Goal: Task Accomplishment & Management: Use online tool/utility

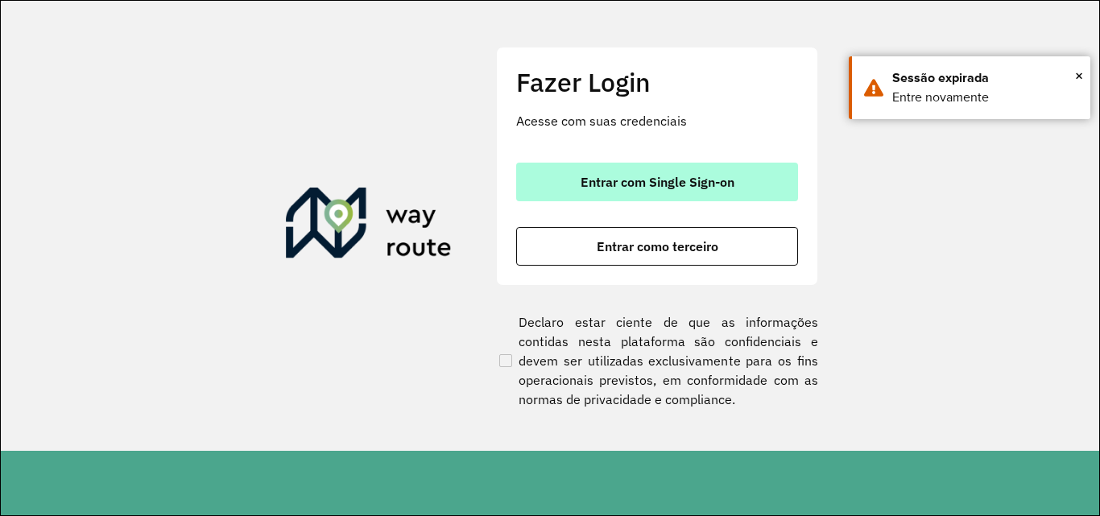
click at [629, 177] on span "Entrar com Single Sign-on" at bounding box center [657, 181] width 154 height 13
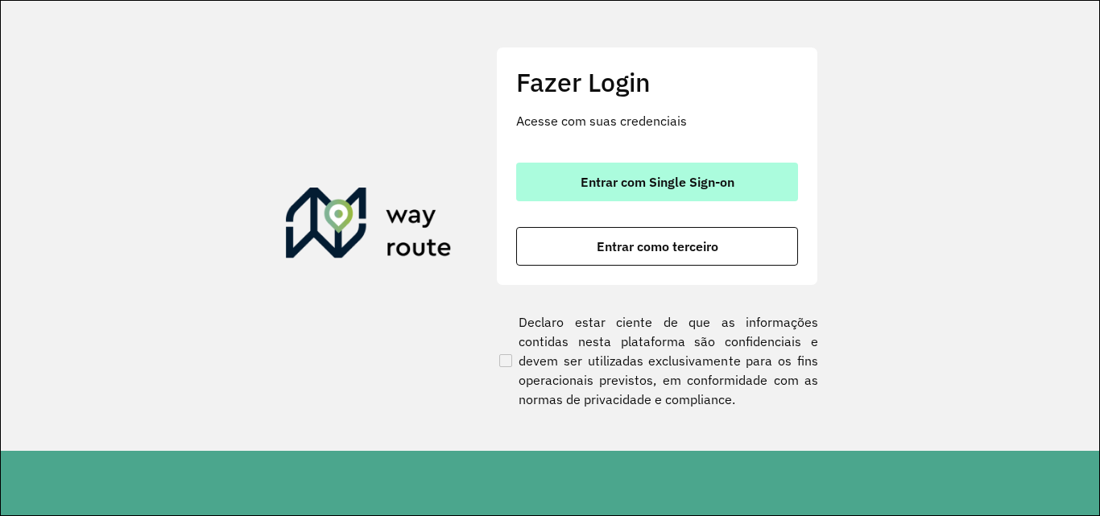
click at [621, 186] on span "Entrar com Single Sign-on" at bounding box center [657, 181] width 154 height 13
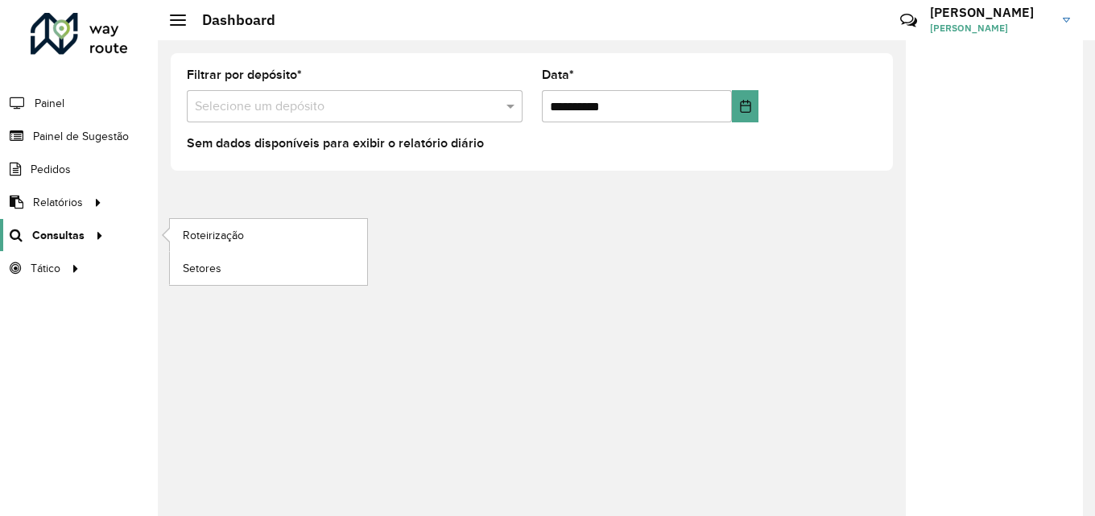
drag, startPoint x: 52, startPoint y: 234, endPoint x: 105, endPoint y: 238, distance: 52.5
click at [52, 233] on span "Consultas" at bounding box center [58, 235] width 52 height 17
click at [280, 240] on link "Roteirização" at bounding box center [268, 235] width 197 height 32
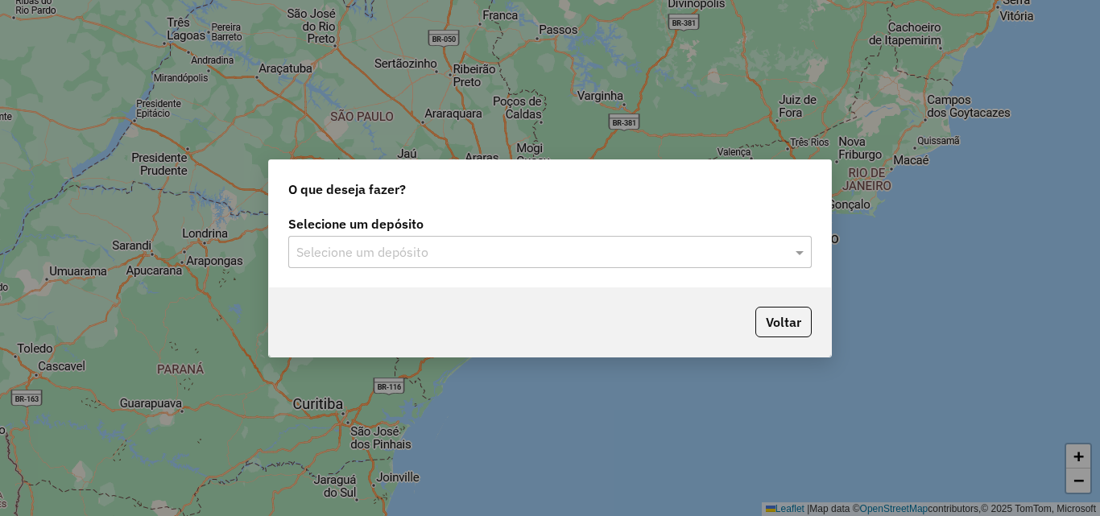
click at [484, 252] on input "text" at bounding box center [533, 252] width 475 height 19
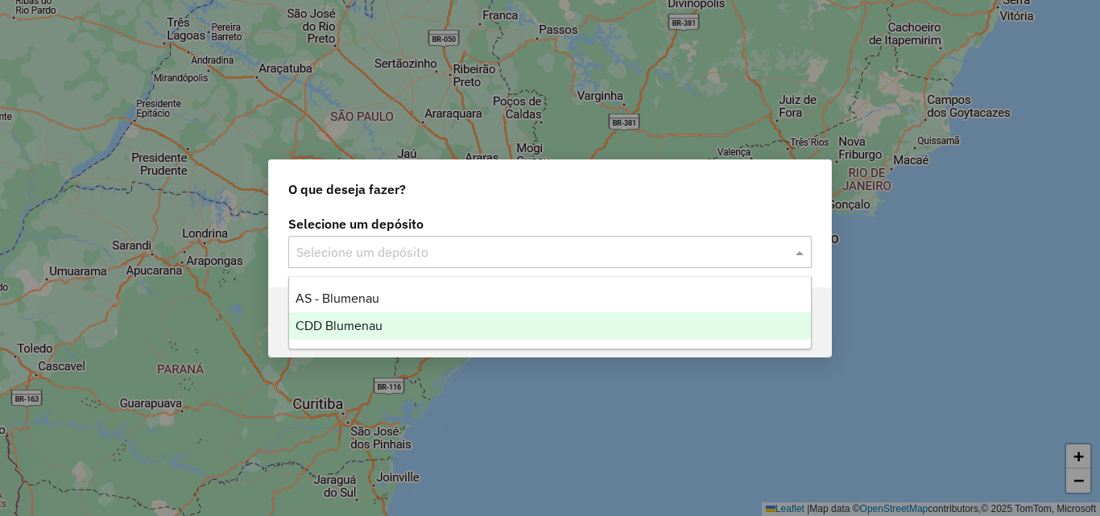
click at [410, 320] on div "CDD Blumenau" at bounding box center [550, 325] width 522 height 27
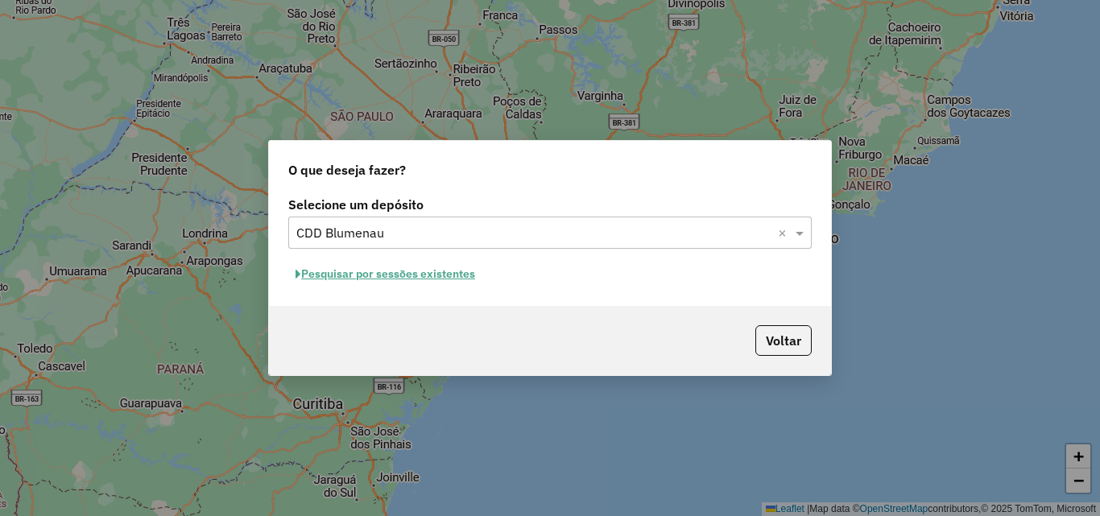
click at [396, 270] on button "Pesquisar por sessões existentes" at bounding box center [385, 274] width 194 height 25
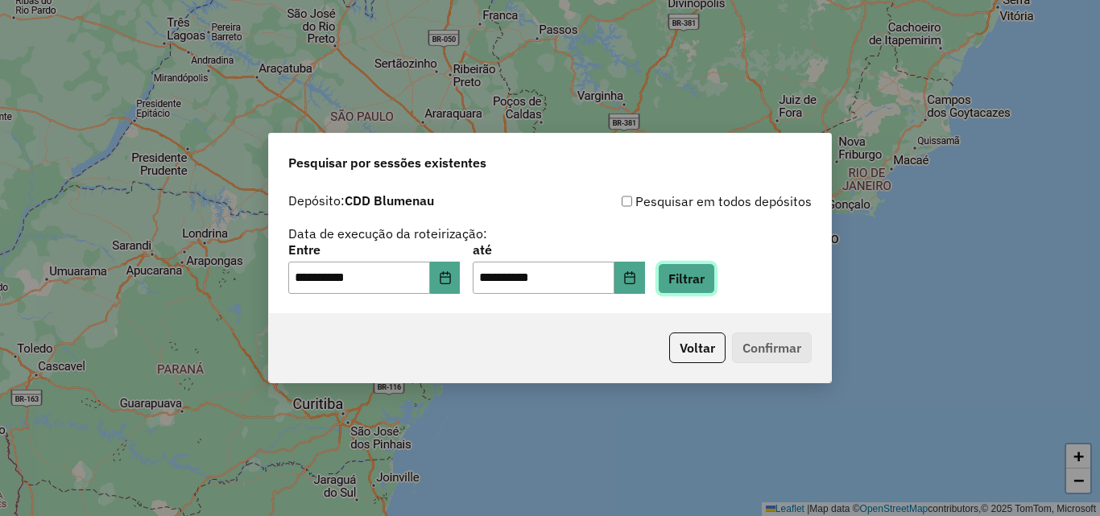
click at [715, 273] on button "Filtrar" at bounding box center [686, 278] width 57 height 31
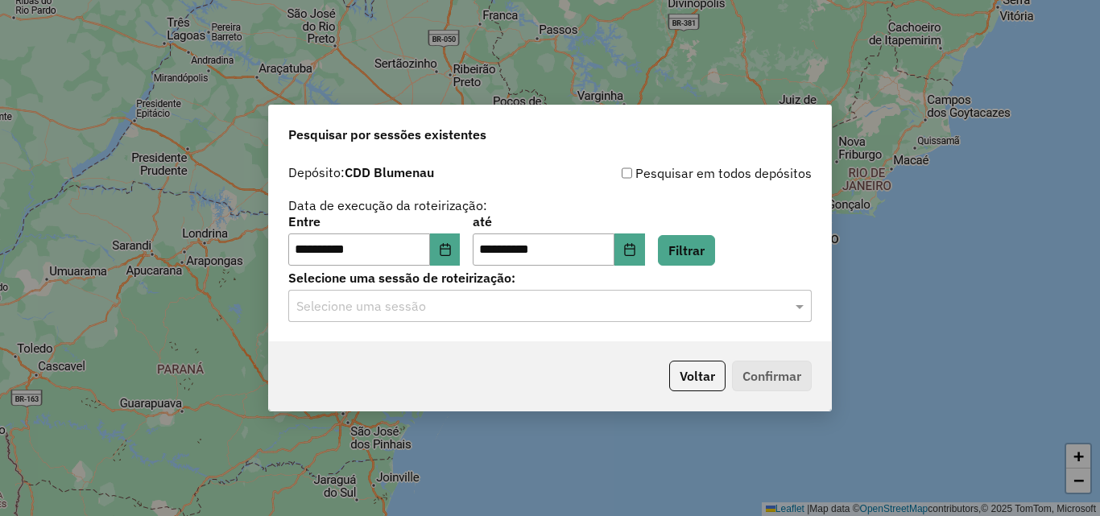
click at [386, 305] on input "text" at bounding box center [533, 306] width 475 height 19
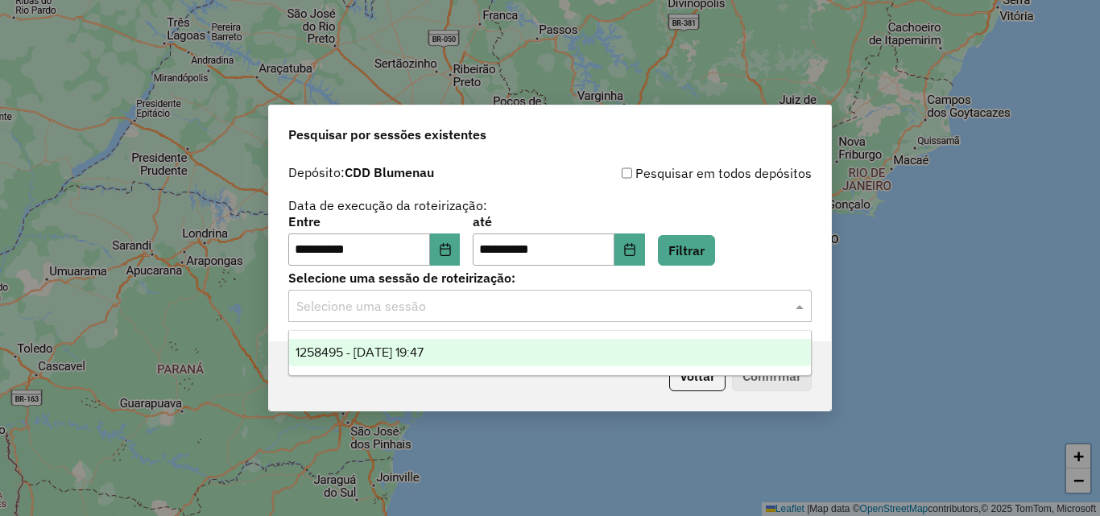
click at [363, 353] on span "1258495 - 03/09/2025 19:47" at bounding box center [359, 352] width 128 height 14
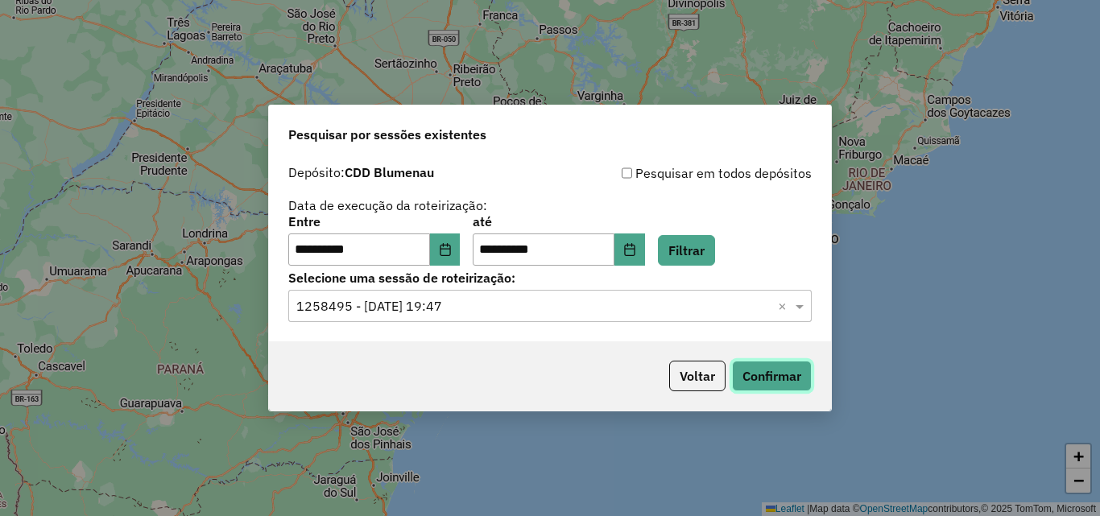
click at [795, 368] on button "Confirmar" at bounding box center [772, 376] width 80 height 31
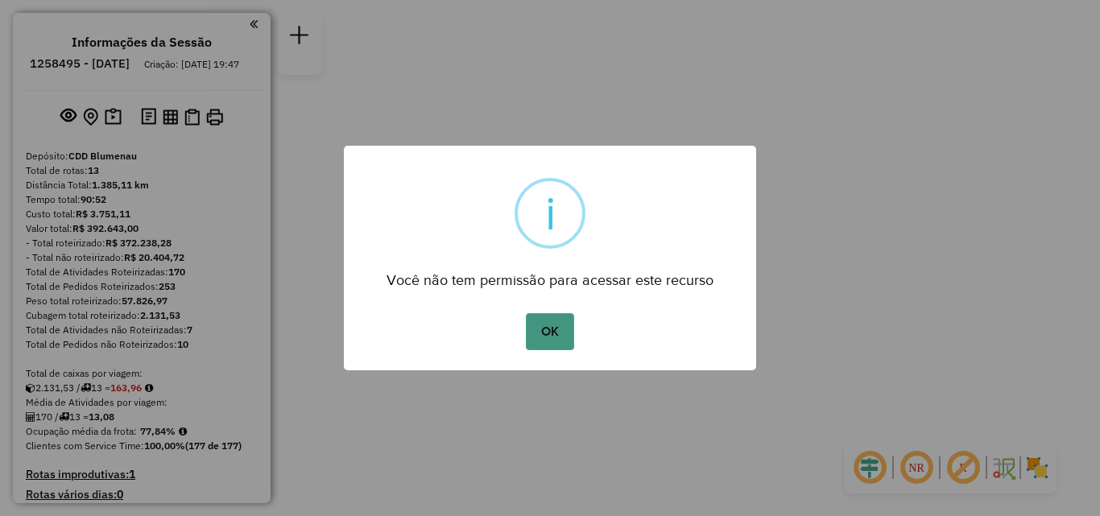
click at [560, 321] on button "OK" at bounding box center [549, 331] width 47 height 37
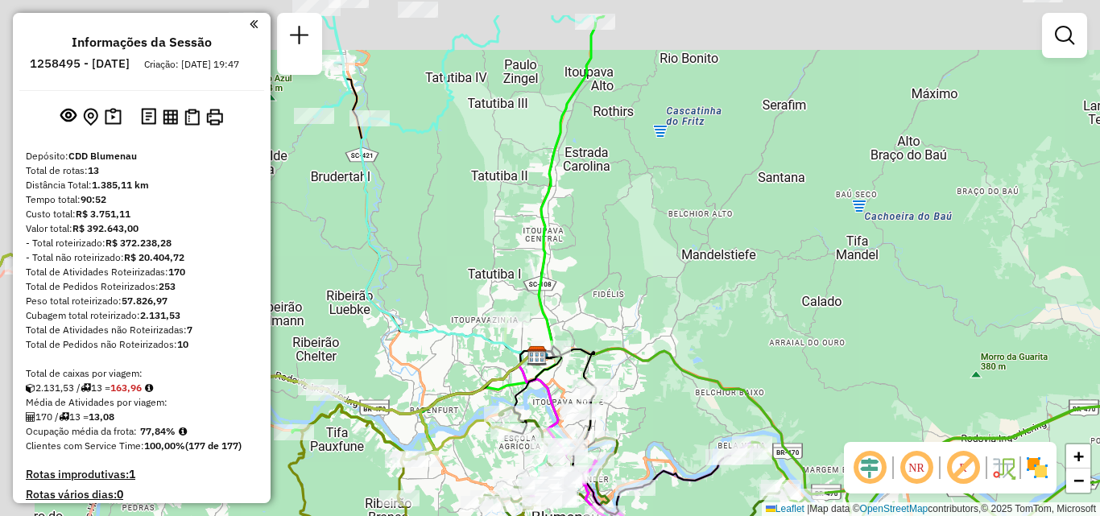
drag, startPoint x: 595, startPoint y: 221, endPoint x: 664, endPoint y: 265, distance: 82.2
click at [662, 265] on div "Janela de atendimento Grade de atendimento Capacidade Transportadoras Veículos …" at bounding box center [550, 258] width 1100 height 516
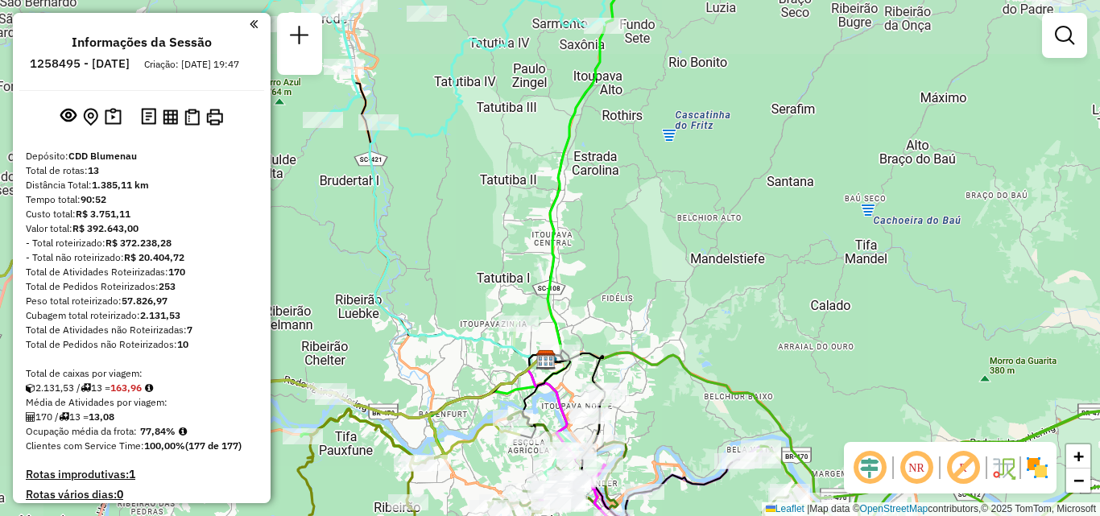
drag, startPoint x: 636, startPoint y: 276, endPoint x: 683, endPoint y: 348, distance: 85.5
click at [683, 348] on div "Janela de atendimento Grade de atendimento Capacidade Transportadoras Veículos …" at bounding box center [550, 258] width 1100 height 516
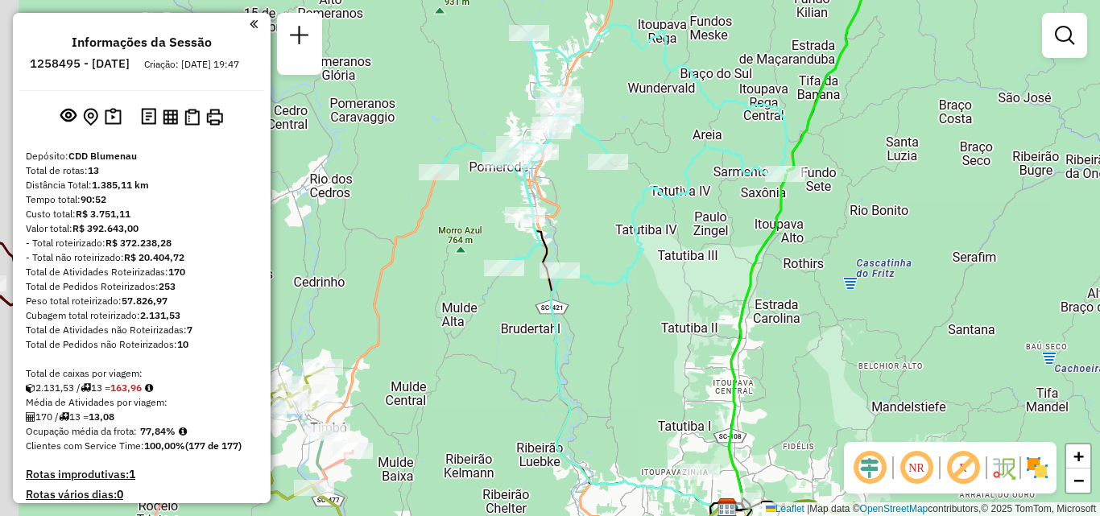
drag, startPoint x: 702, startPoint y: 312, endPoint x: 713, endPoint y: 314, distance: 11.4
click at [713, 314] on div "Janela de atendimento Grade de atendimento Capacidade Transportadoras Veículos …" at bounding box center [550, 258] width 1100 height 516
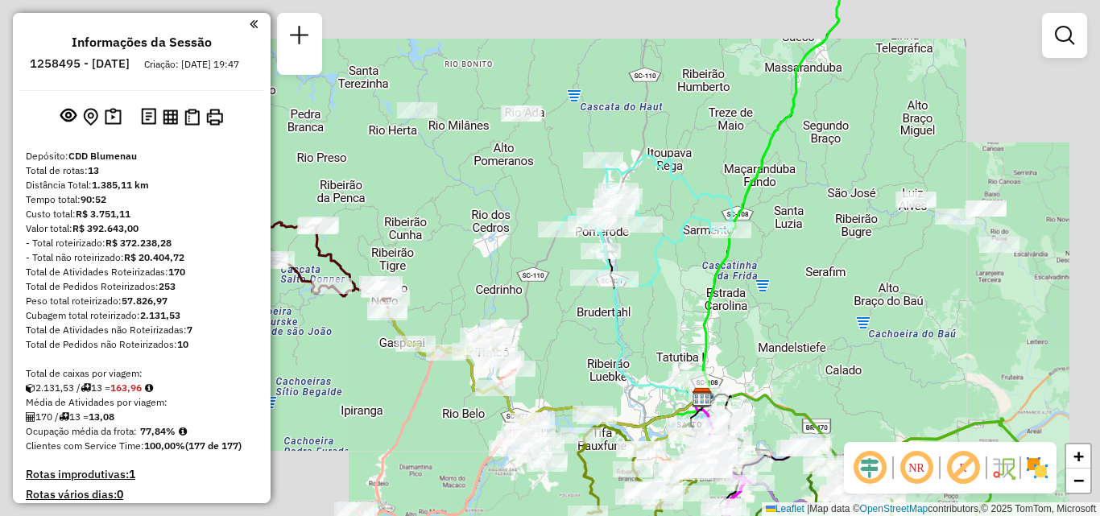
drag, startPoint x: 667, startPoint y: 308, endPoint x: 666, endPoint y: 276, distance: 32.2
click at [666, 280] on div "Janela de atendimento Grade de atendimento Capacidade Transportadoras Veículos …" at bounding box center [550, 258] width 1100 height 516
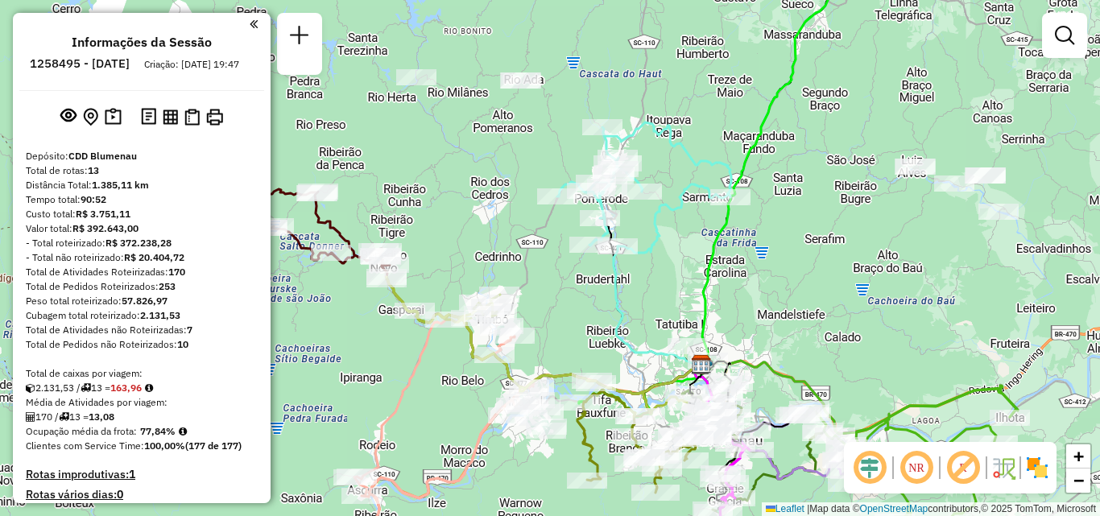
drag, startPoint x: 660, startPoint y: 305, endPoint x: 662, endPoint y: 282, distance: 23.4
click at [662, 284] on div "Janela de atendimento Grade de atendimento Capacidade Transportadoras Veículos …" at bounding box center [550, 258] width 1100 height 516
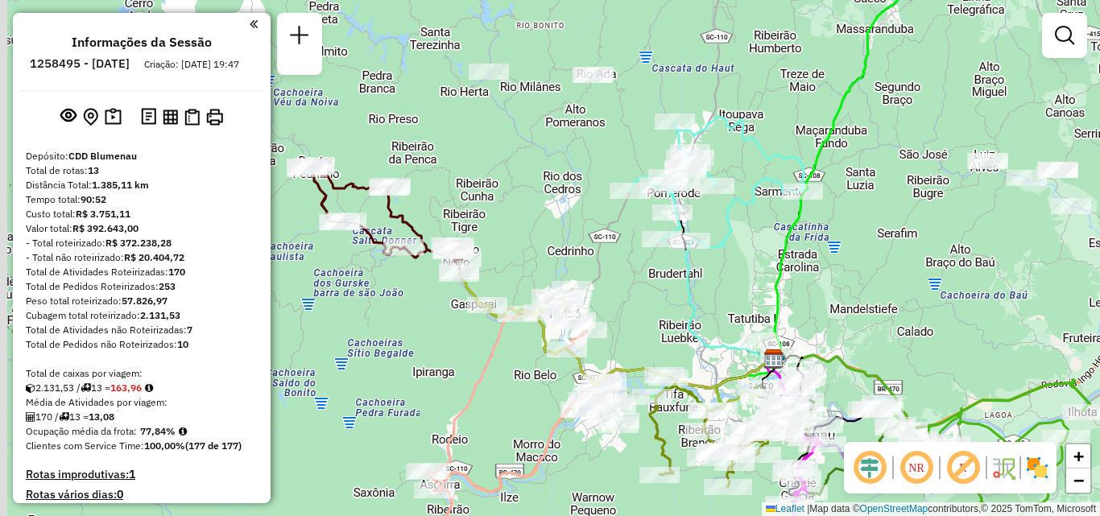
drag, startPoint x: 632, startPoint y: 282, endPoint x: 799, endPoint y: 309, distance: 168.9
click at [794, 309] on div "Janela de atendimento Grade de atendimento Capacidade Transportadoras Veículos …" at bounding box center [550, 258] width 1100 height 516
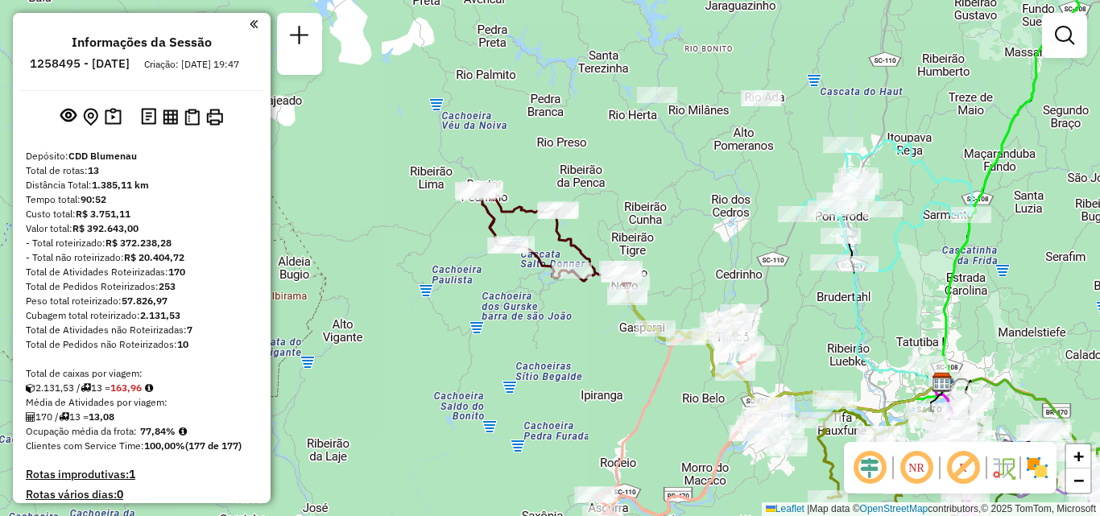
drag, startPoint x: 712, startPoint y: 257, endPoint x: 707, endPoint y: 231, distance: 26.2
click at [710, 245] on div "Janela de atendimento Grade de atendimento Capacidade Transportadoras Veículos …" at bounding box center [550, 258] width 1100 height 516
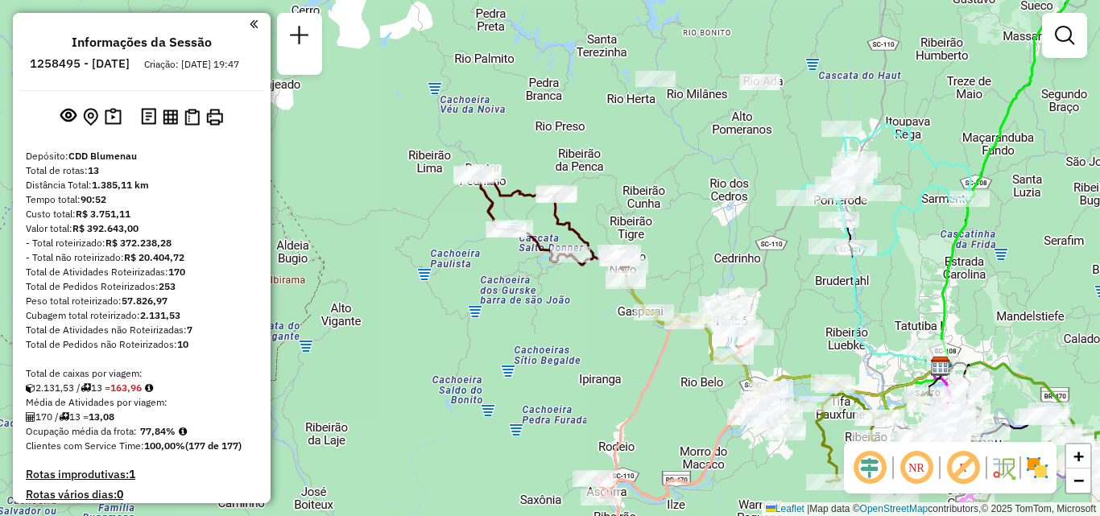
drag, startPoint x: 574, startPoint y: 338, endPoint x: 562, endPoint y: 267, distance: 71.9
click at [568, 305] on div "Rota 12 - Placa RAF8650 92809004 - ITOUPAVA ATACADO EIR Janela de atendimento G…" at bounding box center [550, 258] width 1100 height 516
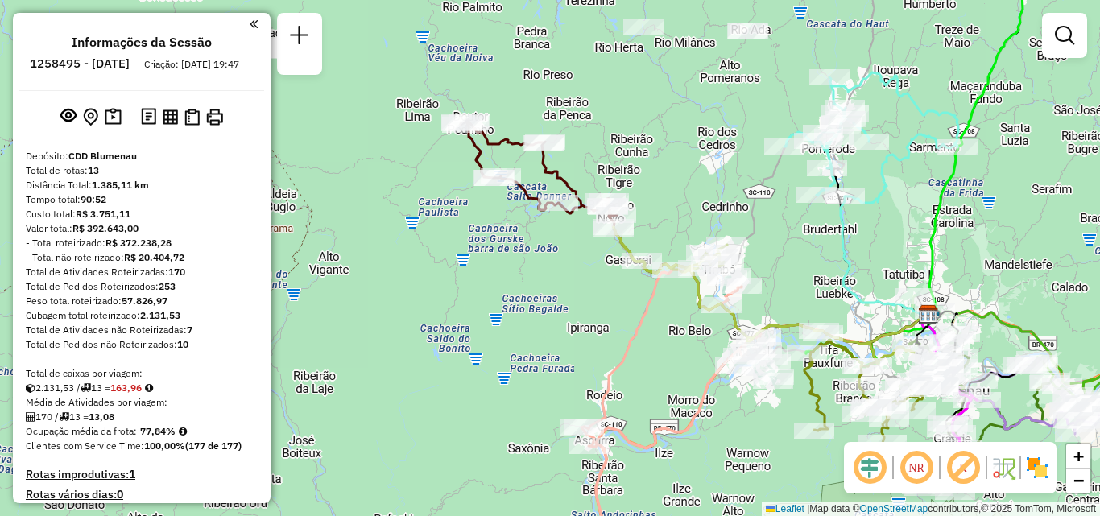
drag, startPoint x: 625, startPoint y: 336, endPoint x: 578, endPoint y: 291, distance: 65.5
click at [605, 308] on div "Janela de atendimento Grade de atendimento Capacidade Transportadoras Veículos …" at bounding box center [550, 258] width 1100 height 516
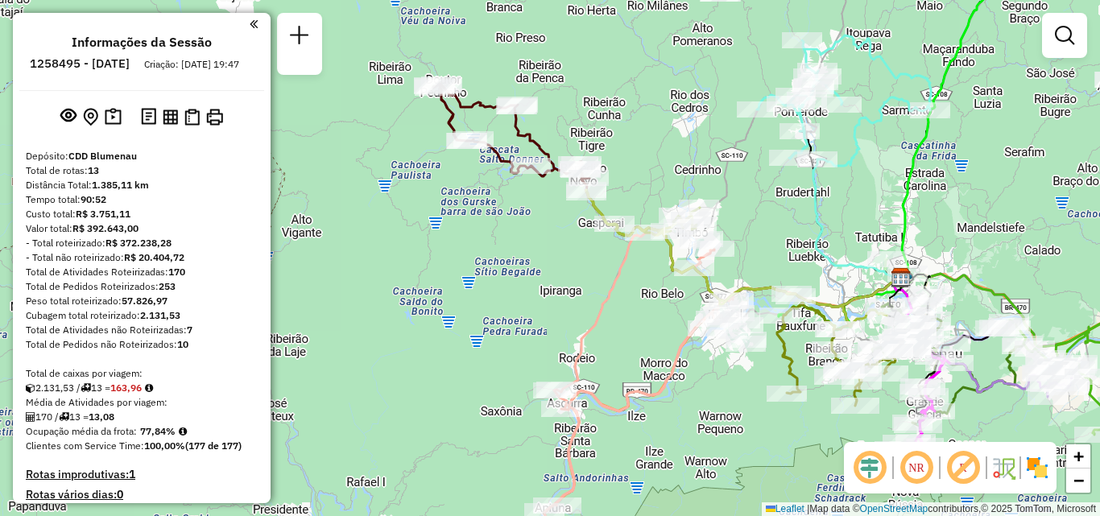
drag, startPoint x: 551, startPoint y: 332, endPoint x: 484, endPoint y: 270, distance: 91.7
click at [522, 298] on div "Janela de atendimento Grade de atendimento Capacidade Transportadoras Veículos …" at bounding box center [550, 258] width 1100 height 516
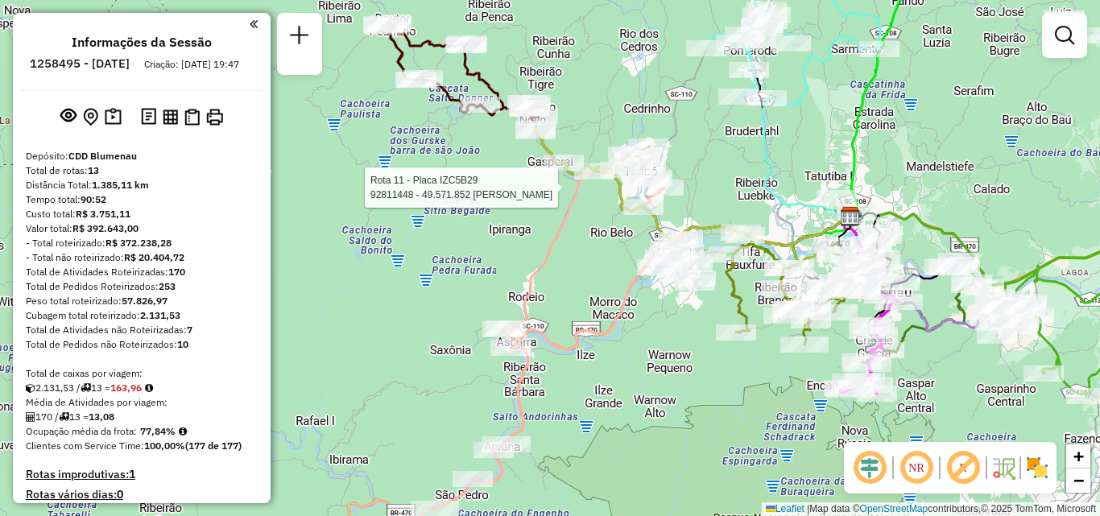
select select "**********"
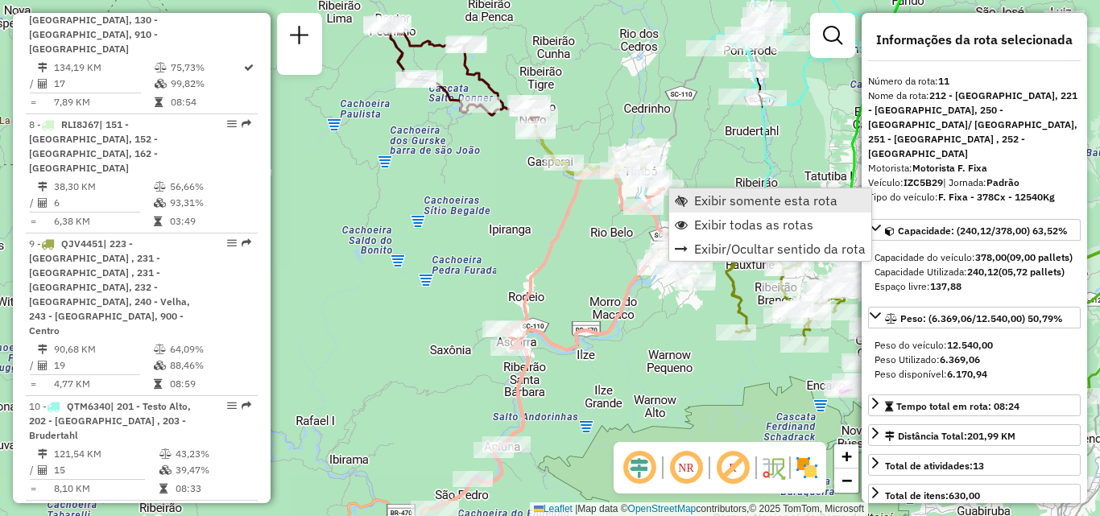
scroll to position [1721, 0]
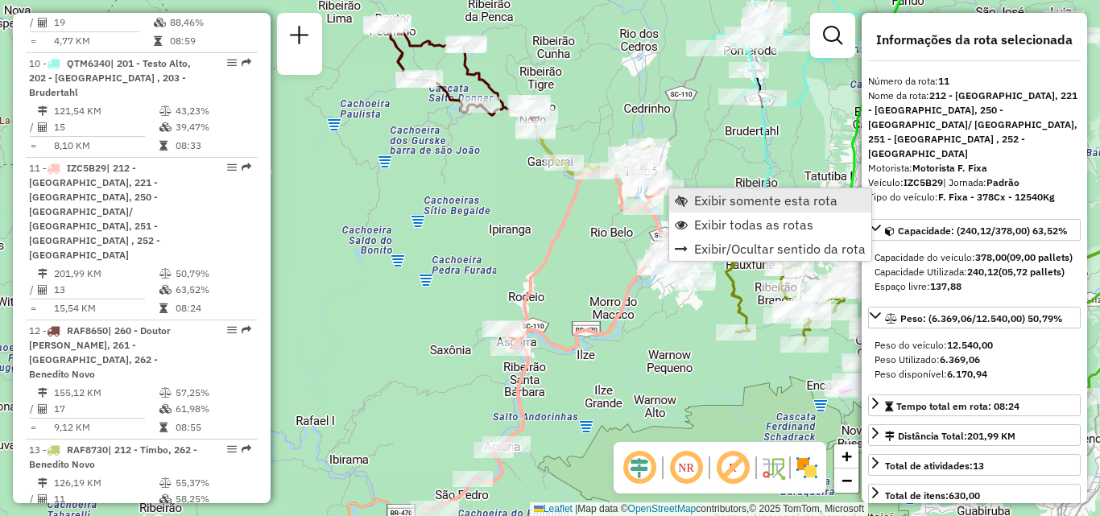
click at [700, 200] on span "Exibir somente esta rota" at bounding box center [765, 200] width 143 height 13
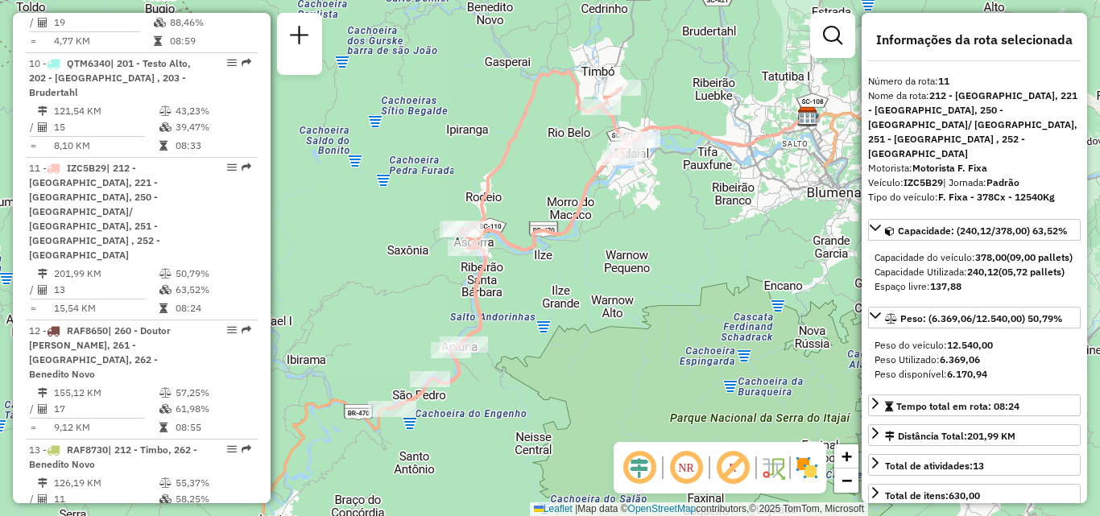
drag, startPoint x: 646, startPoint y: 270, endPoint x: 737, endPoint y: 229, distance: 99.1
click at [733, 233] on div "Janela de atendimento Grade de atendimento Capacidade Transportadoras Veículos …" at bounding box center [550, 258] width 1100 height 516
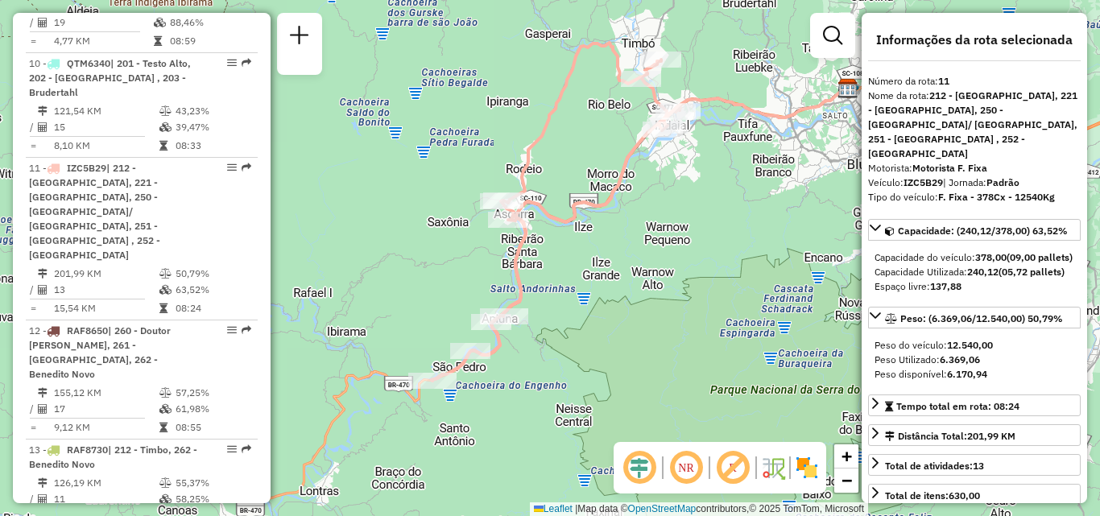
drag, startPoint x: 594, startPoint y: 298, endPoint x: 646, endPoint y: 248, distance: 71.7
click at [645, 250] on div "Janela de atendimento Grade de atendimento Capacidade Transportadoras Veículos …" at bounding box center [550, 258] width 1100 height 516
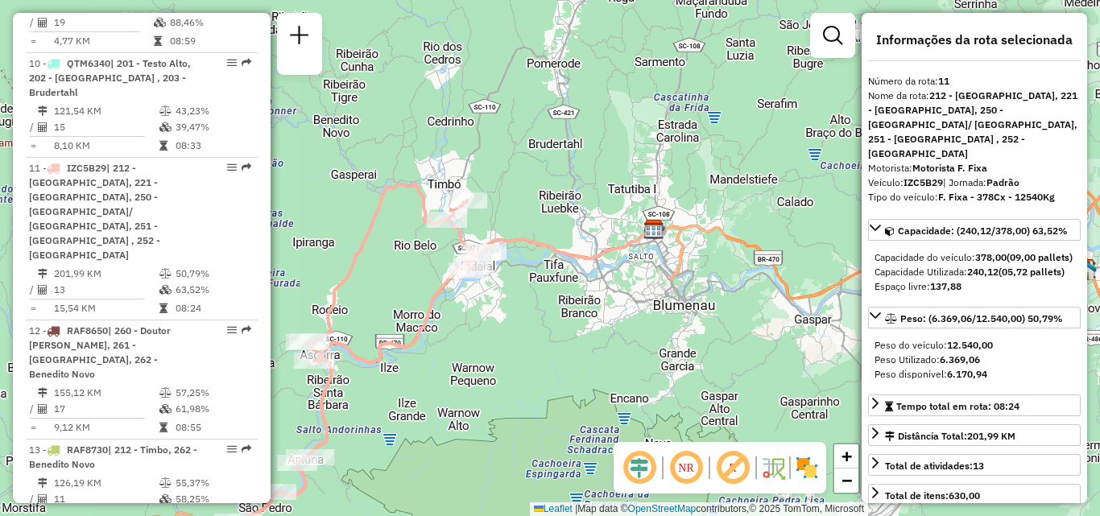
drag, startPoint x: 652, startPoint y: 250, endPoint x: 534, endPoint y: 349, distance: 154.3
click at [481, 417] on div "Janela de atendimento Grade de atendimento Capacidade Transportadoras Veículos …" at bounding box center [550, 258] width 1100 height 516
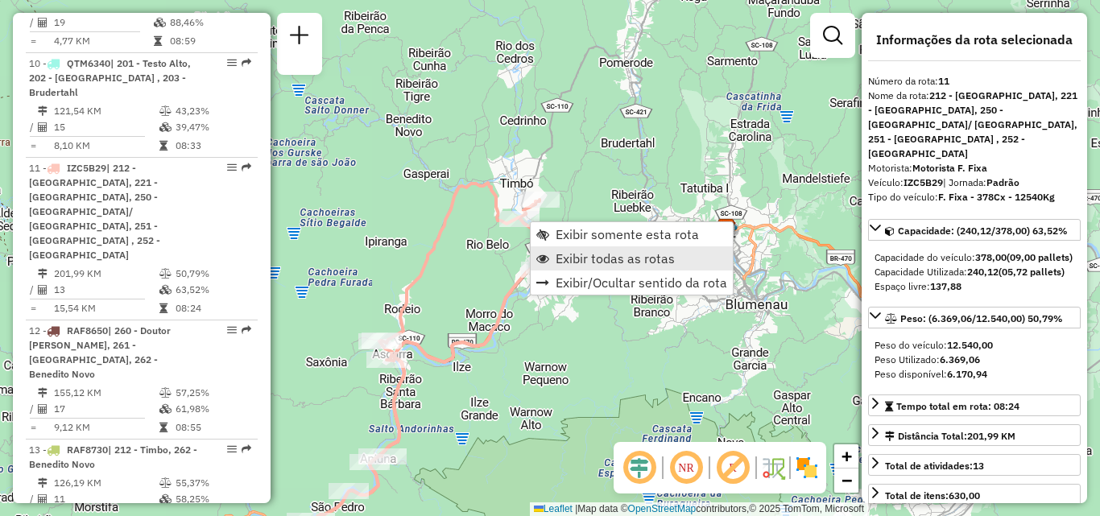
click at [580, 253] on span "Exibir todas as rotas" at bounding box center [614, 258] width 119 height 13
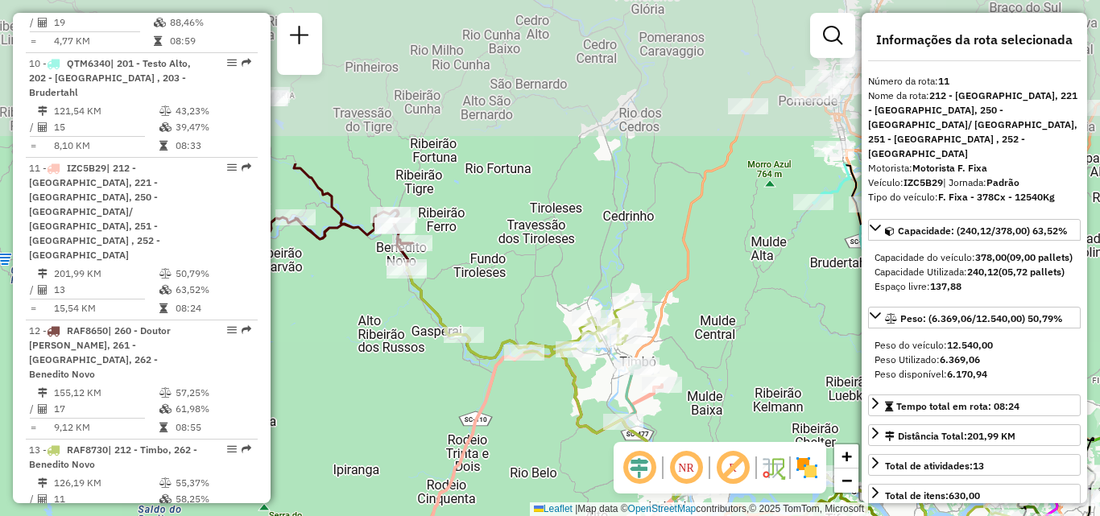
drag, startPoint x: 473, startPoint y: 314, endPoint x: 535, endPoint y: 447, distance: 146.9
click at [521, 455] on div "Janela de atendimento Grade de atendimento Capacidade Transportadoras Veículos …" at bounding box center [550, 258] width 1100 height 516
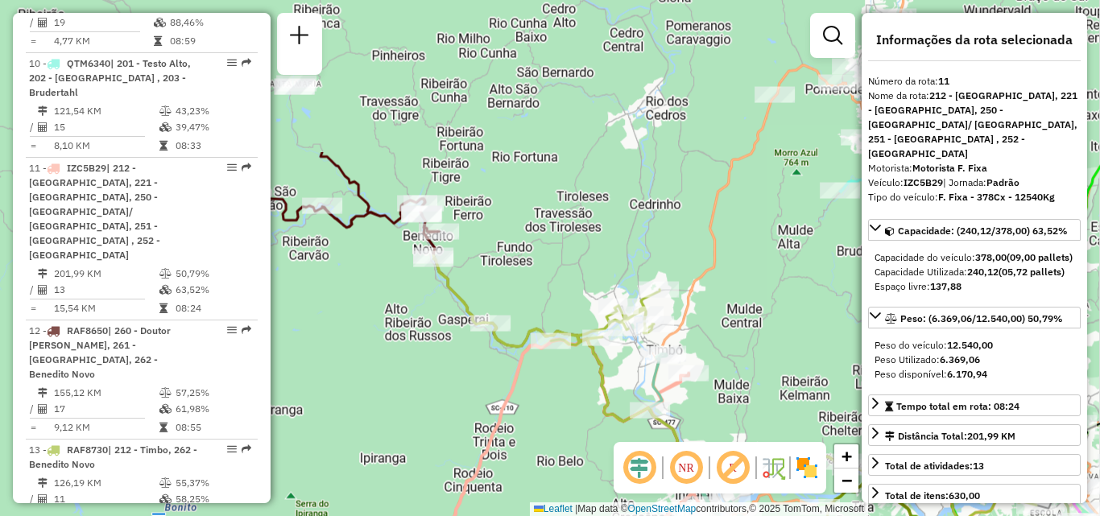
click at [596, 394] on div "Janela de atendimento Grade de atendimento Capacidade Transportadoras Veículos …" at bounding box center [550, 258] width 1100 height 516
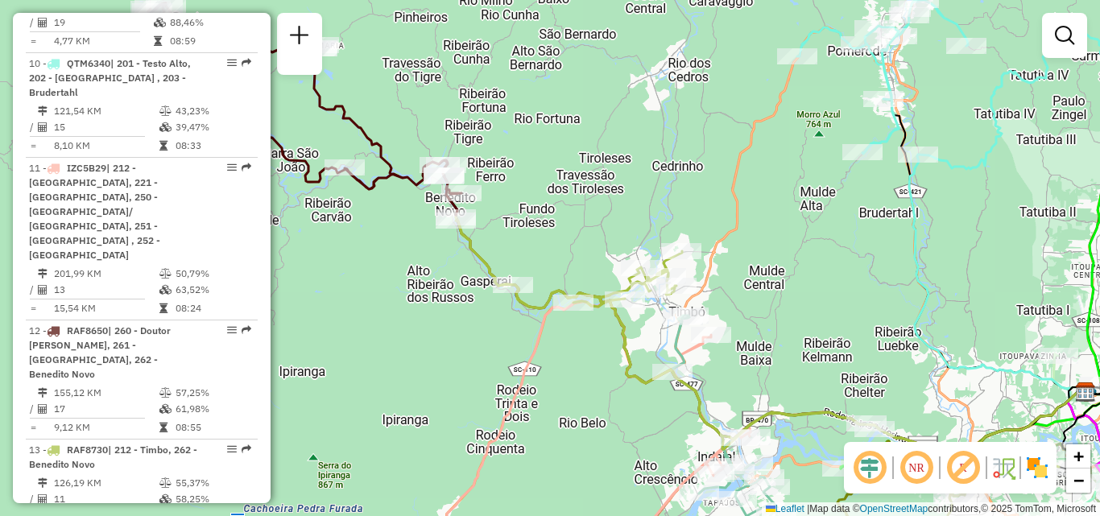
drag, startPoint x: 578, startPoint y: 422, endPoint x: 603, endPoint y: 380, distance: 48.7
click at [603, 380] on div "Janela de atendimento Grade de atendimento Capacidade Transportadoras Veículos …" at bounding box center [550, 258] width 1100 height 516
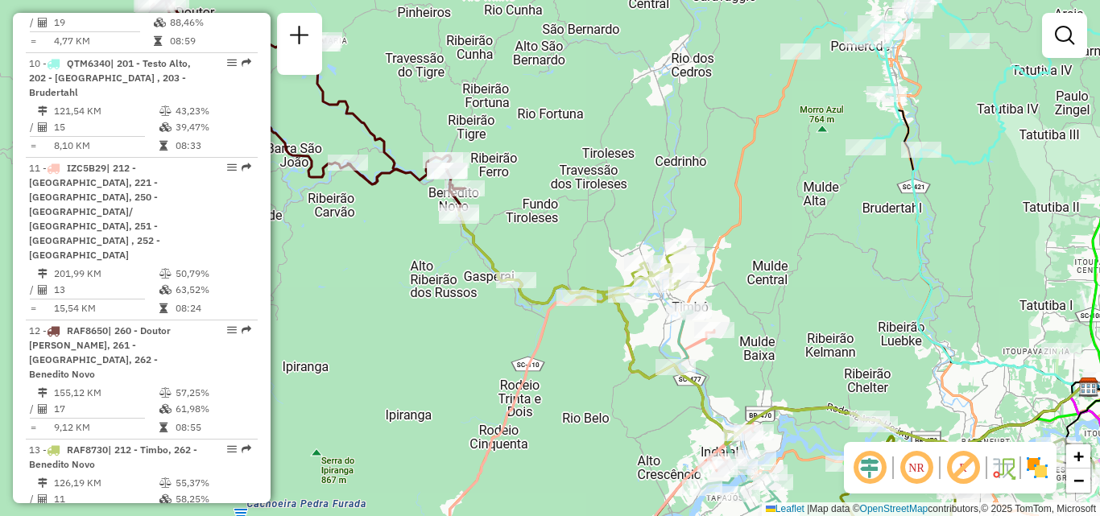
drag, startPoint x: 572, startPoint y: 416, endPoint x: 577, endPoint y: 297, distance: 119.2
click at [577, 308] on div "Janela de atendimento Grade de atendimento Capacidade Transportadoras Veículos …" at bounding box center [550, 258] width 1100 height 516
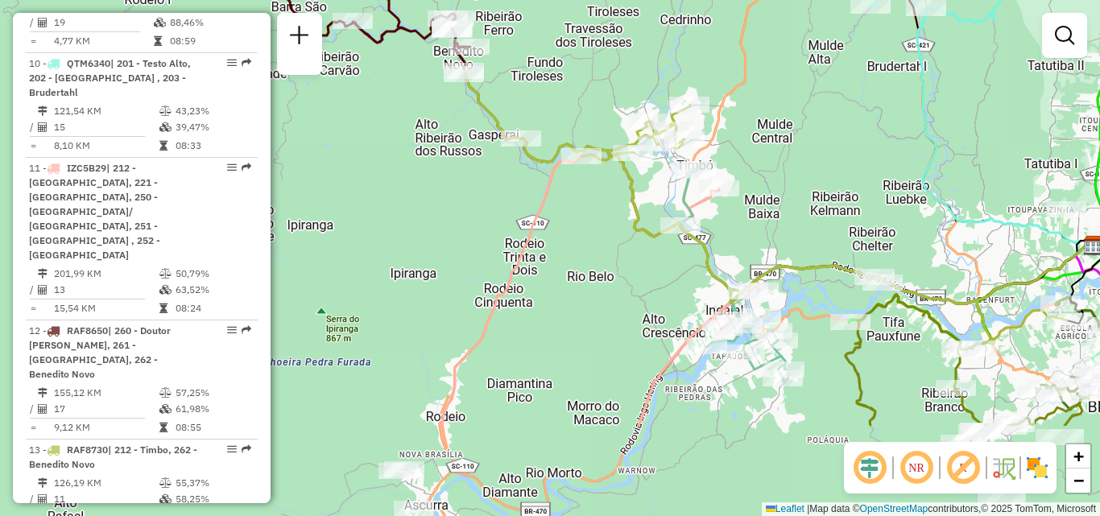
click at [583, 303] on div "Janela de atendimento Grade de atendimento Capacidade Transportadoras Veículos …" at bounding box center [550, 258] width 1100 height 516
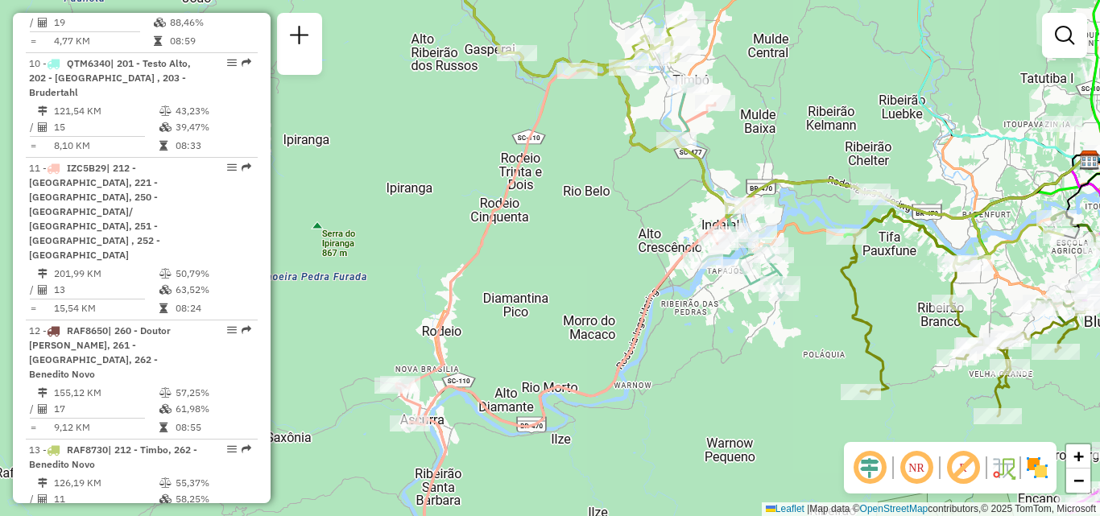
drag, startPoint x: 700, startPoint y: 396, endPoint x: 712, endPoint y: 327, distance: 70.1
click at [710, 341] on div "Janela de atendimento Grade de atendimento Capacidade Transportadoras Veículos …" at bounding box center [550, 258] width 1100 height 516
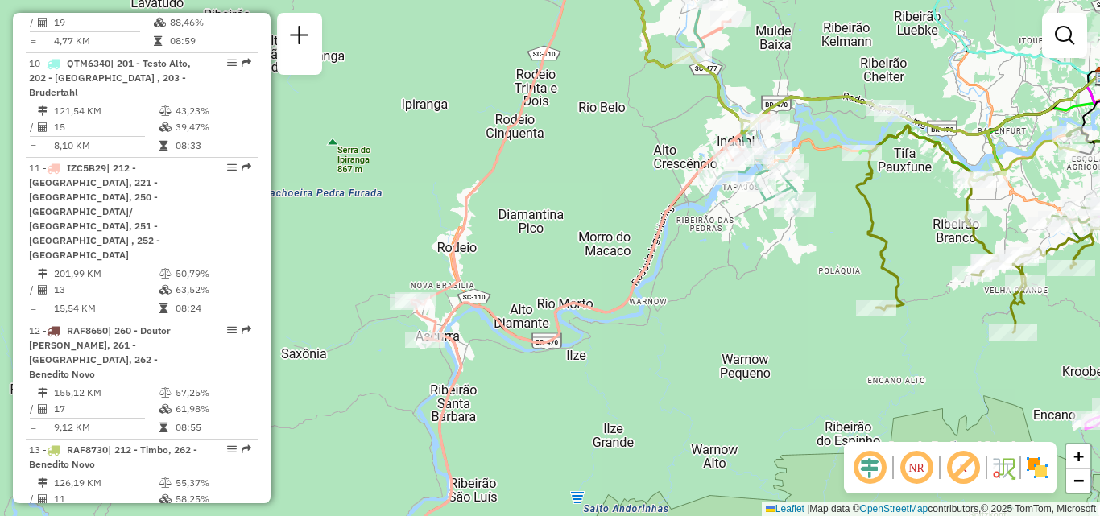
click at [713, 299] on div "Janela de atendimento Grade de atendimento Capacidade Transportadoras Veículos …" at bounding box center [550, 258] width 1100 height 516
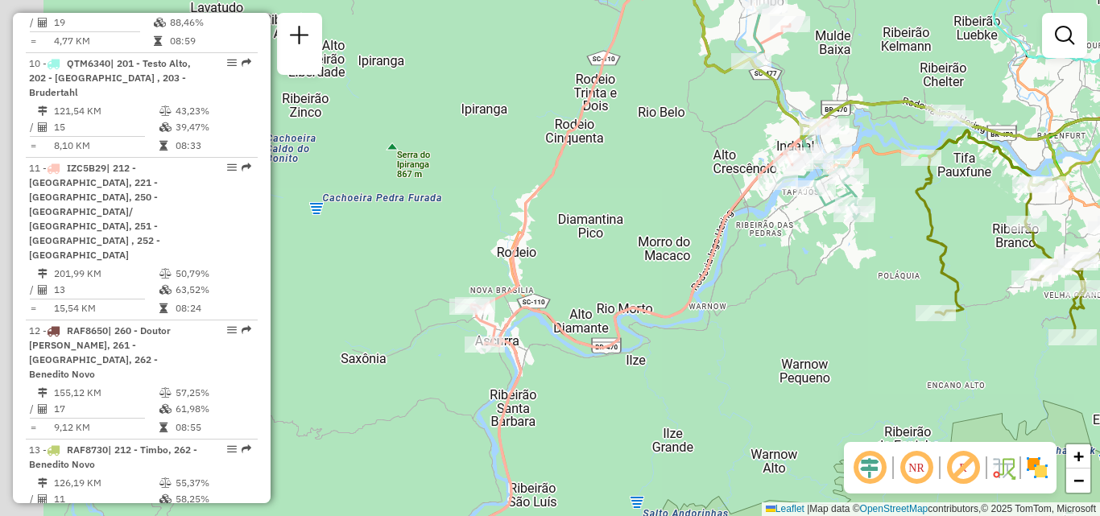
click at [715, 324] on div "Janela de atendimento Grade de atendimento Capacidade Transportadoras Veículos …" at bounding box center [550, 258] width 1100 height 516
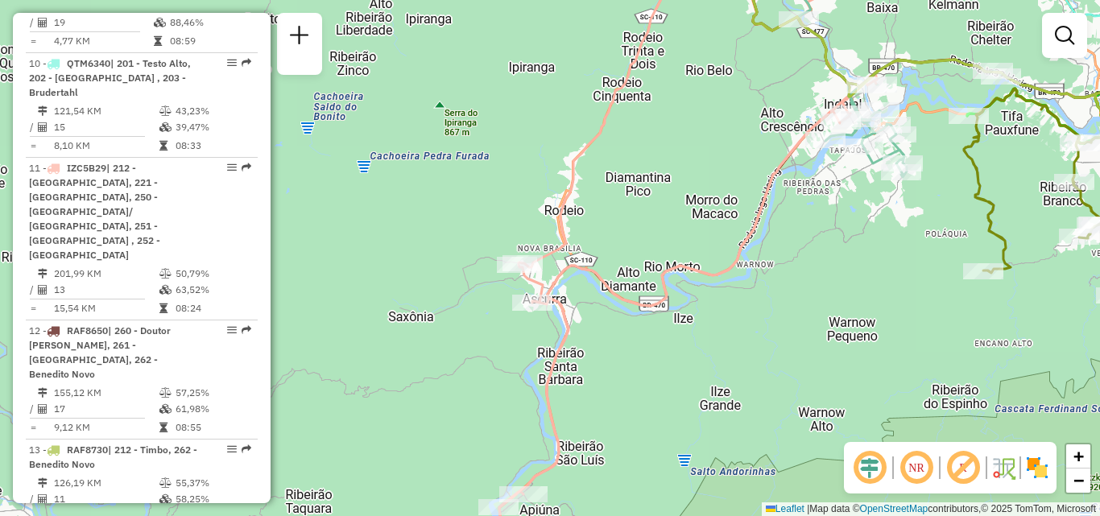
drag, startPoint x: 607, startPoint y: 385, endPoint x: 690, endPoint y: 316, distance: 108.0
click at [679, 324] on div "Janela de atendimento Grade de atendimento Capacidade Transportadoras Veículos …" at bounding box center [550, 258] width 1100 height 516
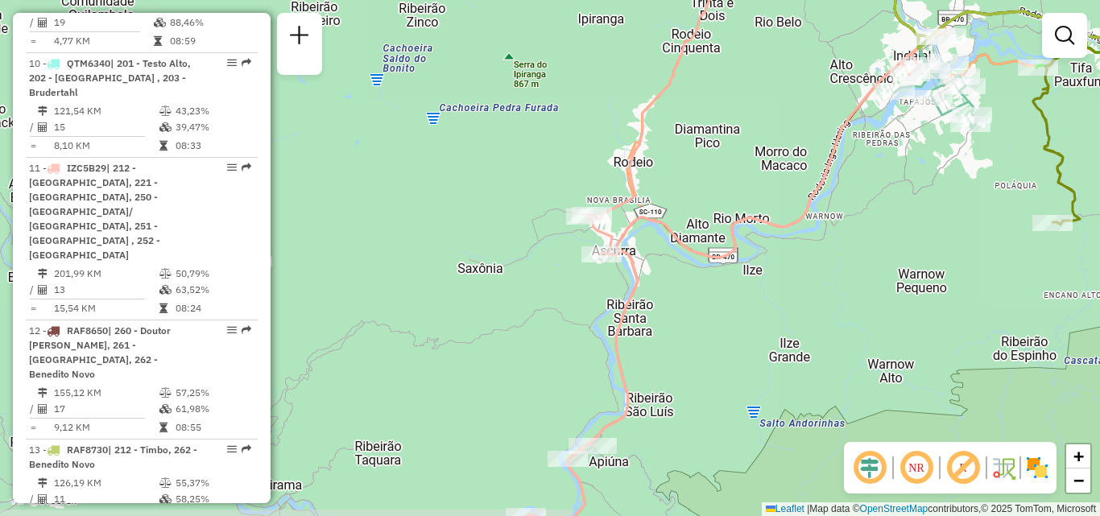
click at [741, 294] on div "Janela de atendimento Grade de atendimento Capacidade Transportadoras Veículos …" at bounding box center [550, 258] width 1100 height 516
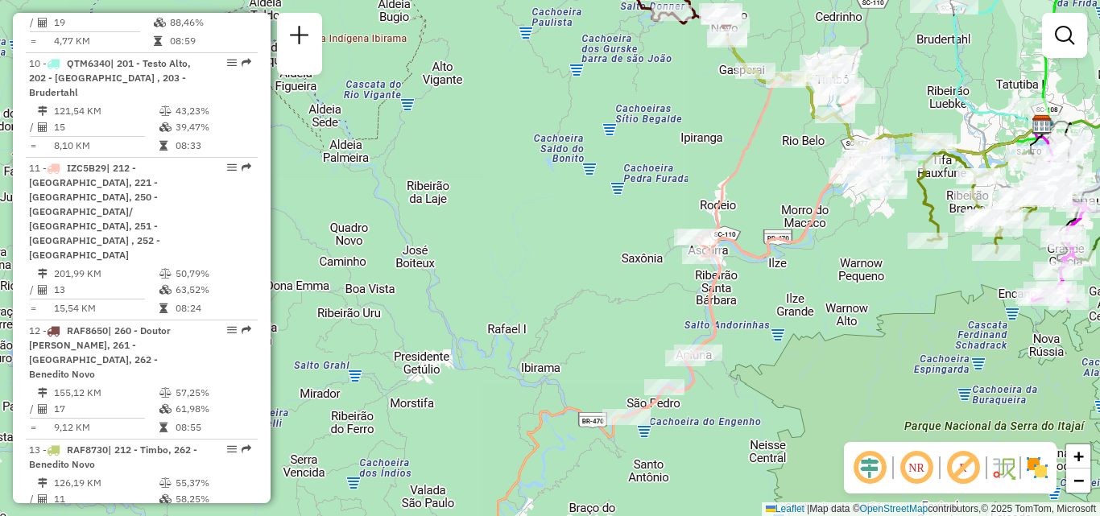
drag, startPoint x: 711, startPoint y: 386, endPoint x: 745, endPoint y: 349, distance: 50.1
click at [745, 349] on div "Janela de atendimento Grade de atendimento Capacidade Transportadoras Veículos …" at bounding box center [550, 258] width 1100 height 516
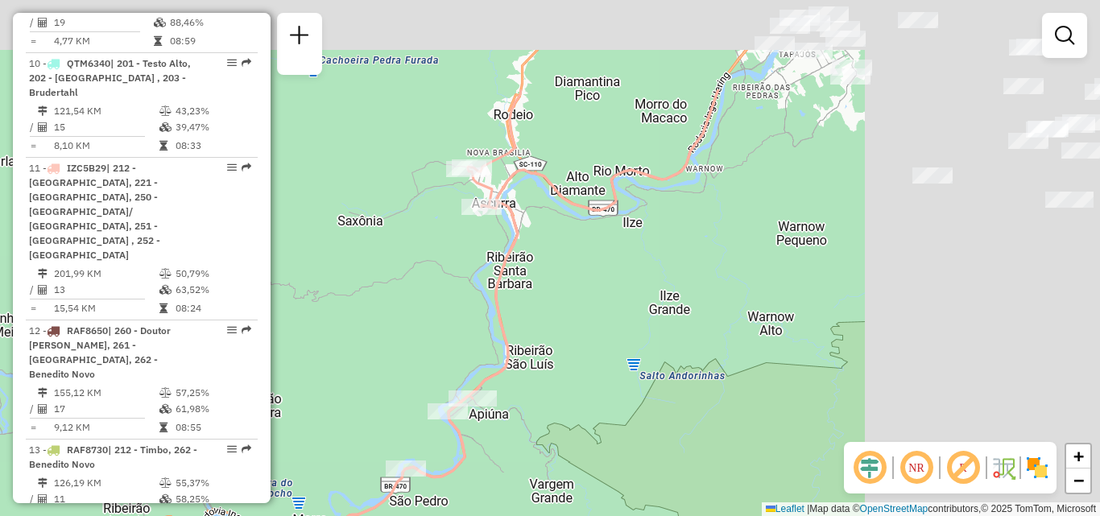
drag, startPoint x: 746, startPoint y: 425, endPoint x: 530, endPoint y: 496, distance: 227.1
click at [533, 496] on div "Janela de atendimento Grade de atendimento Capacidade Transportadoras Veículos …" at bounding box center [550, 258] width 1100 height 516
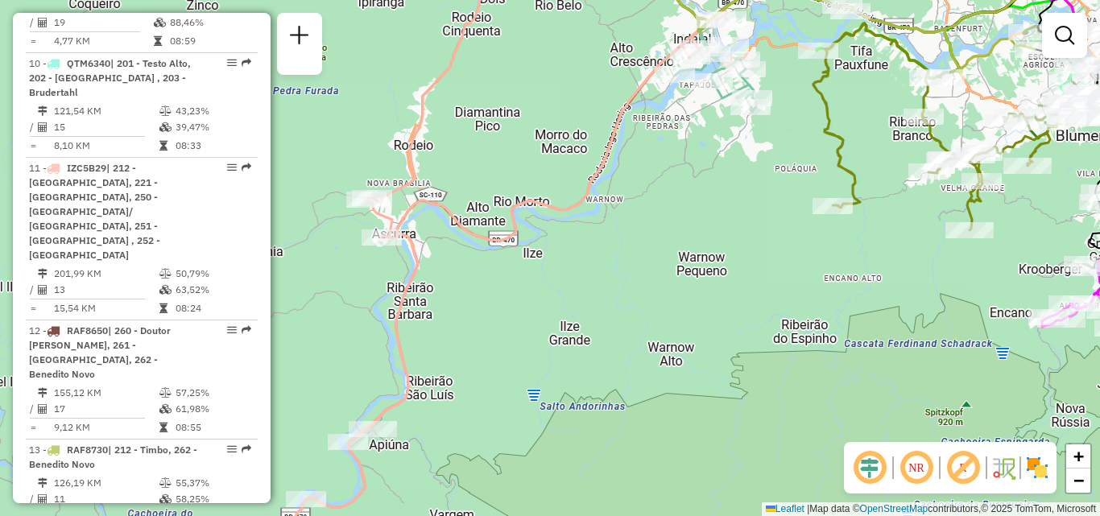
drag, startPoint x: 605, startPoint y: 361, endPoint x: 500, endPoint y: 547, distance: 213.4
click at [500, 515] on html "Aguarde... Pop-up bloqueado! Seu navegador bloqueou automáticamente a abertura …" at bounding box center [550, 258] width 1100 height 516
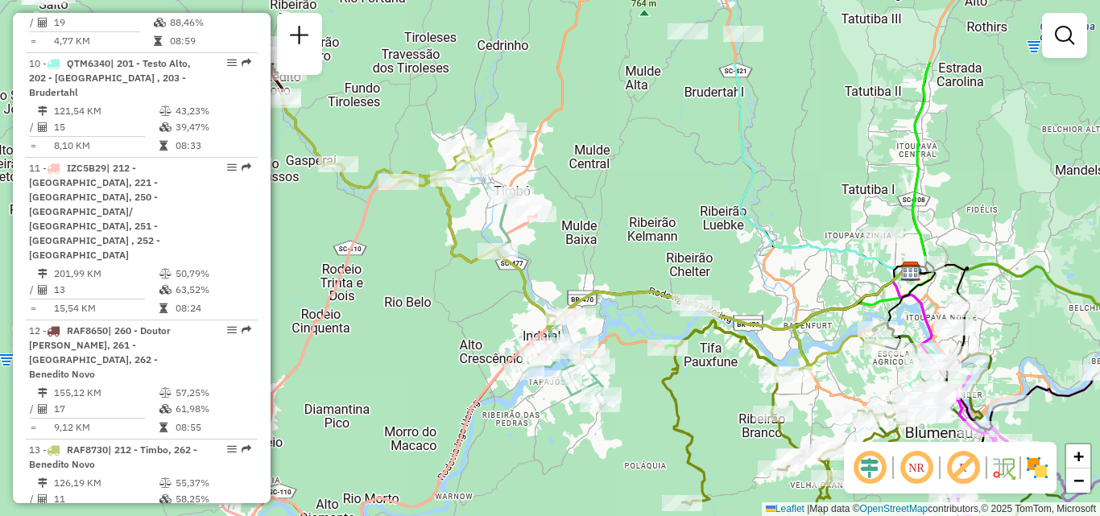
drag, startPoint x: 525, startPoint y: 444, endPoint x: 477, endPoint y: 432, distance: 49.8
click at [481, 515] on html "Aguarde... Pop-up bloqueado! Seu navegador bloqueou automáticamente a abertura …" at bounding box center [550, 258] width 1100 height 516
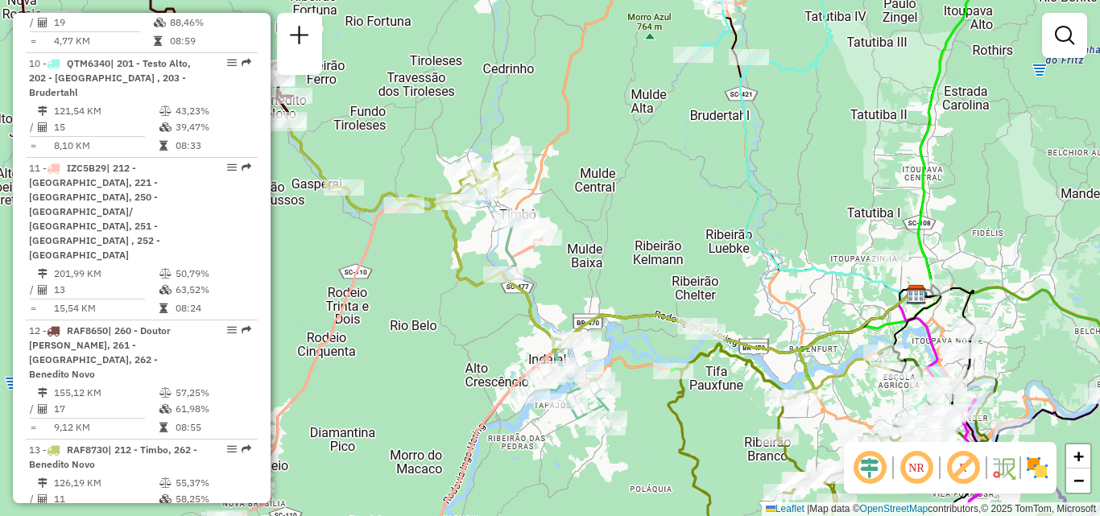
drag, startPoint x: 422, startPoint y: 330, endPoint x: 509, endPoint y: 547, distance: 234.1
click at [509, 515] on html "Aguarde... Pop-up bloqueado! Seu navegador bloqueou automáticamente a abertura …" at bounding box center [550, 258] width 1100 height 516
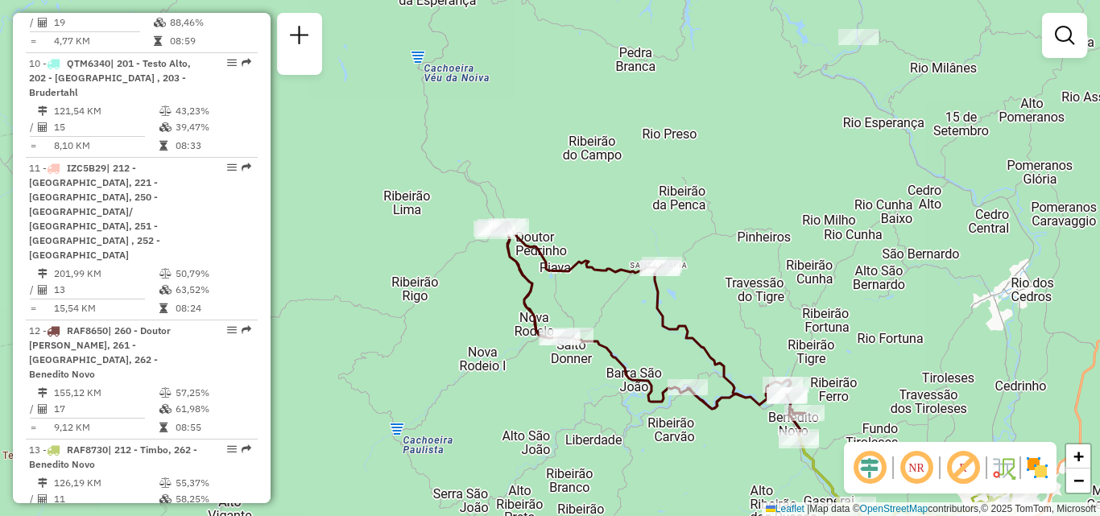
drag, startPoint x: 787, startPoint y: 411, endPoint x: 844, endPoint y: 315, distance: 111.6
click at [897, 392] on div "Janela de atendimento Grade de atendimento Capacidade Transportadoras Veículos …" at bounding box center [550, 258] width 1100 height 516
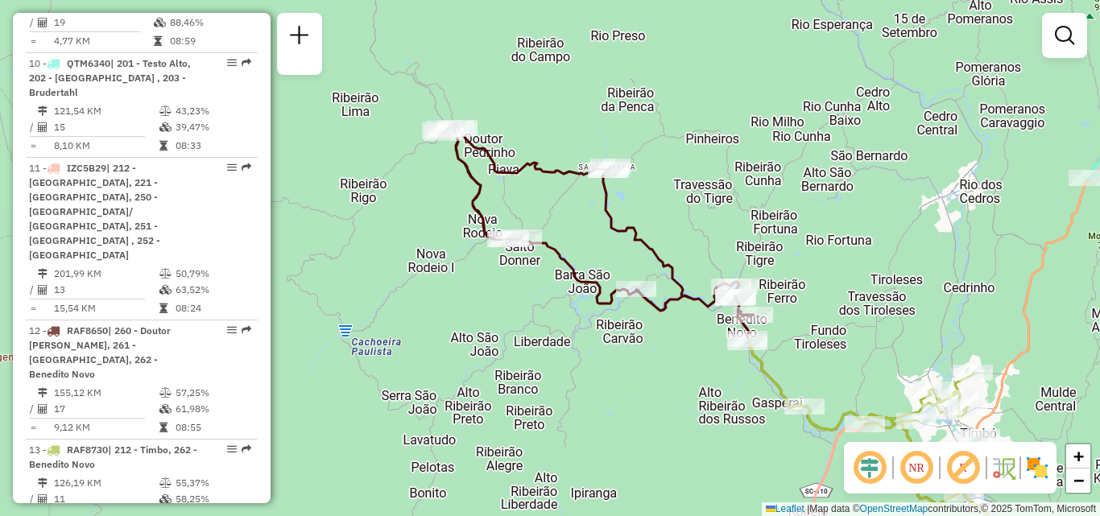
drag, startPoint x: 754, startPoint y: 480, endPoint x: 669, endPoint y: 350, distance: 155.2
click at [690, 383] on div "Janela de atendimento Grade de atendimento Capacidade Transportadoras Veículos …" at bounding box center [550, 258] width 1100 height 516
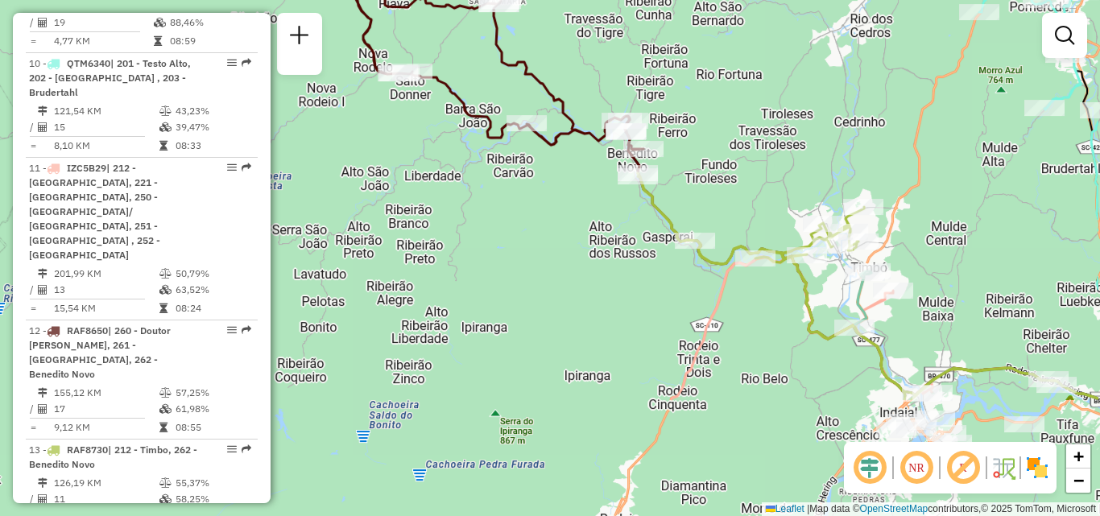
drag, startPoint x: 743, startPoint y: 349, endPoint x: 674, endPoint y: 293, distance: 88.8
click at [684, 299] on div "Janela de atendimento Grade de atendimento Capacidade Transportadoras Veículos …" at bounding box center [550, 258] width 1100 height 516
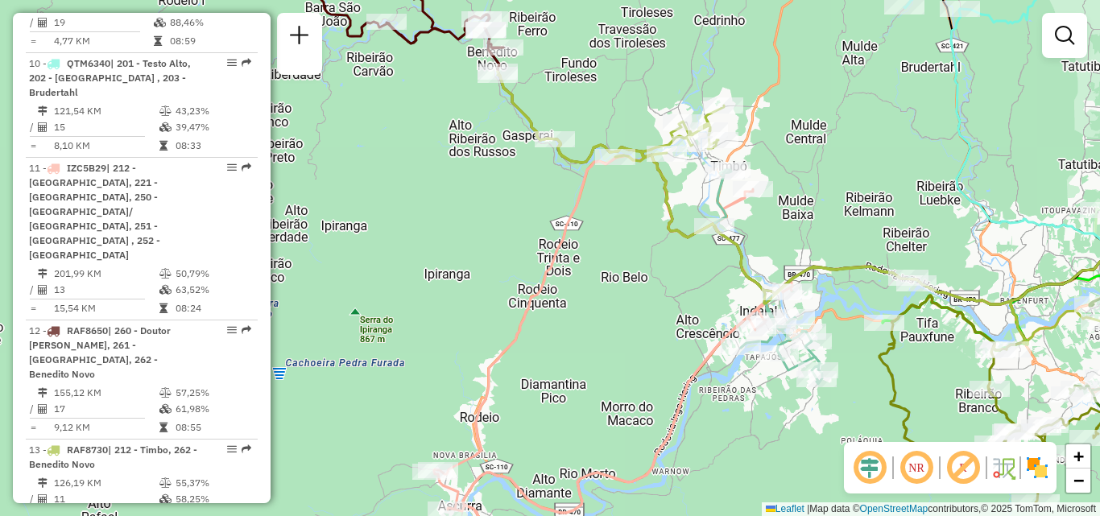
drag, startPoint x: 687, startPoint y: 291, endPoint x: 574, endPoint y: 225, distance: 131.0
click at [584, 228] on div "Janela de atendimento Grade de atendimento Capacidade Transportadoras Veículos …" at bounding box center [550, 258] width 1100 height 516
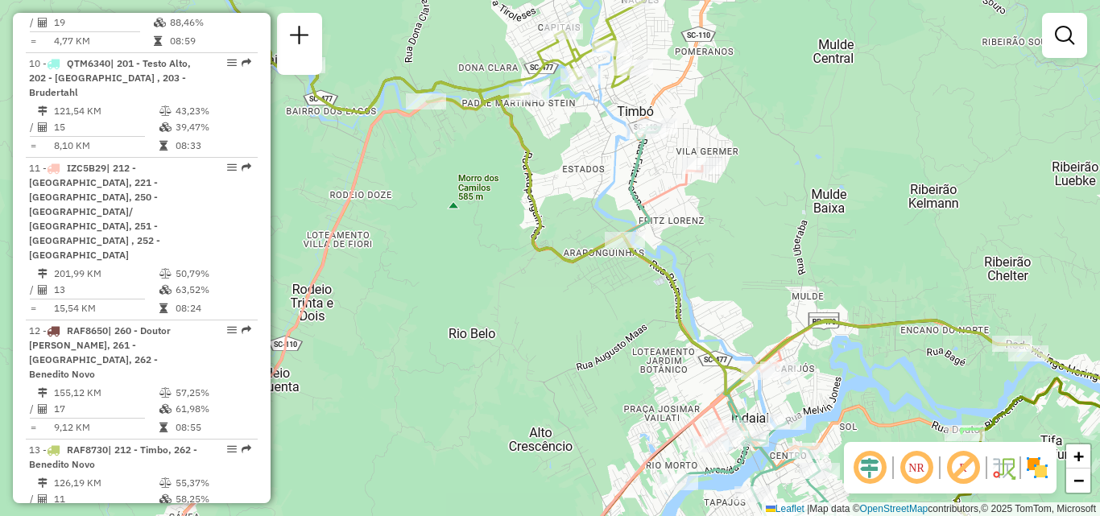
drag, startPoint x: 659, startPoint y: 169, endPoint x: 652, endPoint y: 196, distance: 27.5
click at [652, 196] on div "Janela de atendimento Grade de atendimento Capacidade Transportadoras Veículos …" at bounding box center [550, 258] width 1100 height 516
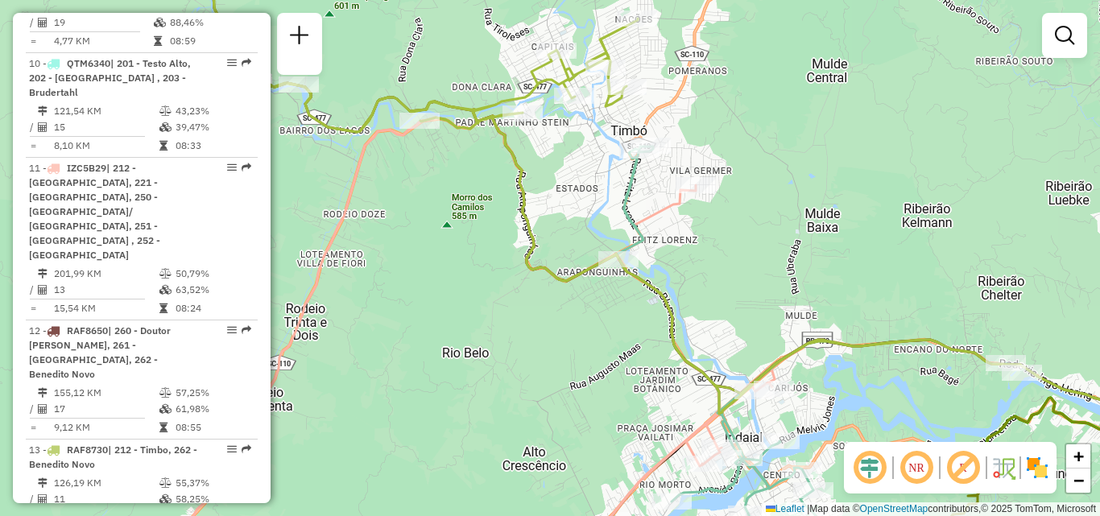
drag, startPoint x: 472, startPoint y: 217, endPoint x: 488, endPoint y: 275, distance: 60.2
click at [488, 280] on div "Janela de atendimento Grade de atendimento Capacidade Transportadoras Veículos …" at bounding box center [550, 258] width 1100 height 516
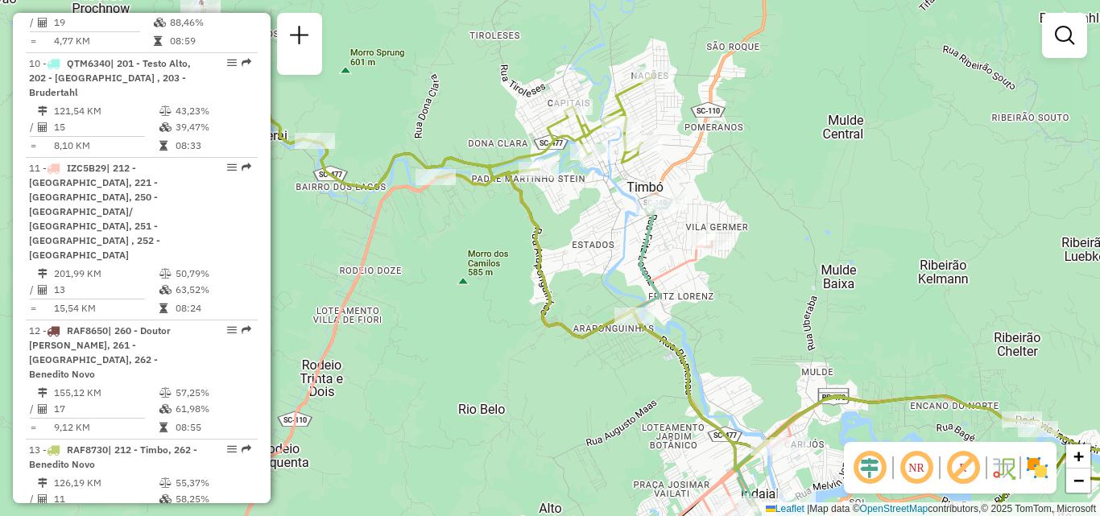
drag, startPoint x: 518, startPoint y: 307, endPoint x: 479, endPoint y: 208, distance: 106.6
click at [493, 226] on div "Janela de atendimento Grade de atendimento Capacidade Transportadoras Veículos …" at bounding box center [550, 258] width 1100 height 516
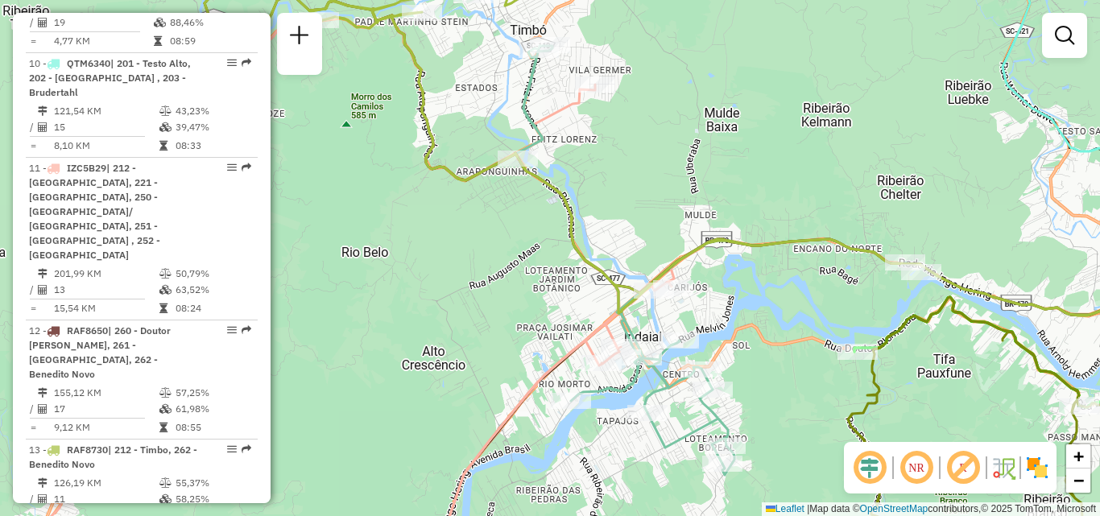
drag, startPoint x: 652, startPoint y: 278, endPoint x: 547, endPoint y: 225, distance: 117.0
click at [555, 229] on icon at bounding box center [625, 152] width 1023 height 485
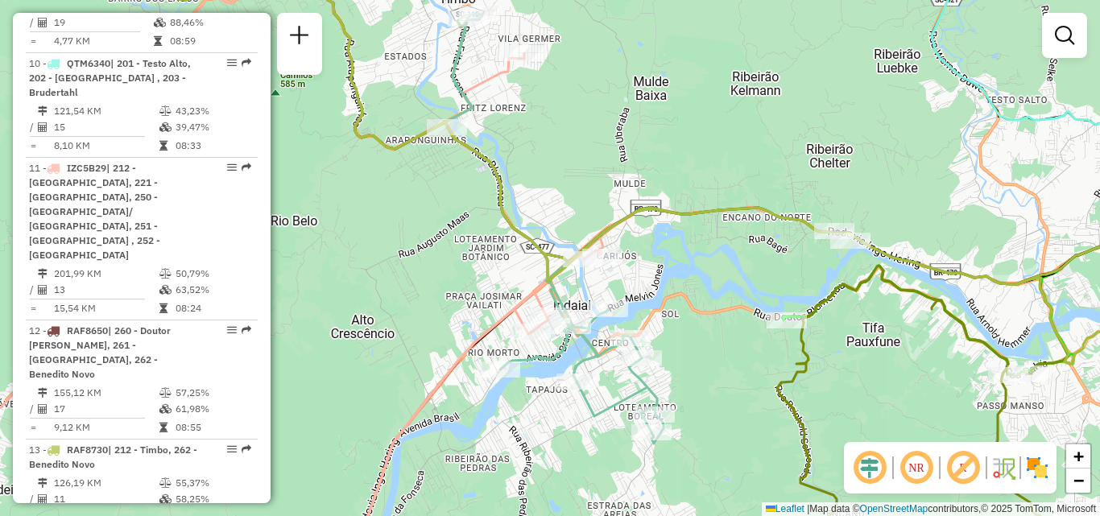
click at [566, 237] on icon at bounding box center [651, 155] width 1117 height 415
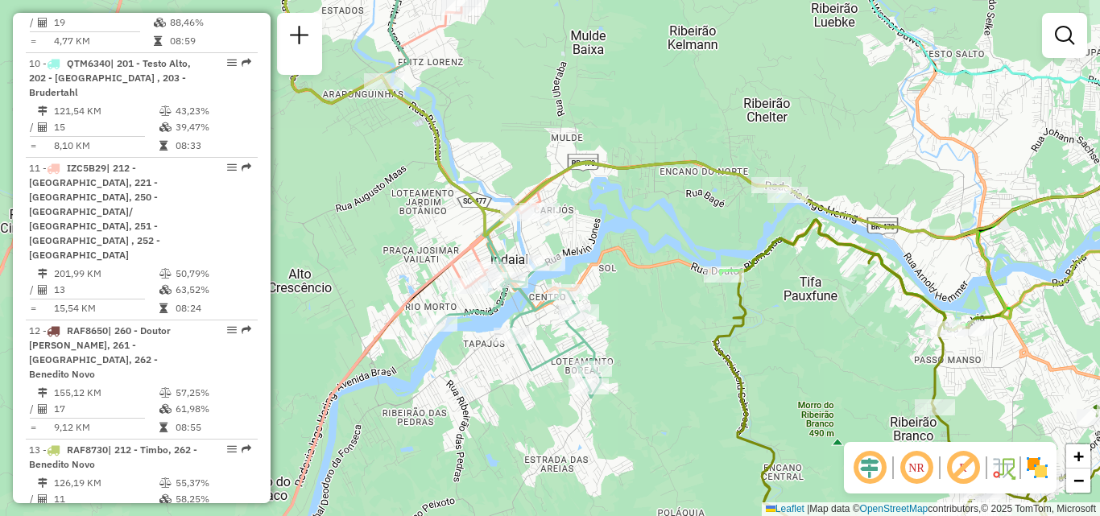
drag, startPoint x: 624, startPoint y: 245, endPoint x: 612, endPoint y: 236, distance: 15.0
click at [612, 236] on div "Janela de atendimento Grade de atendimento Capacidade Transportadoras Veículos …" at bounding box center [550, 258] width 1100 height 516
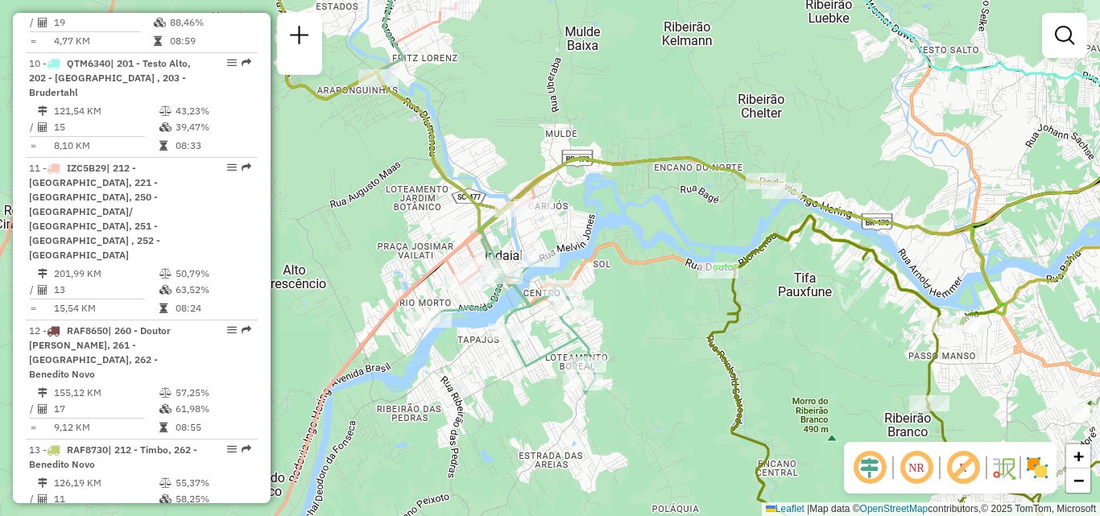
drag, startPoint x: 642, startPoint y: 229, endPoint x: 566, endPoint y: 207, distance: 79.0
click at [575, 211] on div "Janela de atendimento Grade de atendimento Capacidade Transportadoras Veículos …" at bounding box center [550, 258] width 1100 height 516
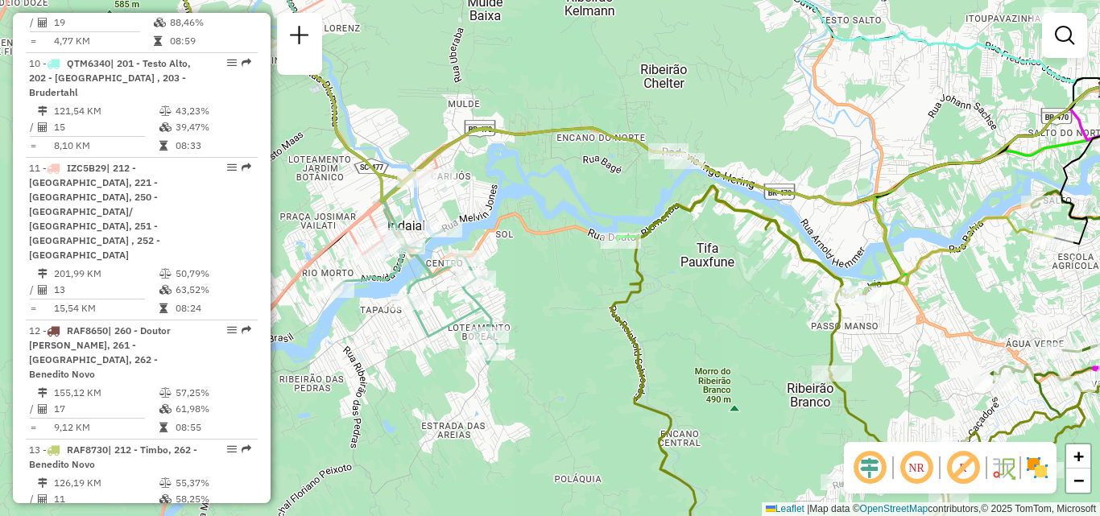
drag, startPoint x: 675, startPoint y: 291, endPoint x: 615, endPoint y: 257, distance: 68.5
click at [614, 261] on div "Janela de atendimento Grade de atendimento Capacidade Transportadoras Veículos …" at bounding box center [550, 258] width 1100 height 516
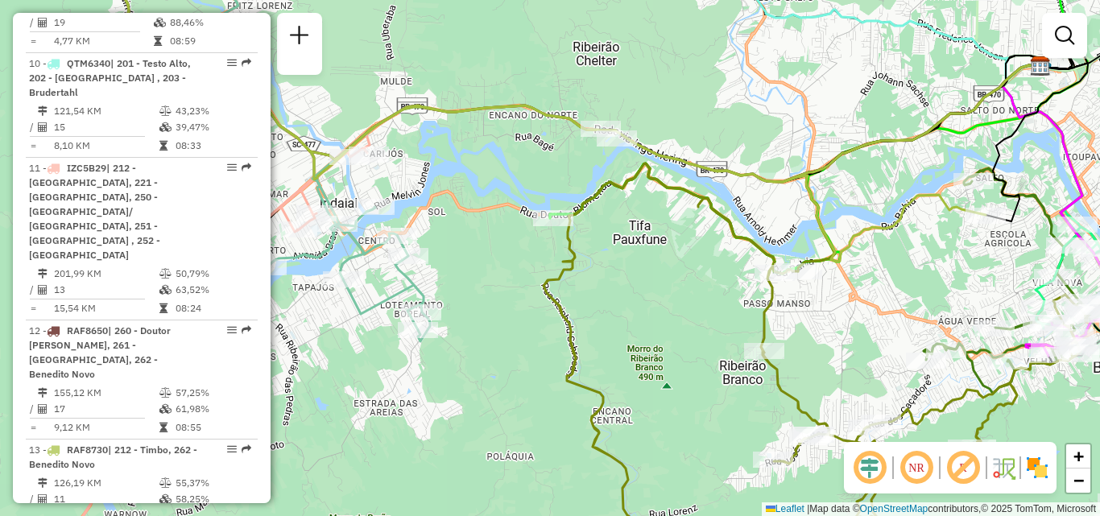
drag, startPoint x: 654, startPoint y: 186, endPoint x: 634, endPoint y: 209, distance: 30.8
click at [635, 209] on div "Janela de atendimento Grade de atendimento Capacidade Transportadoras Veículos …" at bounding box center [550, 258] width 1100 height 516
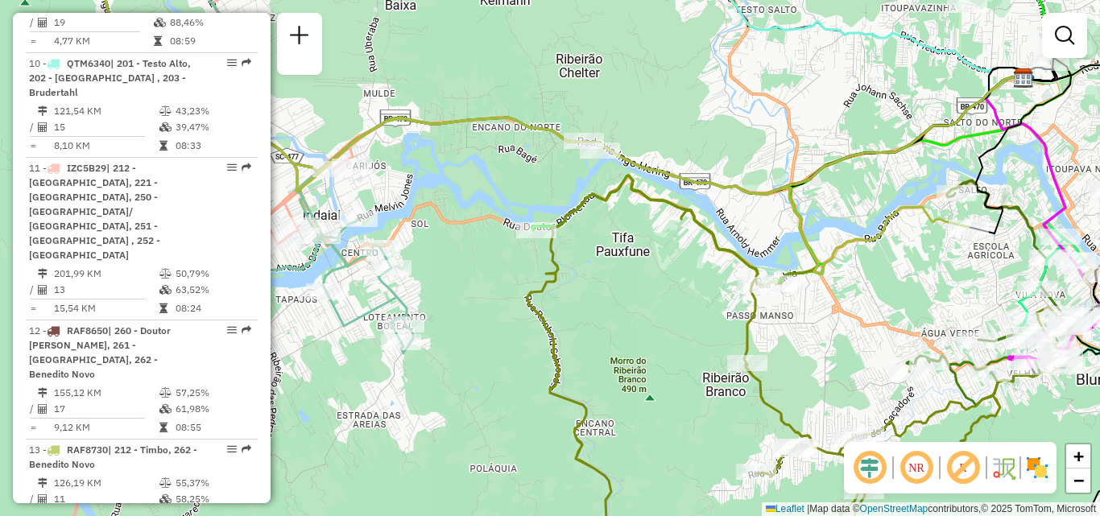
drag, startPoint x: 585, startPoint y: 237, endPoint x: 555, endPoint y: 229, distance: 31.6
click at [573, 230] on div "Janela de atendimento Grade de atendimento Capacidade Transportadoras Veículos …" at bounding box center [550, 258] width 1100 height 516
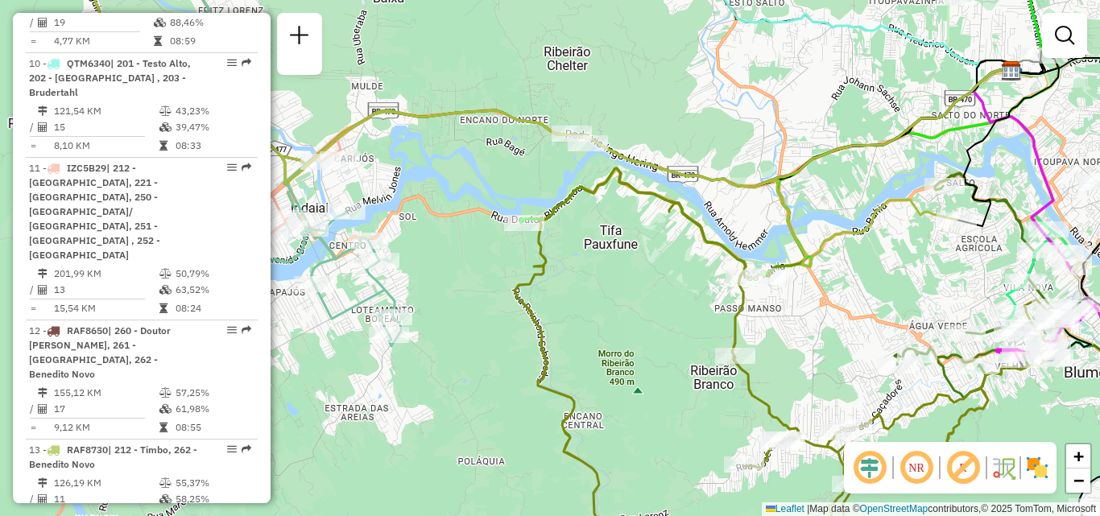
drag, startPoint x: 572, startPoint y: 271, endPoint x: 479, endPoint y: 252, distance: 94.6
click at [479, 252] on div "Janela de atendimento Grade de atendimento Capacidade Transportadoras Veículos …" at bounding box center [550, 258] width 1100 height 516
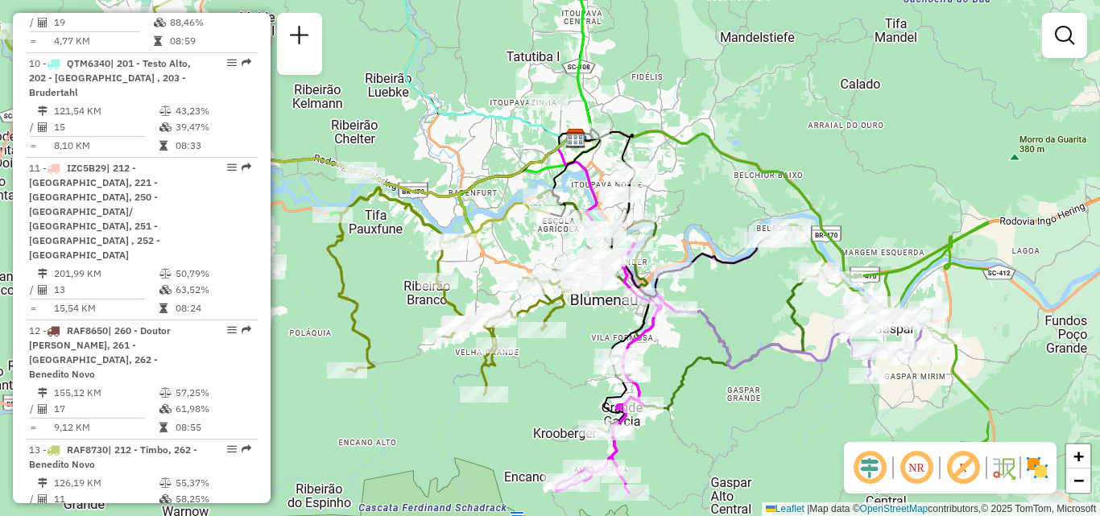
drag, startPoint x: 728, startPoint y: 264, endPoint x: 519, endPoint y: 254, distance: 208.7
click at [519, 254] on div "Janela de atendimento Grade de atendimento Capacidade Transportadoras Veículos …" at bounding box center [550, 258] width 1100 height 516
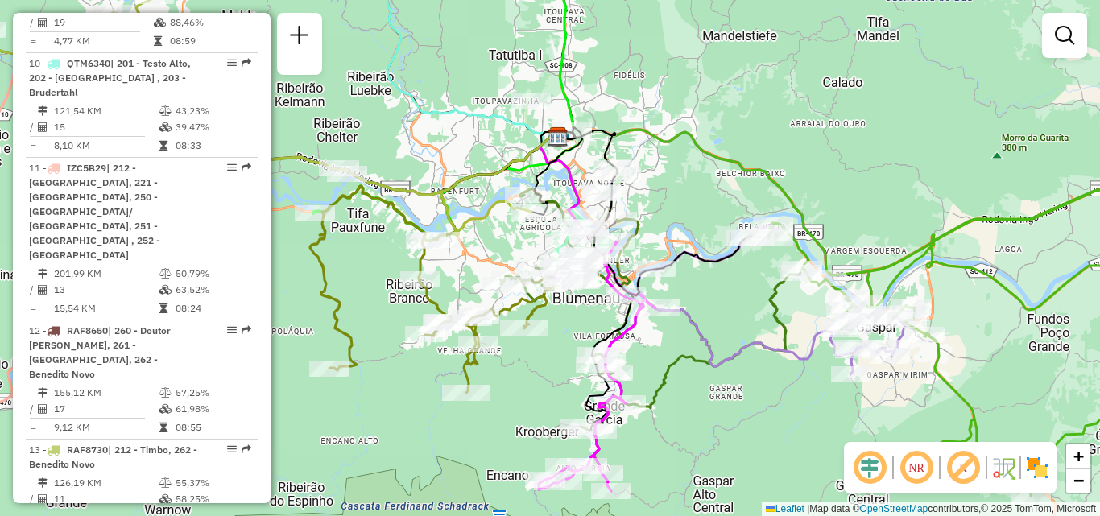
drag, startPoint x: 725, startPoint y: 229, endPoint x: 651, endPoint y: 159, distance: 101.9
click at [654, 163] on div "Rota 5 - Placa MJW4A72 92801182 - MERCADO MISSOES LTDA Janela de atendimento Gr…" at bounding box center [550, 258] width 1100 height 516
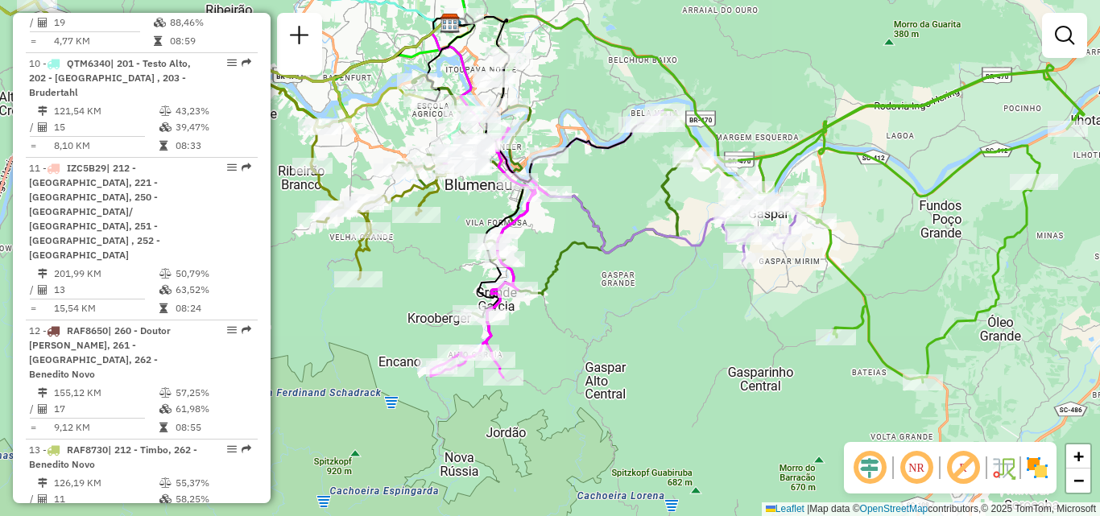
drag, startPoint x: 657, startPoint y: 279, endPoint x: 593, endPoint y: 198, distance: 102.6
click at [594, 200] on icon at bounding box center [635, 137] width 342 height 247
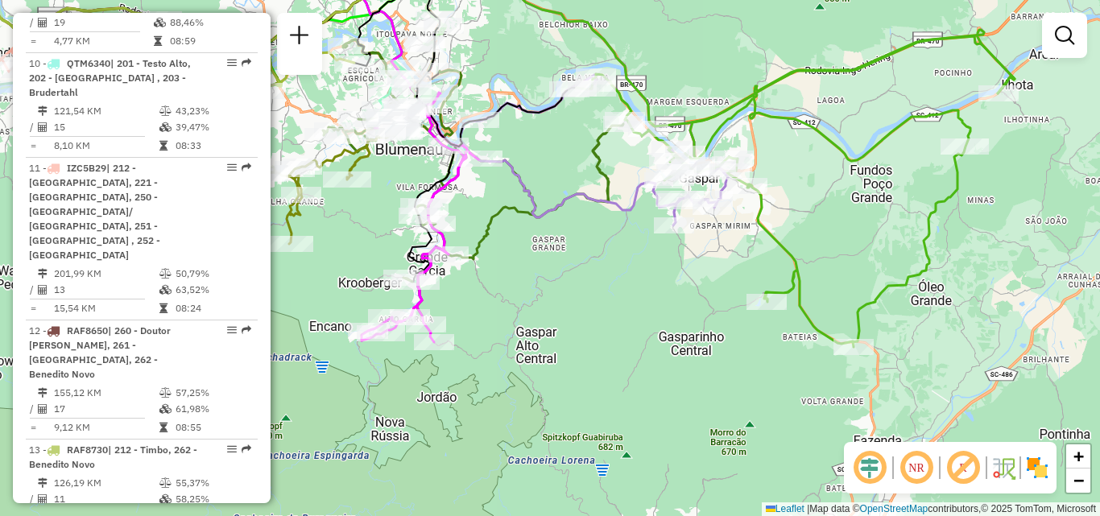
drag, startPoint x: 784, startPoint y: 261, endPoint x: 637, endPoint y: 242, distance: 148.5
click at [662, 249] on div "Janela de atendimento Grade de atendimento Capacidade Transportadoras Veículos …" at bounding box center [550, 258] width 1100 height 516
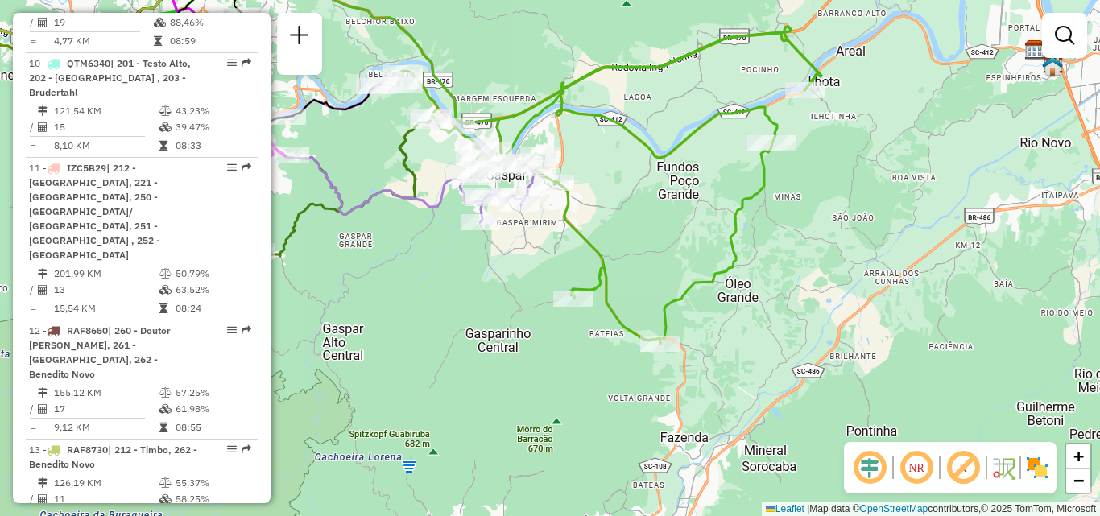
drag, startPoint x: 812, startPoint y: 246, endPoint x: 716, endPoint y: 241, distance: 95.9
click at [723, 260] on div "Janela de atendimento Grade de atendimento Capacidade Transportadoras Veículos …" at bounding box center [550, 258] width 1100 height 516
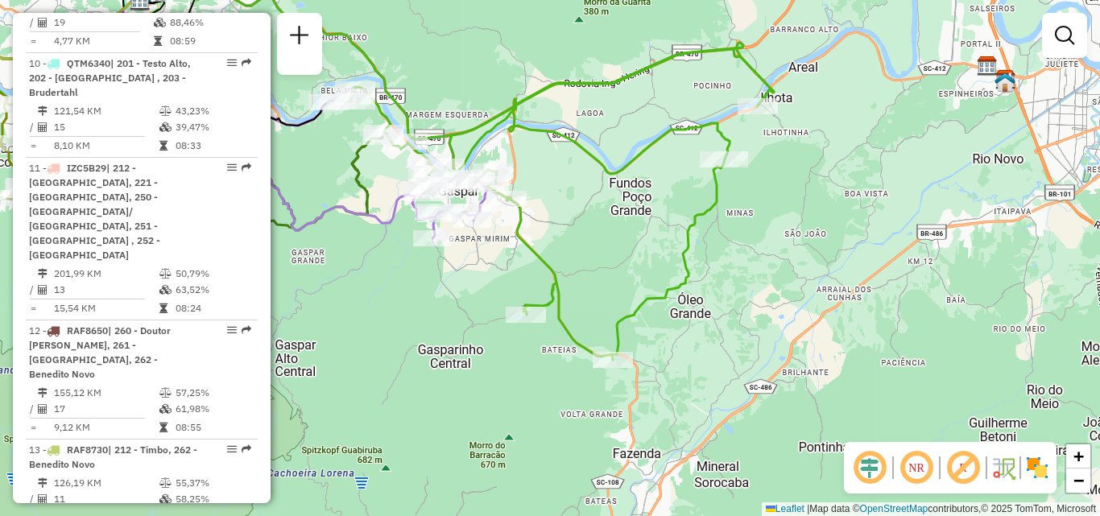
drag, startPoint x: 601, startPoint y: 181, endPoint x: 692, endPoint y: 195, distance: 92.8
click at [692, 195] on div "Janela de atendimento Grade de atendimento Capacidade Transportadoras Veículos …" at bounding box center [550, 258] width 1100 height 516
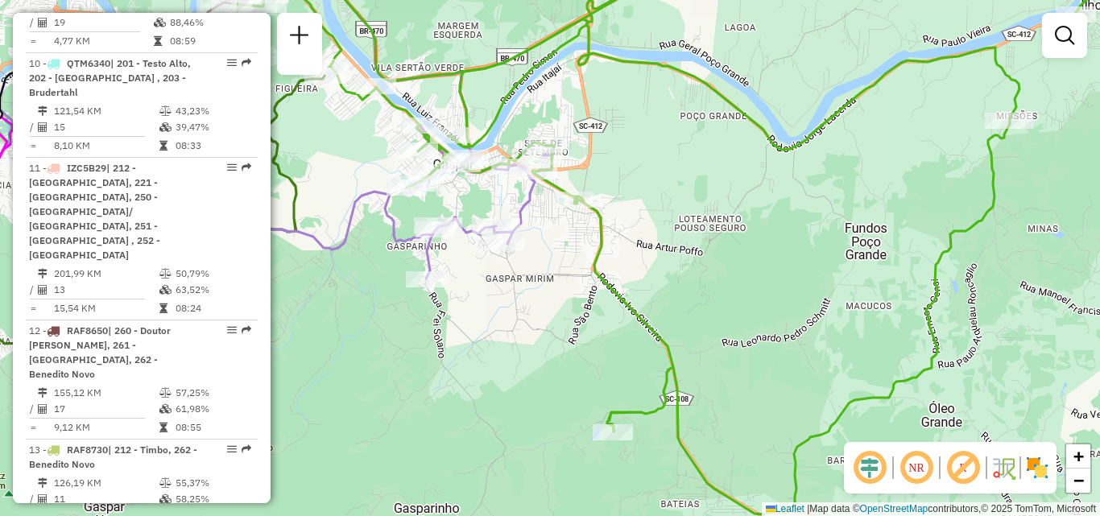
drag
click at [559, 242] on div "Janela de atendimento Grade de atendimento Capacidade Transportadoras Veículos …" at bounding box center [550, 258] width 1100 height 516
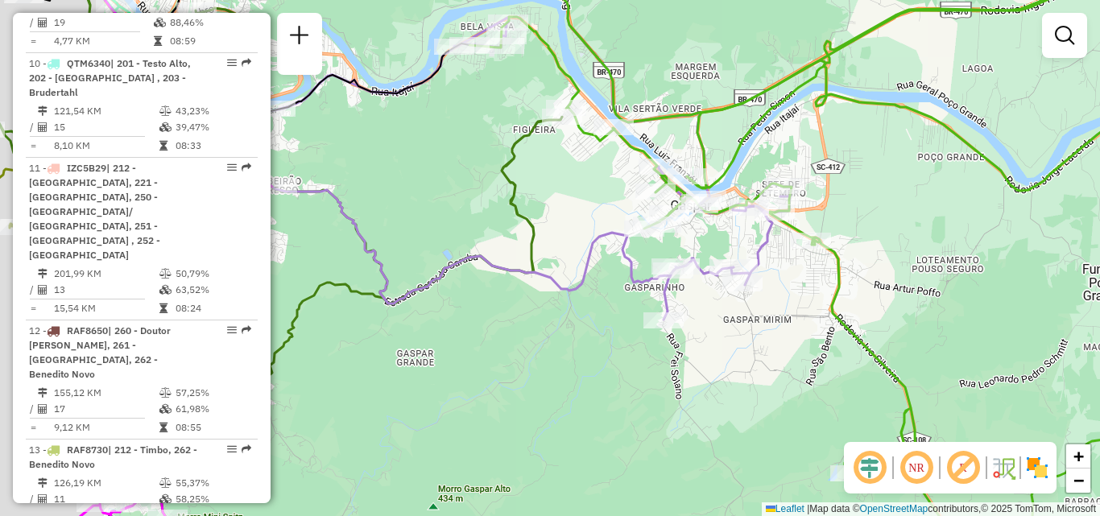
click at [598, 263] on div "Janela de atendimento Grade de atendimento Capacidade Transportadoras Veículos …" at bounding box center [550, 258] width 1100 height 516
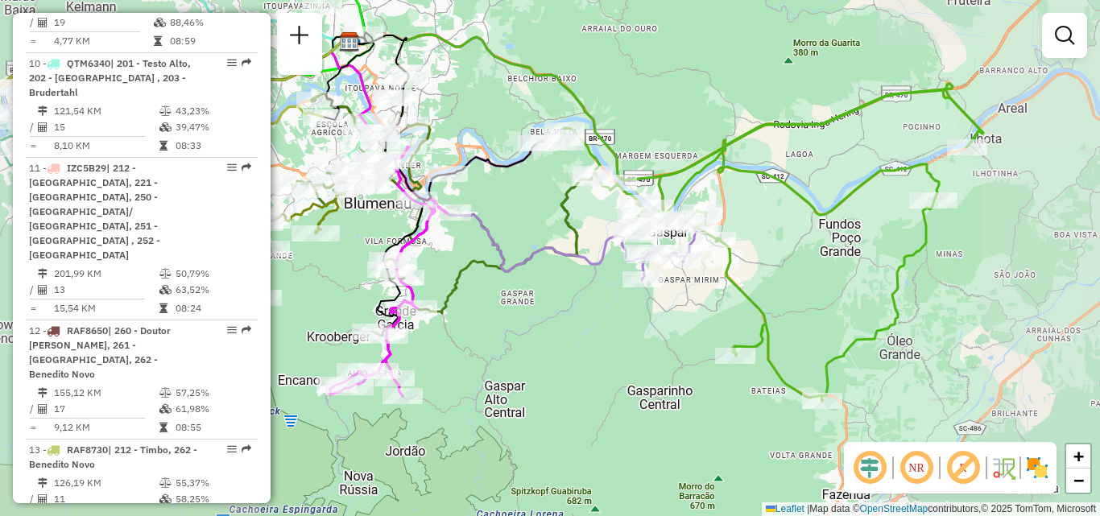
click at [601, 232] on div "Janela de atendimento Grade de atendimento Capacidade Transportadoras Veículos …" at bounding box center [550, 258] width 1100 height 516
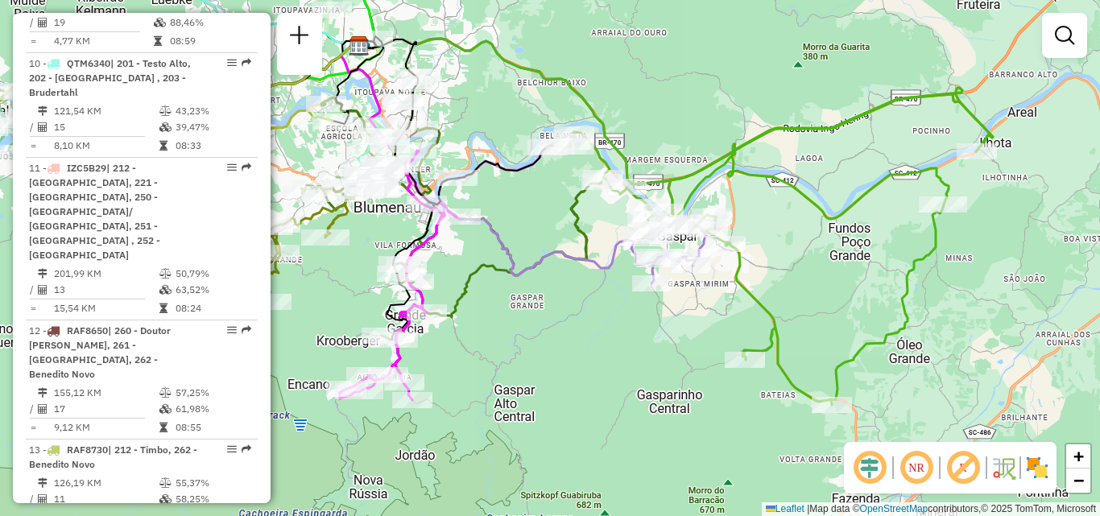
click at [601, 250] on icon at bounding box center [451, 239] width 300 height 285
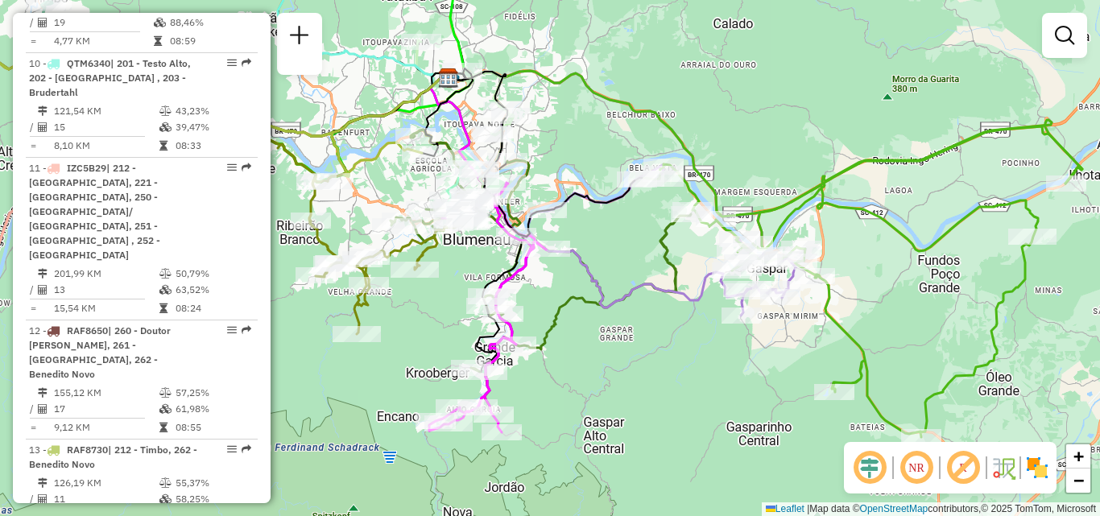
click at [594, 205] on div "Janela de atendimento Grade de atendimento Capacidade Transportadoras Veículos …" at bounding box center [550, 258] width 1100 height 516
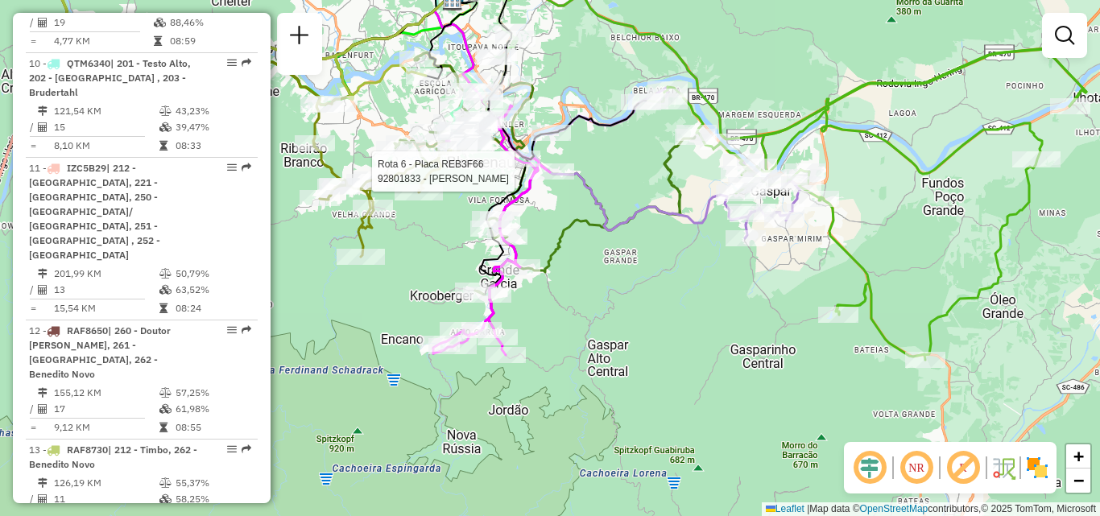
select select "**********"
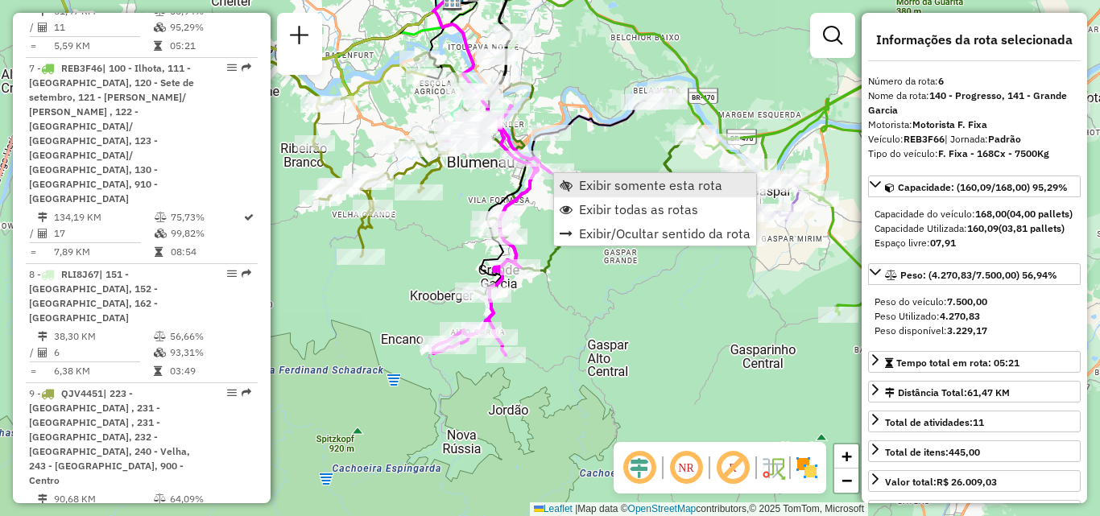
scroll to position [1140, 0]
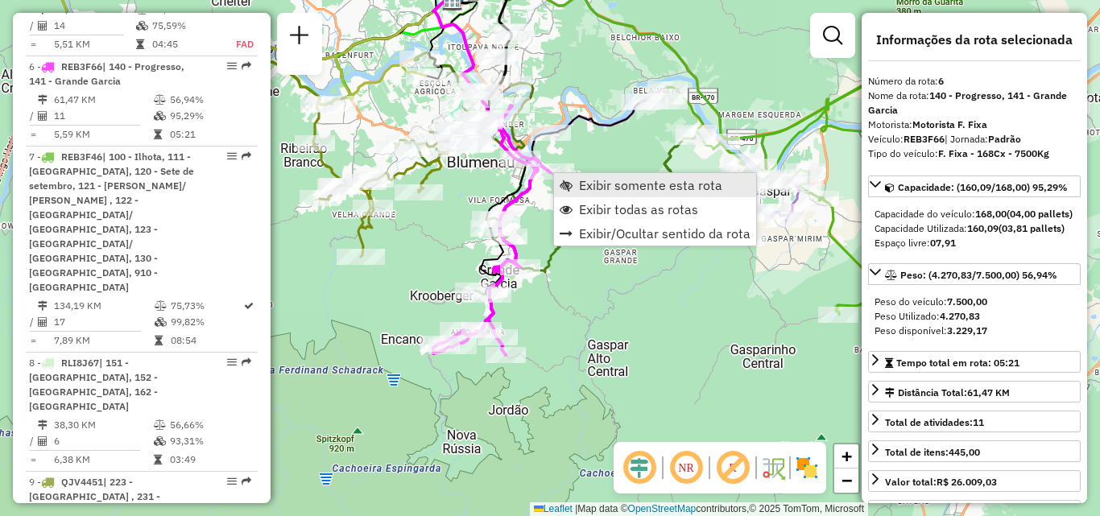
click at [575, 184] on link "Exibir somente esta rota" at bounding box center [655, 185] width 202 height 24
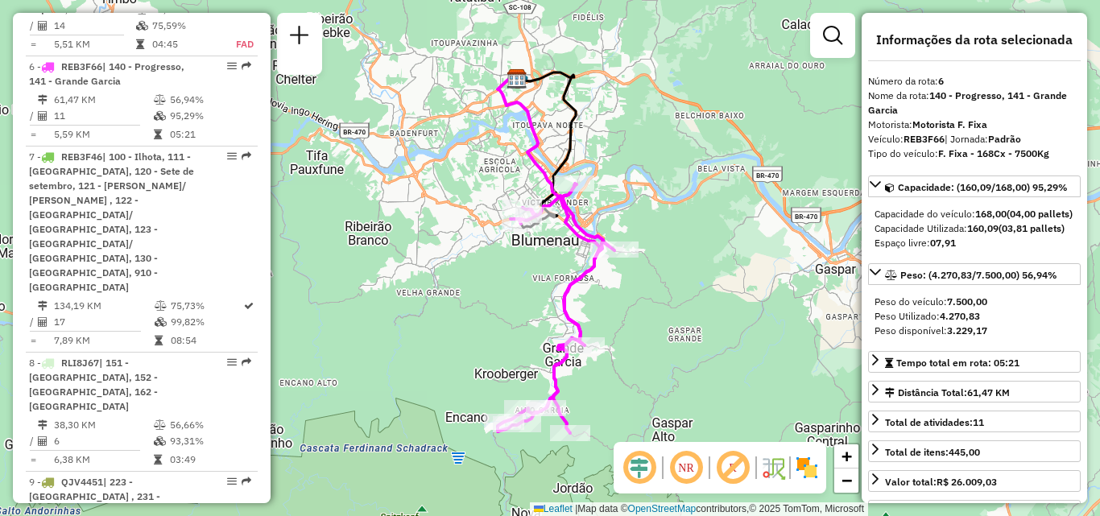
click at [682, 213] on div "Janela de atendimento Grade de atendimento Capacidade Transportadoras Veículos …" at bounding box center [550, 258] width 1100 height 516
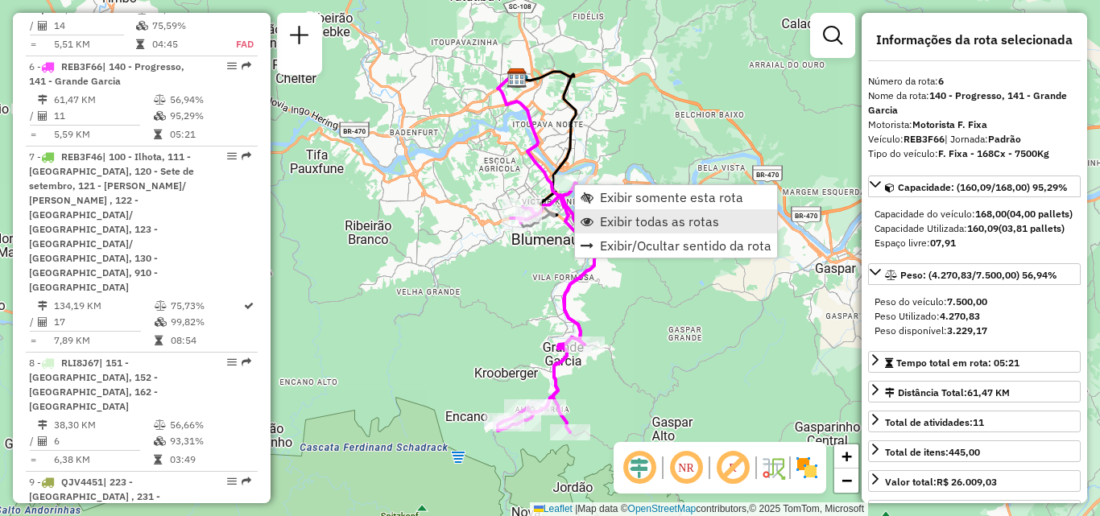
click at [621, 220] on span "Exibir todas as rotas" at bounding box center [659, 221] width 119 height 13
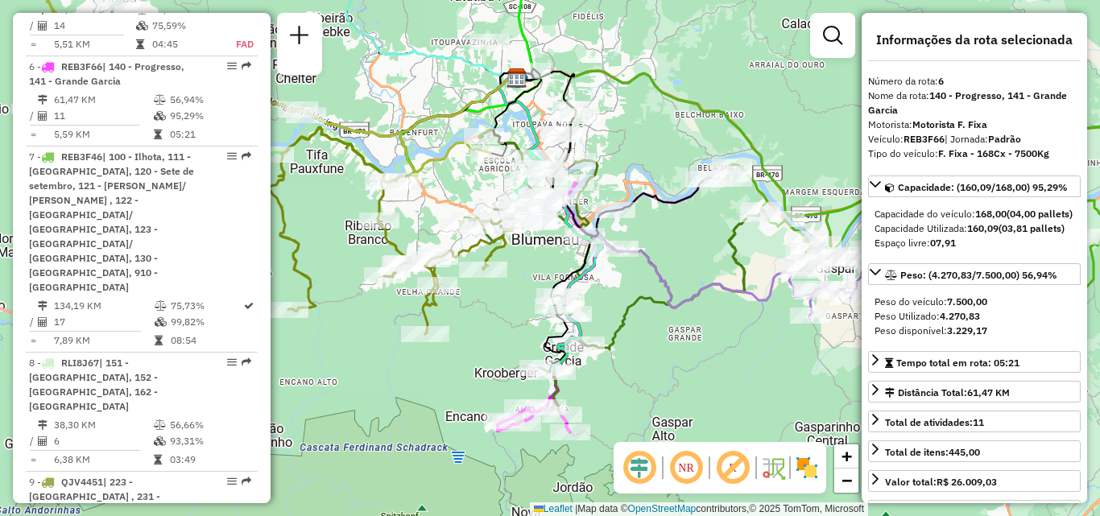
drag, startPoint x: 514, startPoint y: 347, endPoint x: 605, endPoint y: 295, distance: 103.8
click at [605, 295] on div "Janela de atendimento Grade de atendimento Capacidade Transportadoras Veículos …" at bounding box center [550, 258] width 1100 height 516
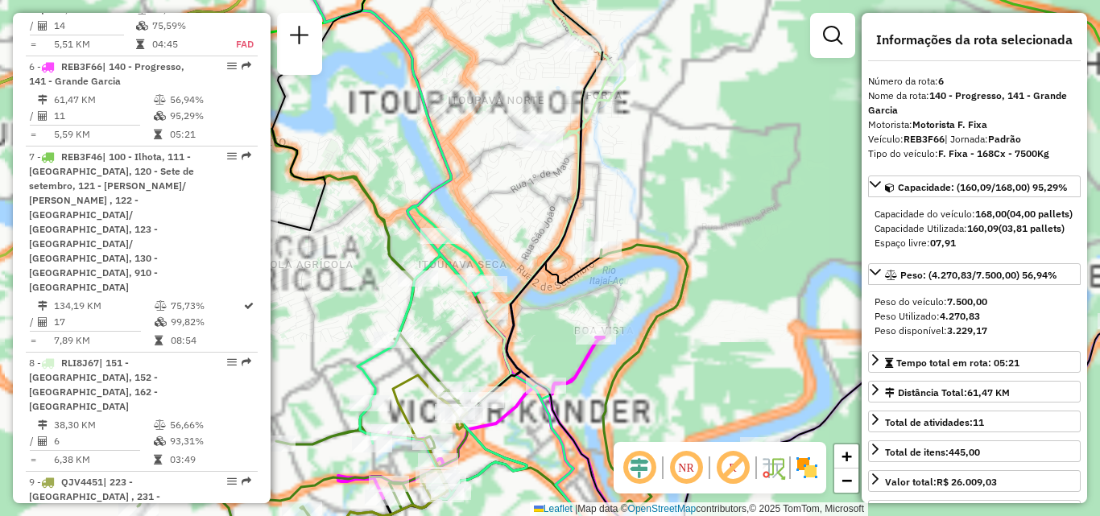
drag, startPoint x: 731, startPoint y: 119, endPoint x: 745, endPoint y: 122, distance: 13.9
click at [745, 122] on div "Janela de atendimento Grade de atendimento Capacidade Transportadoras Veículos …" at bounding box center [550, 258] width 1100 height 516
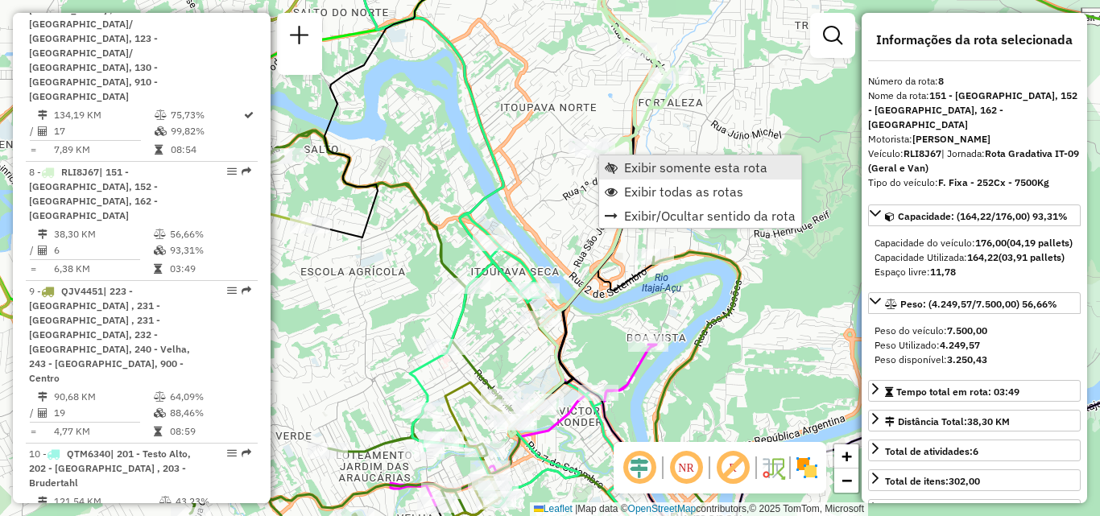
scroll to position [1393, 0]
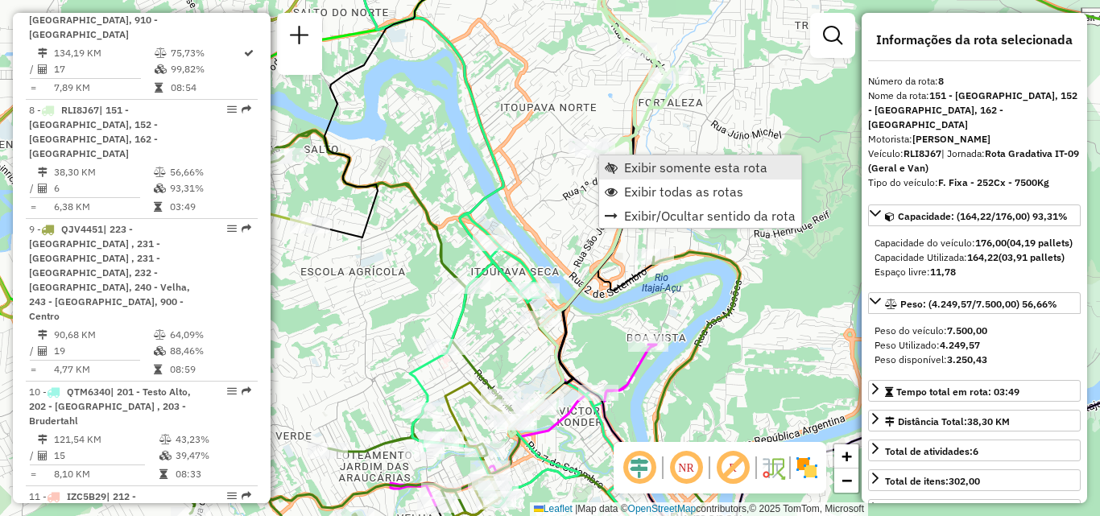
click at [615, 162] on span "Exibir somente esta rota" at bounding box center [611, 167] width 13 height 13
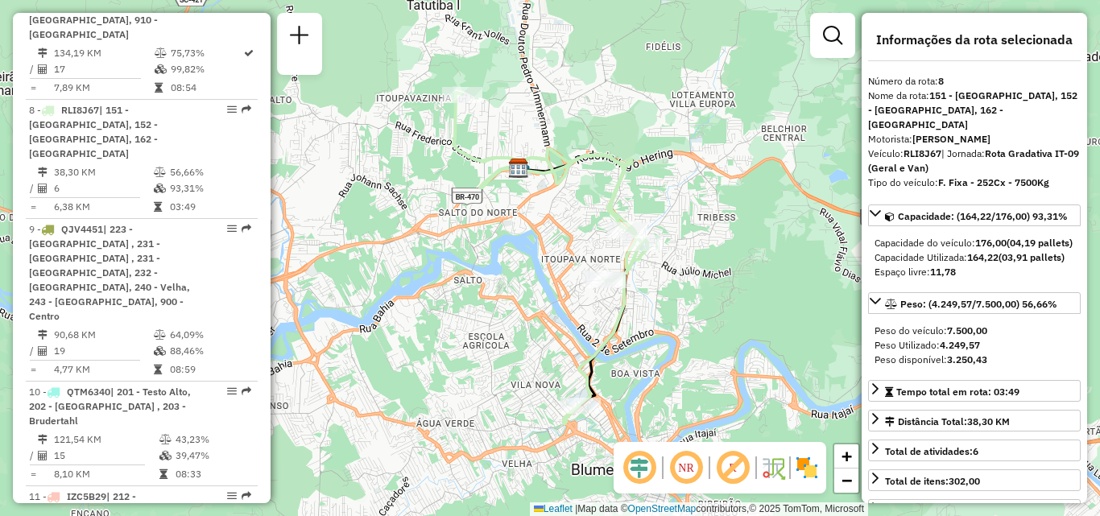
drag, startPoint x: 697, startPoint y: 282, endPoint x: 737, endPoint y: 247, distance: 53.1
click at [737, 247] on div "Janela de atendimento Grade de atendimento Capacidade Transportadoras Veículos …" at bounding box center [550, 258] width 1100 height 516
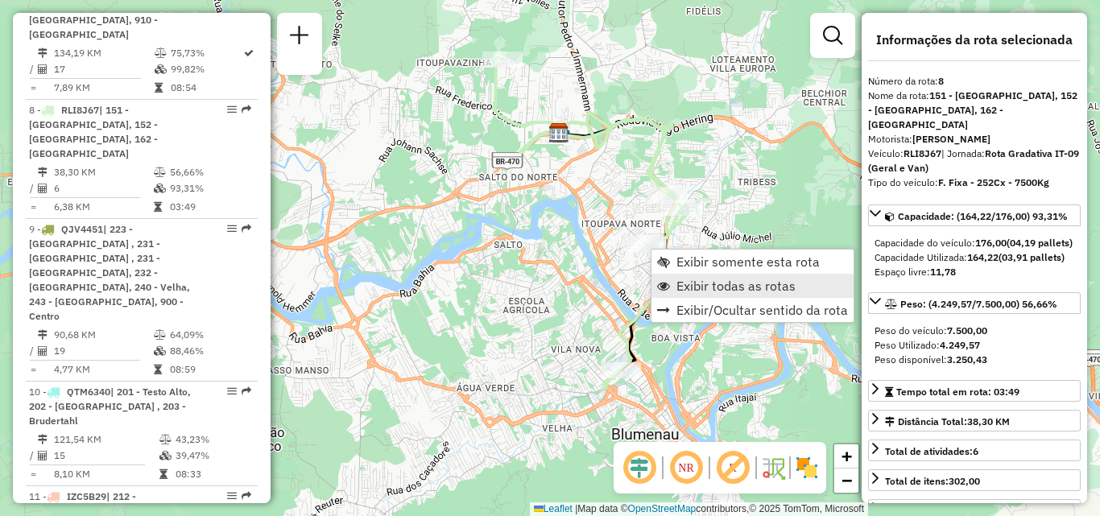
click at [678, 287] on span "Exibir todas as rotas" at bounding box center [735, 285] width 119 height 13
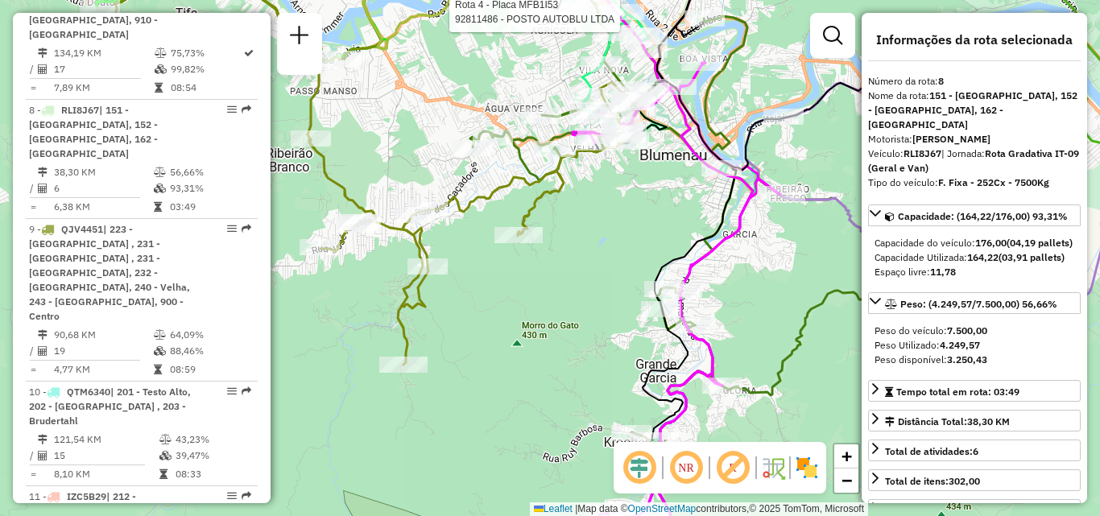
click at [774, 319] on div "Rota 4 - Placa MFB1I53 92811486 - POSTO AUTOBLU LTDA Janela de atendimento Grad…" at bounding box center [550, 258] width 1100 height 516
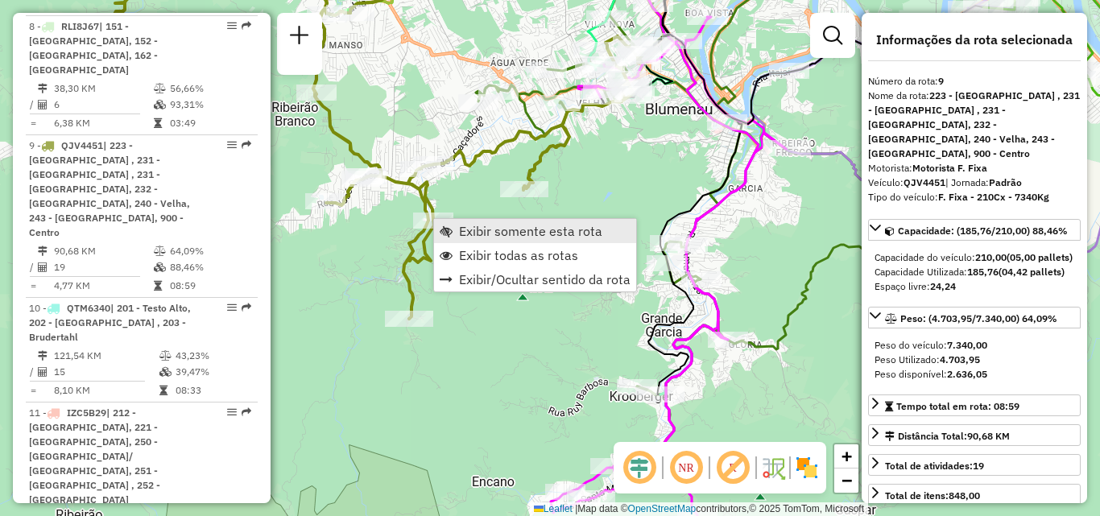
scroll to position [1497, 0]
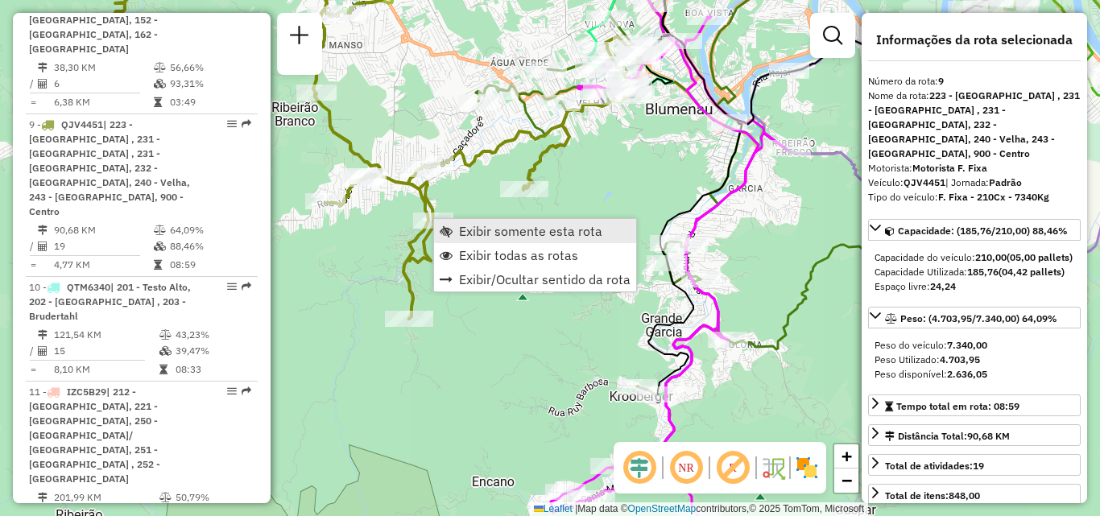
click at [463, 225] on span "Exibir somente esta rota" at bounding box center [530, 231] width 143 height 13
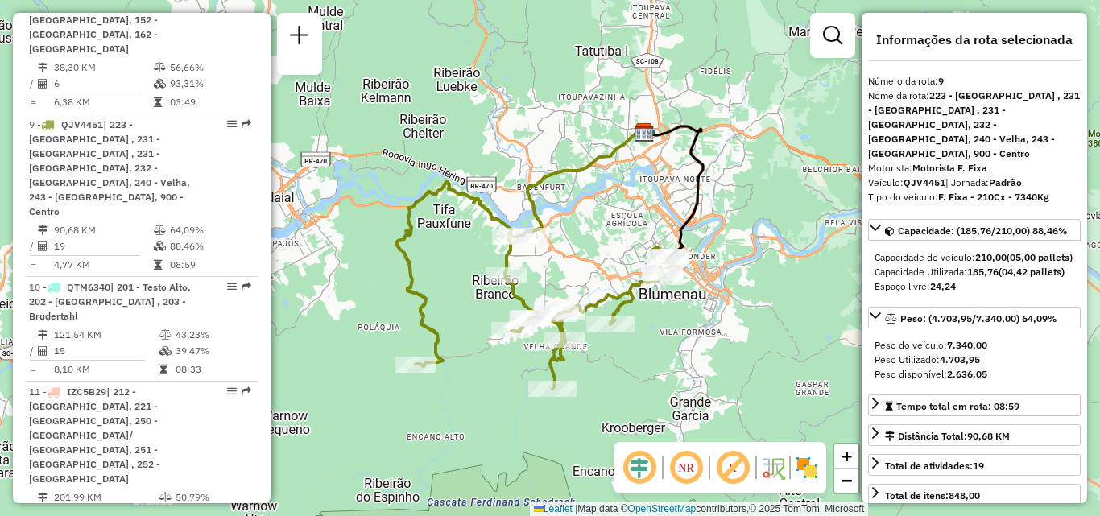
drag, startPoint x: 473, startPoint y: 288, endPoint x: 481, endPoint y: 218, distance: 70.6
click at [481, 219] on div "Janela de atendimento Grade de atendimento Capacidade Transportadoras Veículos …" at bounding box center [550, 258] width 1100 height 516
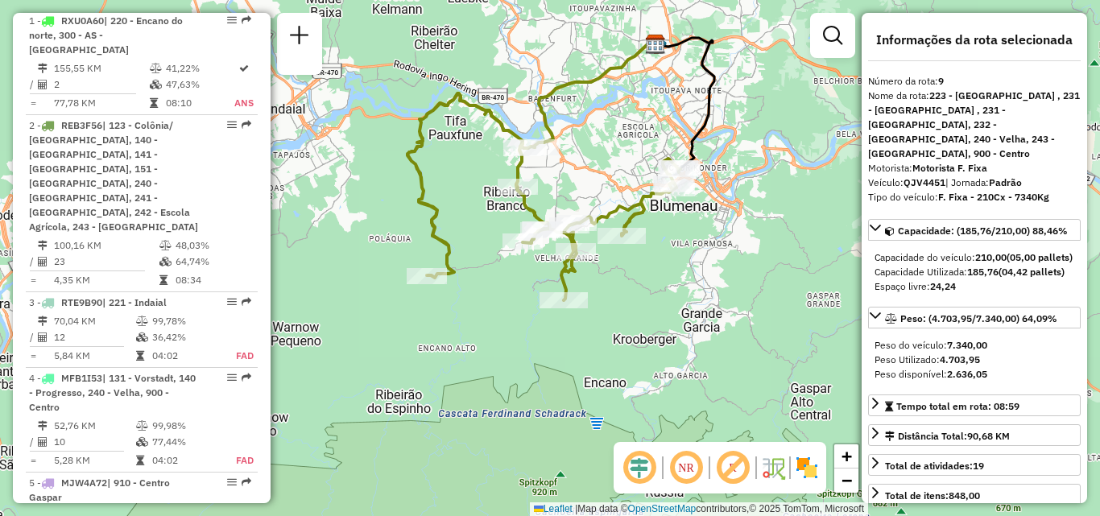
scroll to position [612, 0]
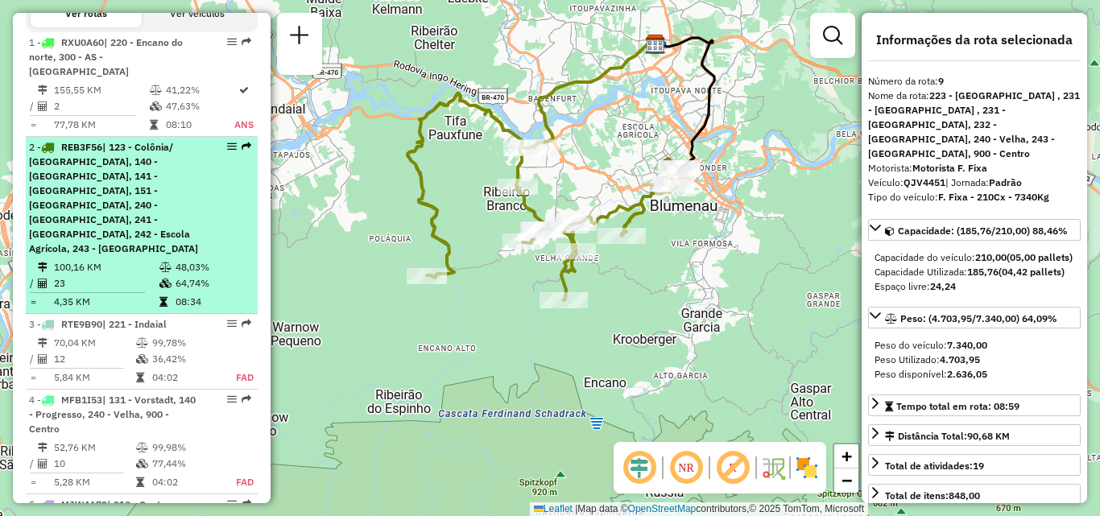
click at [119, 214] on li "2 - REB3F56 | 123 - Colônia/ [GEOGRAPHIC_DATA], 140 - [GEOGRAPHIC_DATA], 141 - …" at bounding box center [142, 225] width 232 height 177
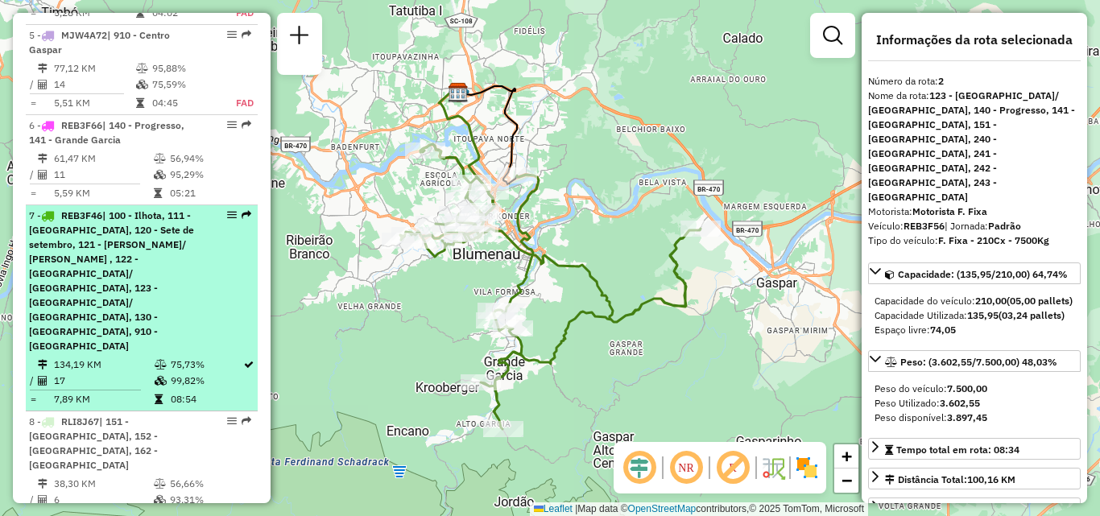
scroll to position [1175, 0]
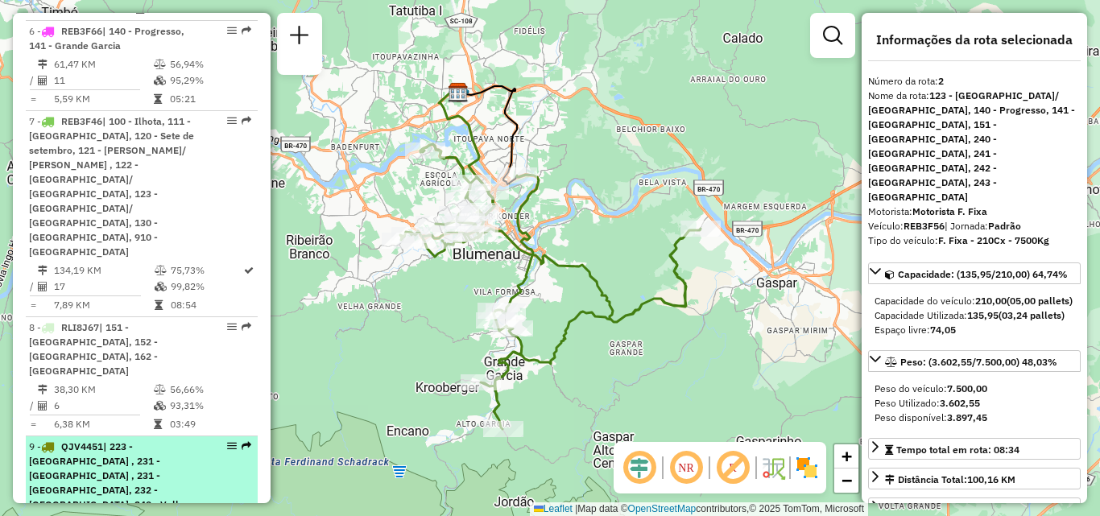
click at [91, 440] on span "| 223 - [GEOGRAPHIC_DATA] , 231 - [GEOGRAPHIC_DATA] , 231 - [GEOGRAPHIC_DATA], …" at bounding box center [109, 489] width 161 height 99
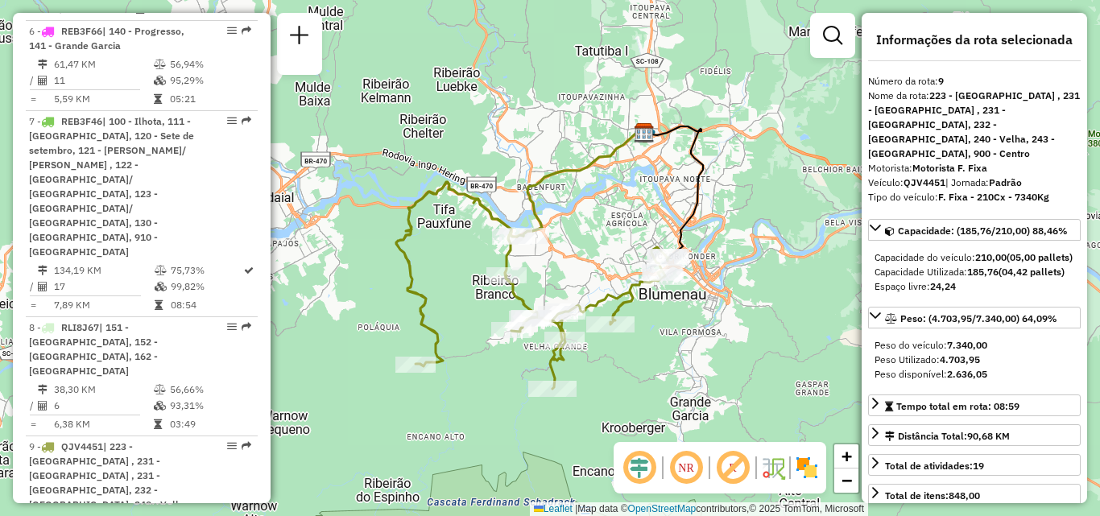
drag, startPoint x: 607, startPoint y: 344, endPoint x: 562, endPoint y: 332, distance: 46.5
click at [562, 332] on div "Janela de atendimento Grade de atendimento Capacidade Transportadoras Veículos …" at bounding box center [550, 258] width 1100 height 516
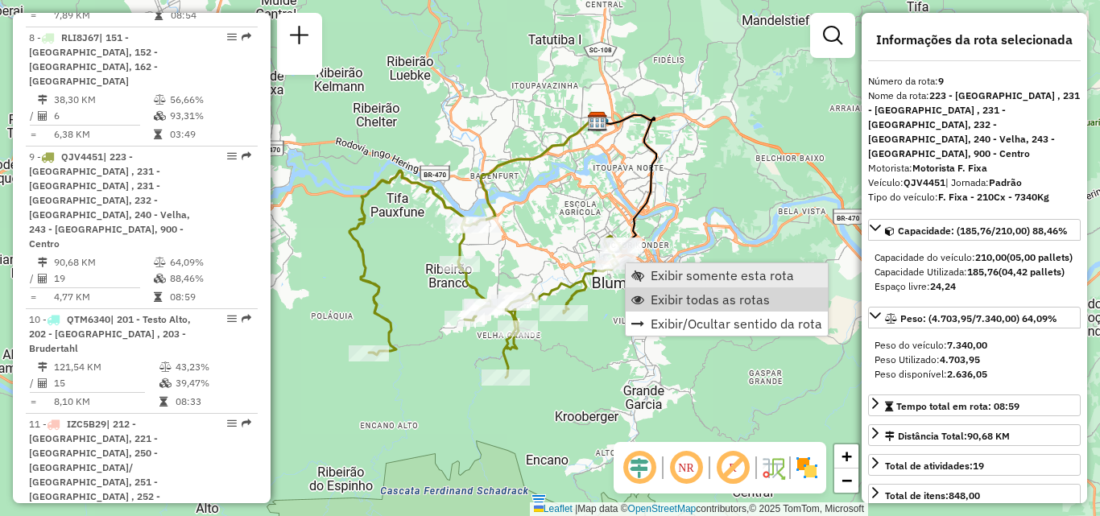
scroll to position [1497, 0]
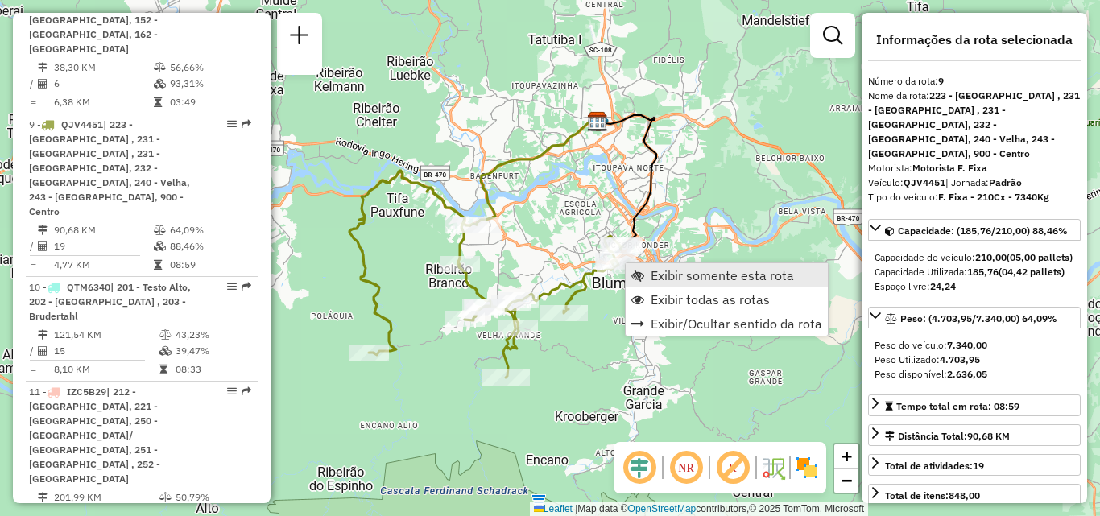
click at [661, 275] on span "Exibir somente esta rota" at bounding box center [721, 275] width 143 height 13
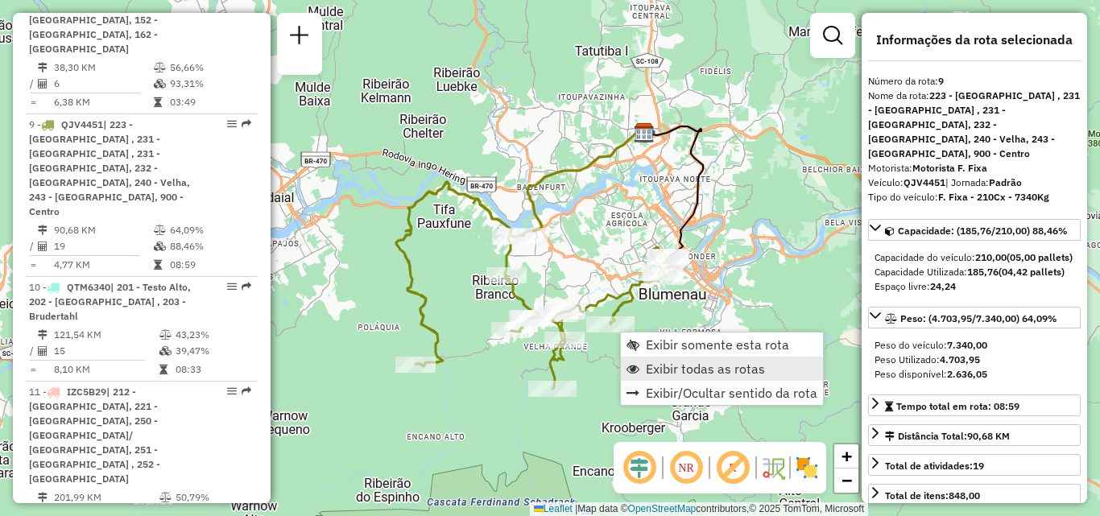
click at [657, 369] on span "Exibir todas as rotas" at bounding box center [705, 368] width 119 height 13
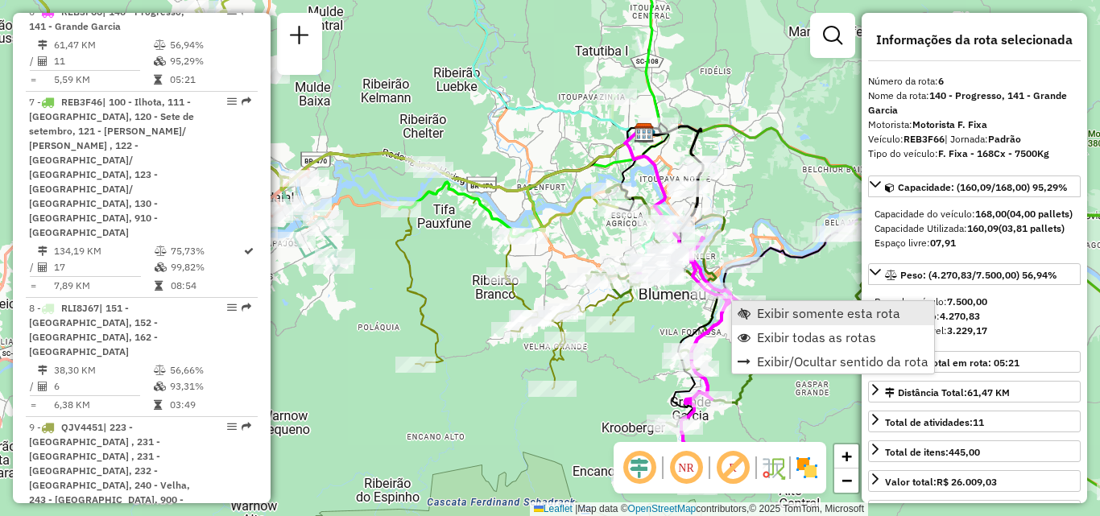
scroll to position [1140, 0]
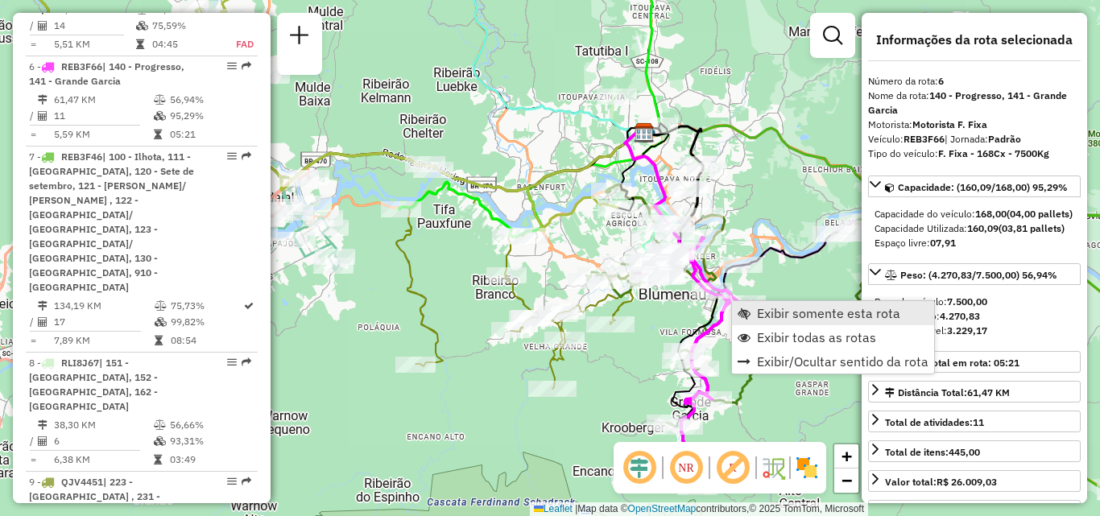
click at [758, 312] on span "Exibir somente esta rota" at bounding box center [828, 313] width 143 height 13
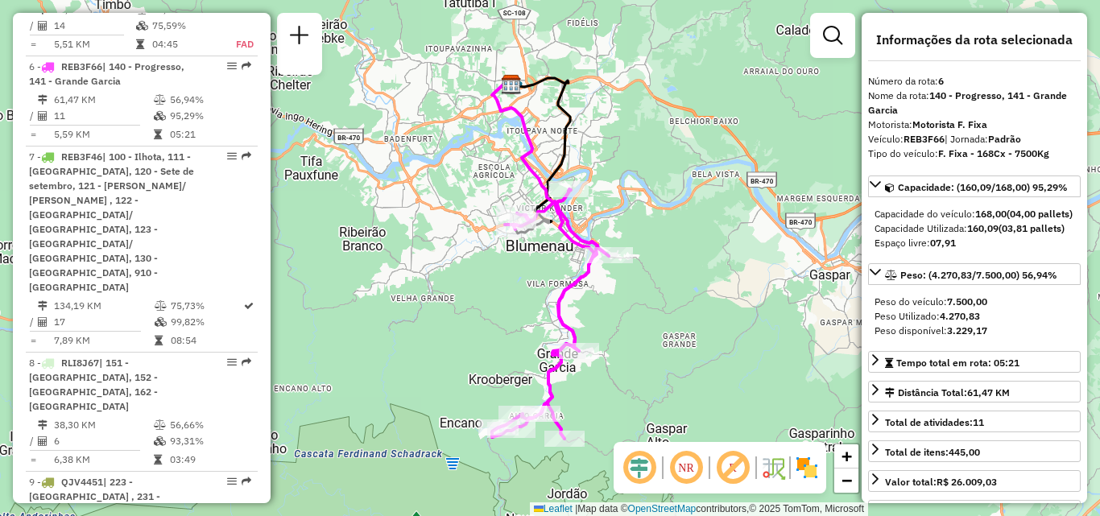
drag, startPoint x: 706, startPoint y: 357, endPoint x: 729, endPoint y: 348, distance: 25.0
click at [729, 348] on div "Janela de atendimento Grade de atendimento Capacidade Transportadoras Veículos …" at bounding box center [550, 258] width 1100 height 516
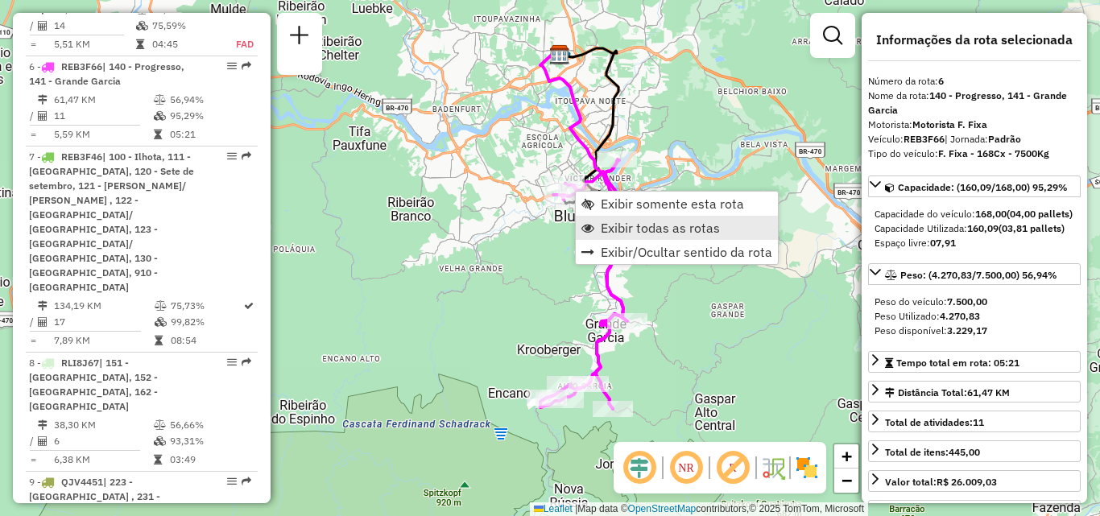
click at [626, 229] on span "Exibir todas as rotas" at bounding box center [660, 227] width 119 height 13
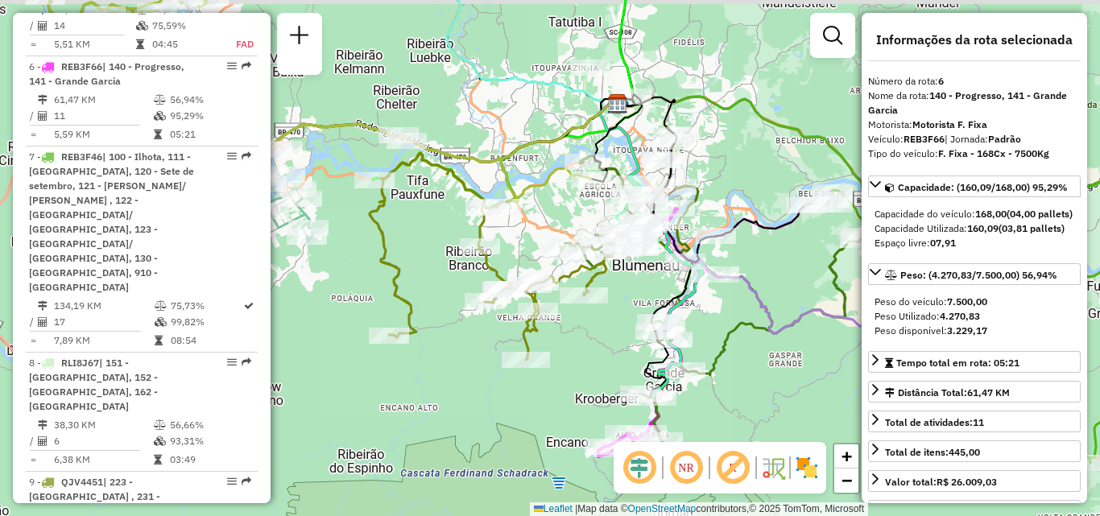
click at [769, 339] on icon at bounding box center [803, 217] width 342 height 247
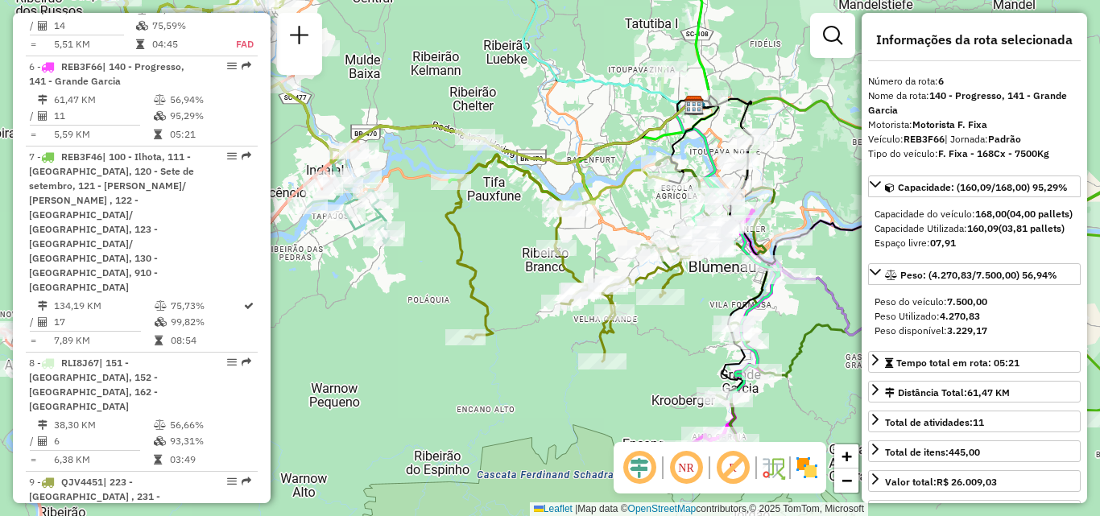
drag, startPoint x: 421, startPoint y: 277, endPoint x: 662, endPoint y: 277, distance: 240.7
click at [662, 277] on div "Janela de atendimento Grade de atendimento Capacidade Transportadoras Veículos …" at bounding box center [550, 258] width 1100 height 516
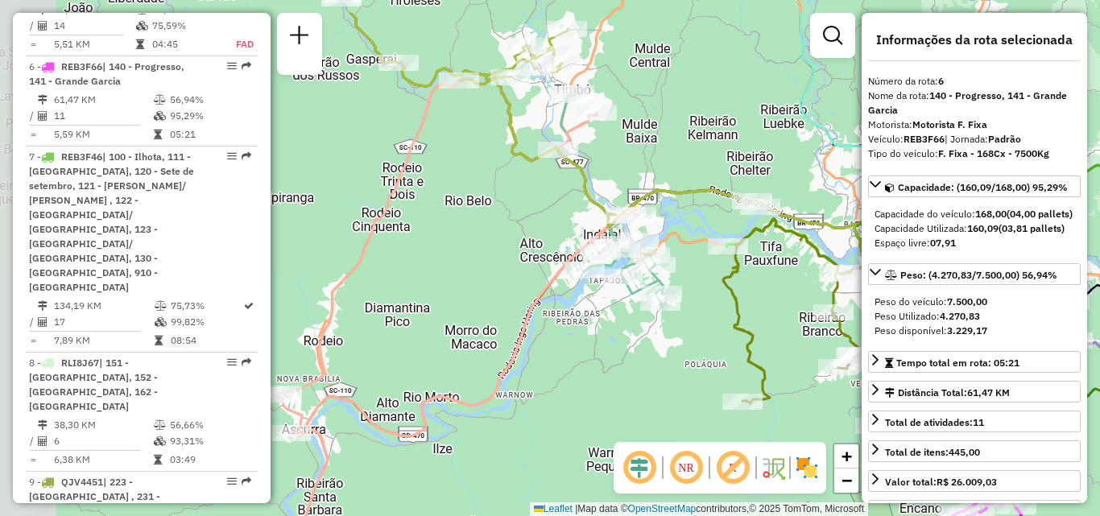
drag, startPoint x: 610, startPoint y: 308, endPoint x: 673, endPoint y: 321, distance: 64.3
click at [673, 321] on div "Janela de atendimento Grade de atendimento Capacidade Transportadoras Veículos …" at bounding box center [550, 258] width 1100 height 516
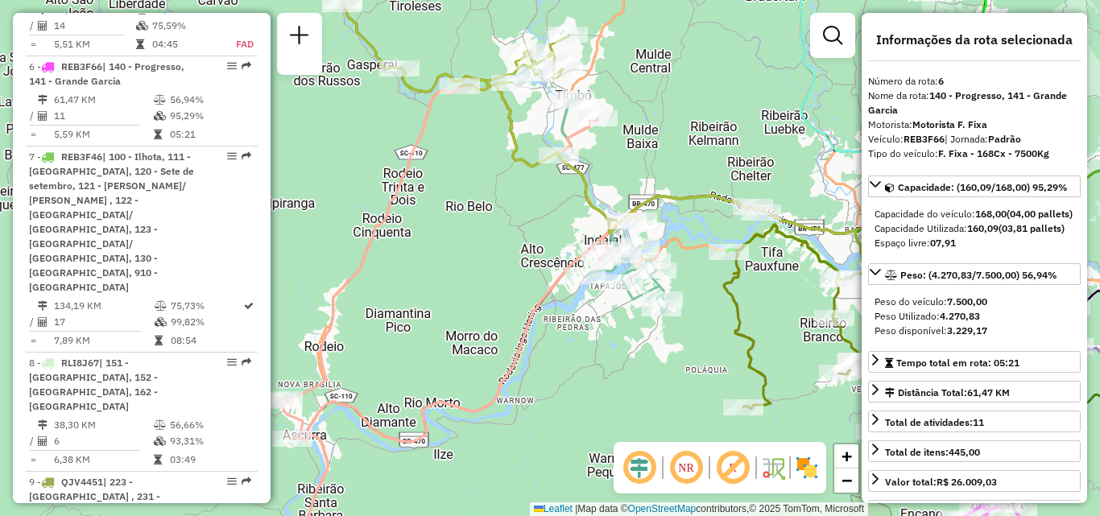
drag, startPoint x: 548, startPoint y: 346, endPoint x: 597, endPoint y: 432, distance: 99.1
click at [597, 434] on div "Janela de atendimento Grade de atendimento Capacidade Transportadoras Veículos …" at bounding box center [550, 258] width 1100 height 516
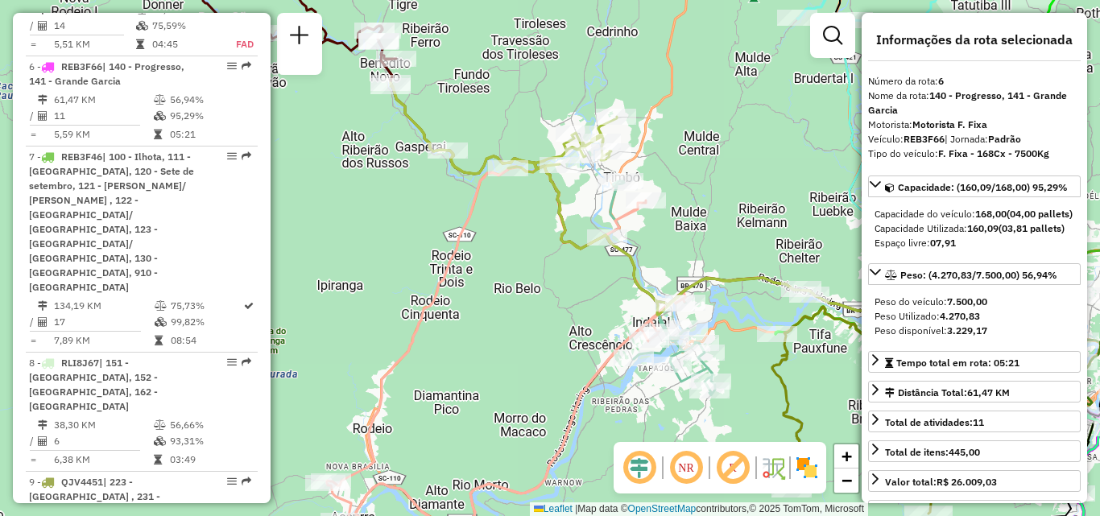
drag, startPoint x: 570, startPoint y: 376, endPoint x: 448, endPoint y: 189, distance: 222.8
click at [449, 191] on div "Janela de atendimento Grade de atendimento Capacidade Transportadoras Veículos …" at bounding box center [550, 258] width 1100 height 516
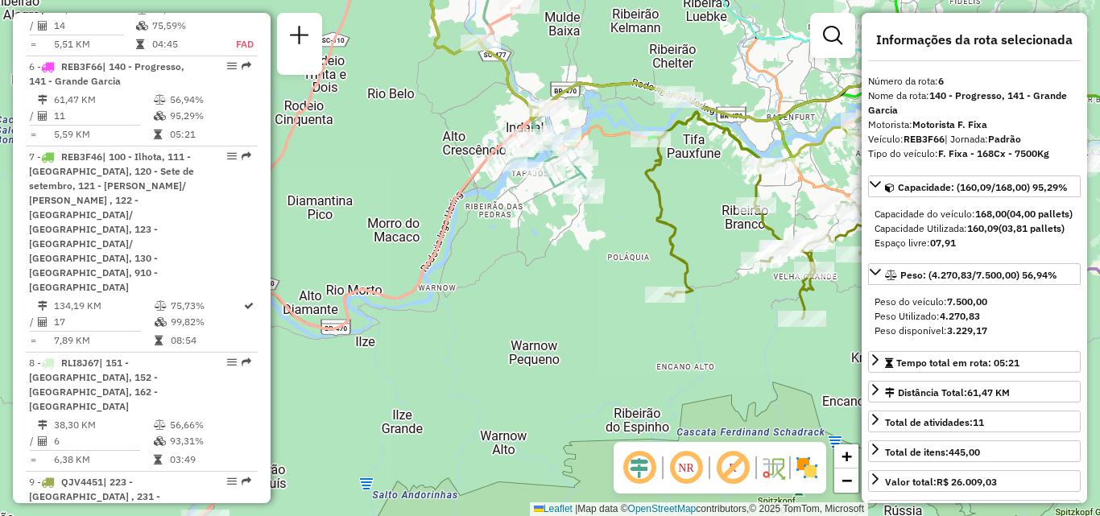
drag, startPoint x: 583, startPoint y: 303, endPoint x: 497, endPoint y: 287, distance: 87.5
click at [497, 287] on div "Janela de atendimento Grade de atendimento Capacidade Transportadoras Veículos …" at bounding box center [550, 258] width 1100 height 516
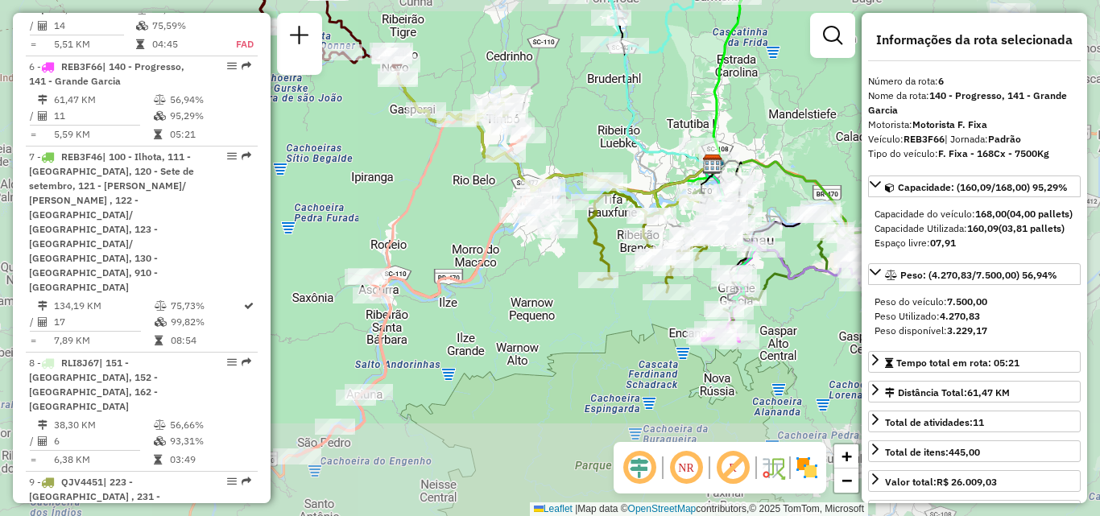
drag, startPoint x: 645, startPoint y: 310, endPoint x: 584, endPoint y: 276, distance: 69.2
click at [583, 276] on div "Janela de atendimento Grade de atendimento Capacidade Transportadoras Veículos …" at bounding box center [550, 258] width 1100 height 516
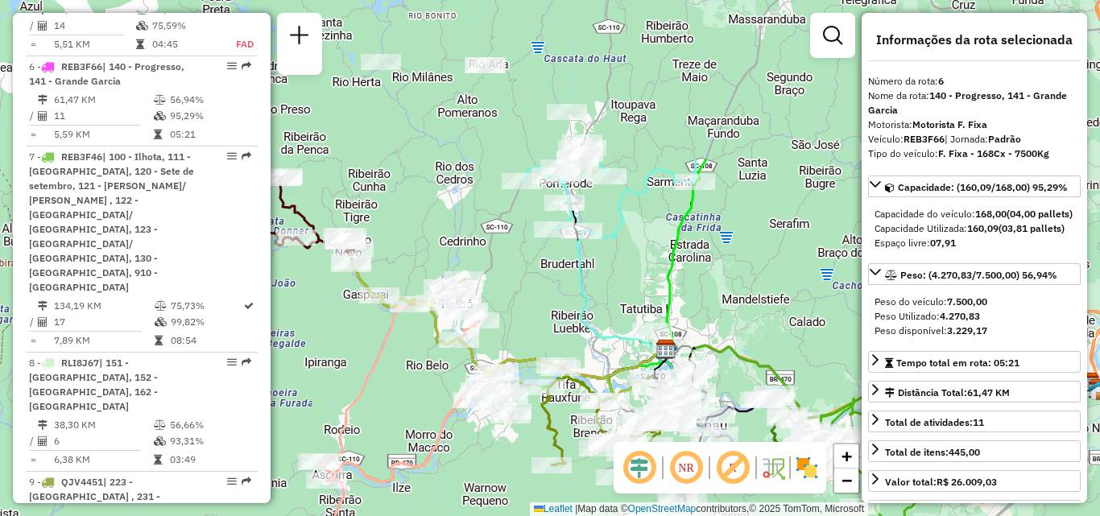
drag, startPoint x: 652, startPoint y: 260, endPoint x: 651, endPoint y: 299, distance: 38.6
click at [651, 299] on div "Janela de atendimento Grade de atendimento Capacidade Transportadoras Veículos …" at bounding box center [550, 258] width 1100 height 516
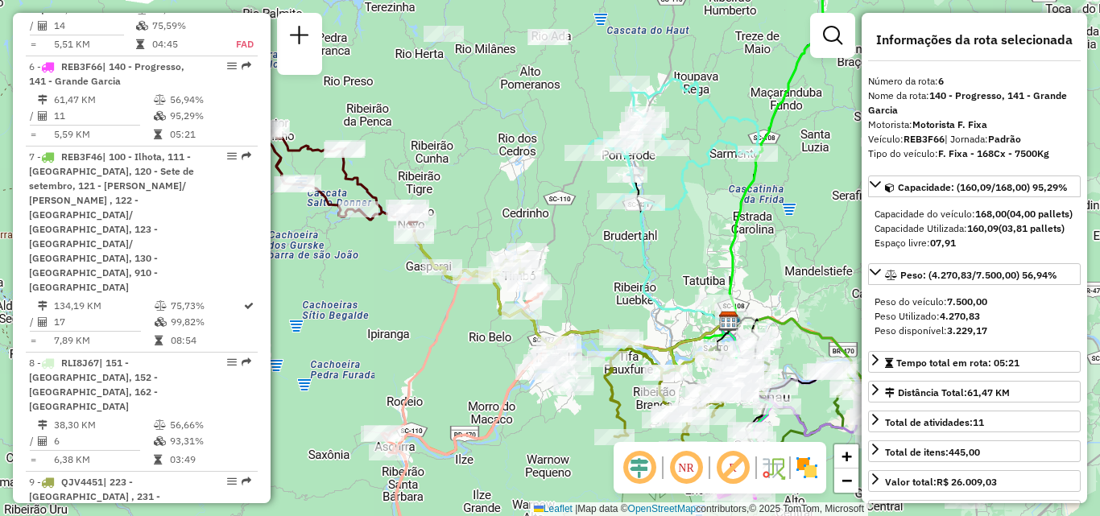
drag, startPoint x: 589, startPoint y: 303, endPoint x: 667, endPoint y: 249, distance: 94.2
click at [667, 249] on icon at bounding box center [685, 264] width 89 height 122
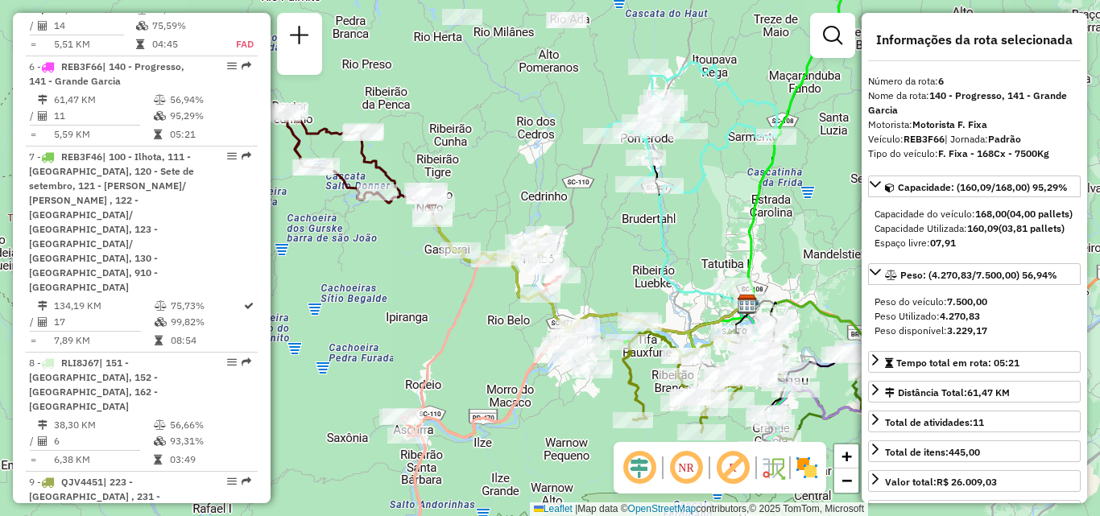
drag, startPoint x: 700, startPoint y: 237, endPoint x: 597, endPoint y: 183, distance: 116.0
click at [654, 215] on div "Janela de atendimento Grade de atendimento Capacidade Transportadoras Veículos …" at bounding box center [550, 258] width 1100 height 516
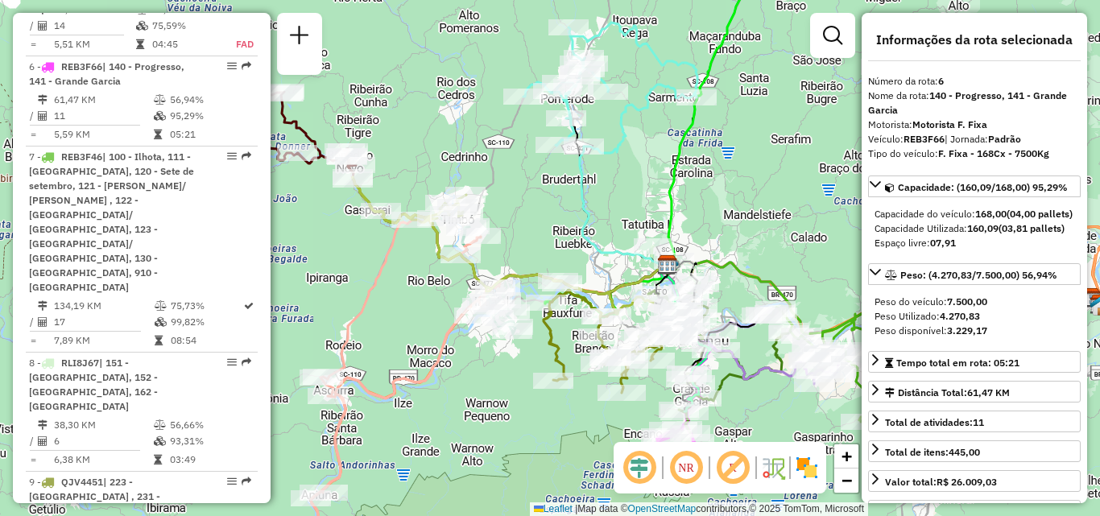
drag, startPoint x: 745, startPoint y: 250, endPoint x: 695, endPoint y: 206, distance: 66.8
click at [710, 261] on icon at bounding box center [821, 297] width 326 height 73
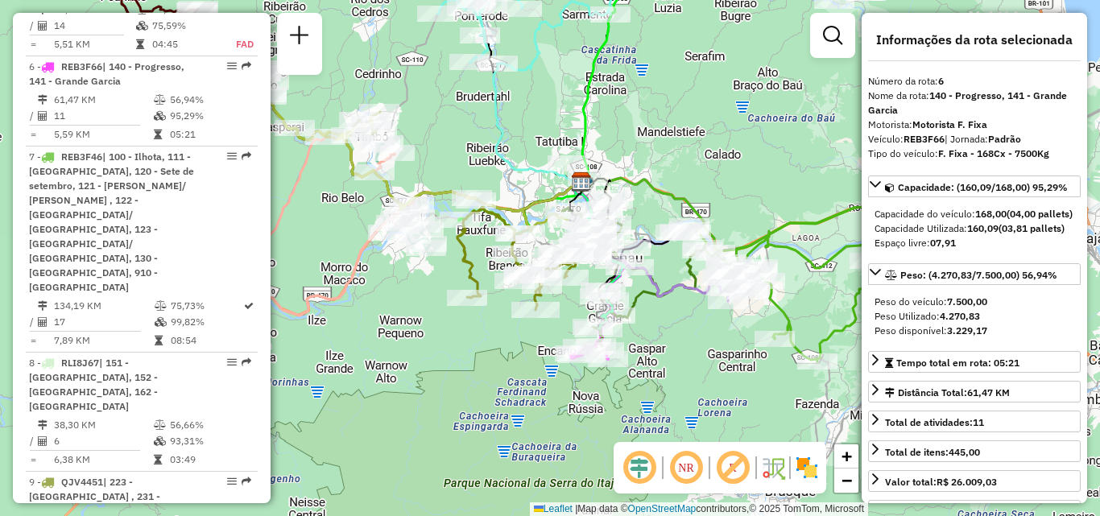
drag, startPoint x: 635, startPoint y: 291, endPoint x: 621, endPoint y: 279, distance: 18.4
click at [629, 283] on div "Janela de atendimento Grade de atendimento Capacidade Transportadoras Veículos …" at bounding box center [550, 258] width 1100 height 516
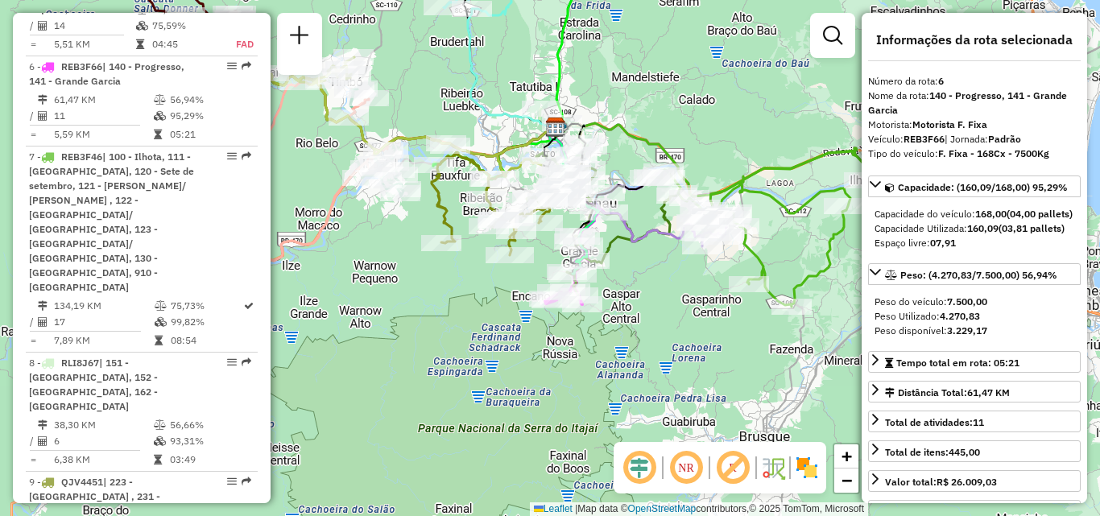
drag, startPoint x: 683, startPoint y: 341, endPoint x: 583, endPoint y: 341, distance: 99.8
click at [616, 343] on div "Janela de atendimento Grade de atendimento Capacidade Transportadoras Veículos …" at bounding box center [550, 258] width 1100 height 516
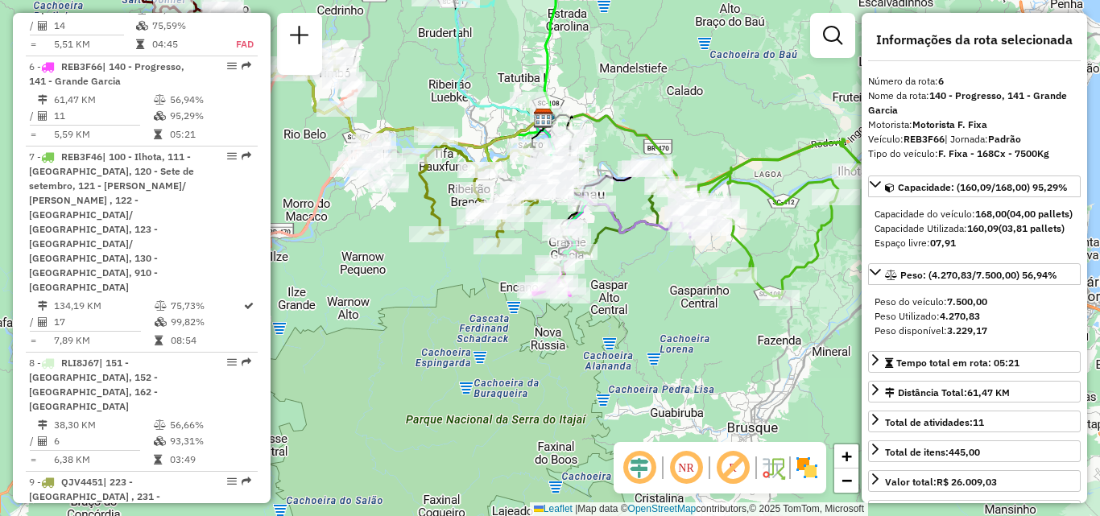
drag, startPoint x: 634, startPoint y: 349, endPoint x: 702, endPoint y: 336, distance: 69.6
click at [702, 336] on div "Janela de atendimento Grade de atendimento Capacidade Transportadoras Veículos …" at bounding box center [550, 258] width 1100 height 516
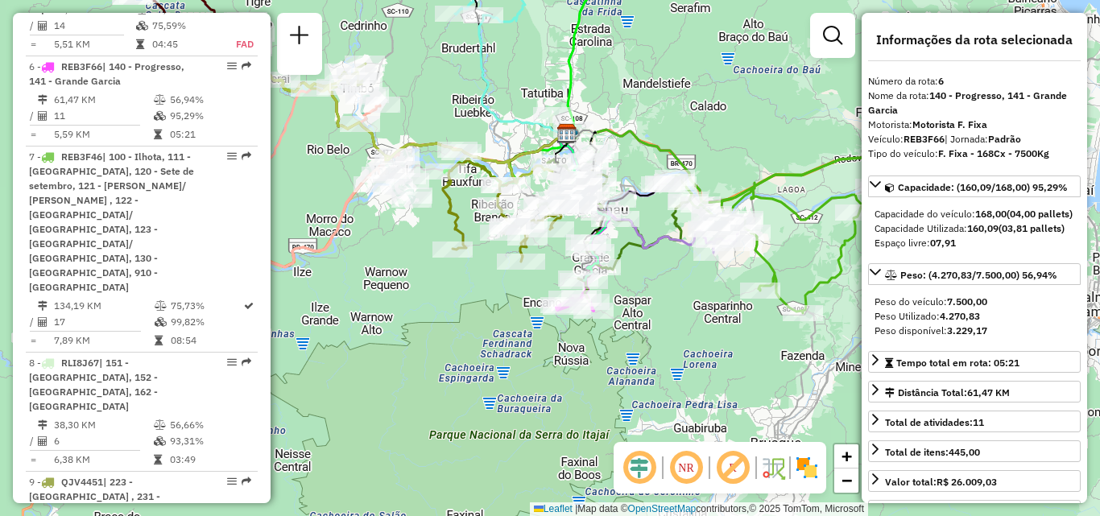
drag, startPoint x: 667, startPoint y: 273, endPoint x: 681, endPoint y: 329, distance: 58.0
click at [681, 329] on div "Janela de atendimento Grade de atendimento Capacidade Transportadoras Veículos …" at bounding box center [550, 258] width 1100 height 516
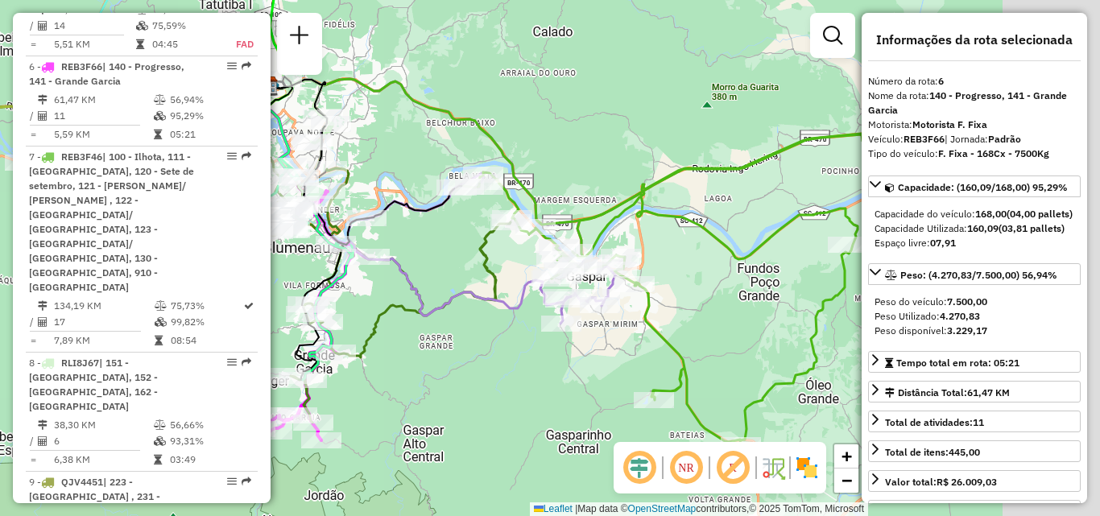
drag, startPoint x: 713, startPoint y: 362, endPoint x: 584, endPoint y: 351, distance: 129.3
click at [592, 351] on div "Janela de atendimento Grade de atendimento Capacidade Transportadoras Veículos …" at bounding box center [550, 258] width 1100 height 516
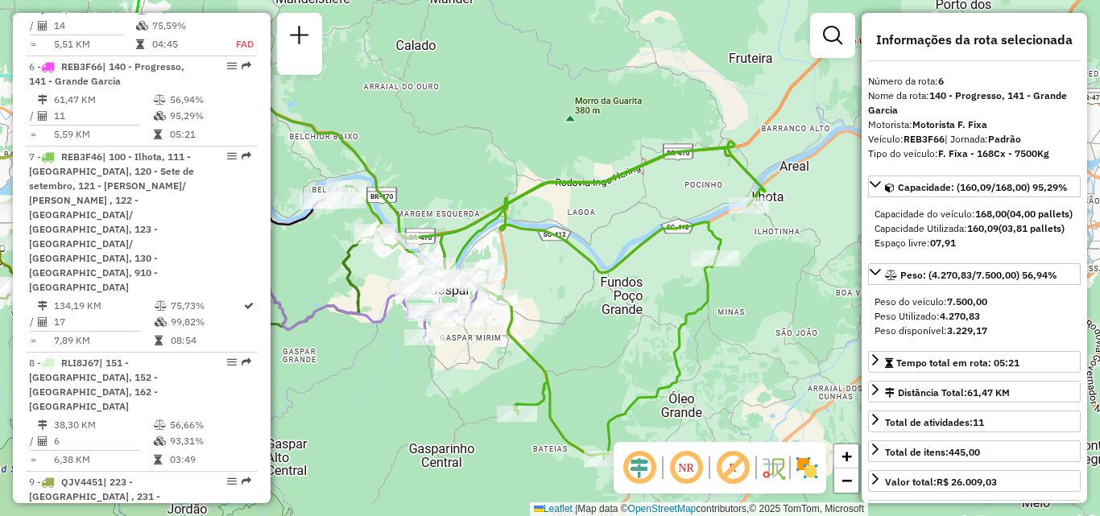
drag, startPoint x: 758, startPoint y: 313, endPoint x: 753, endPoint y: 306, distance: 8.7
click at [753, 306] on div "Janela de atendimento Grade de atendimento Capacidade Transportadoras Veículos …" at bounding box center [550, 258] width 1100 height 516
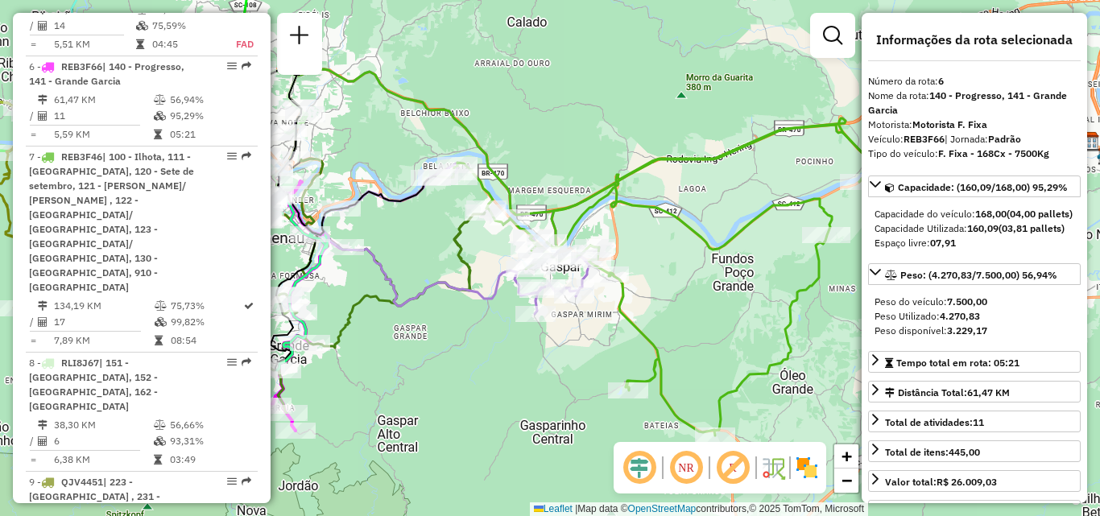
drag, startPoint x: 463, startPoint y: 347, endPoint x: 671, endPoint y: 347, distance: 207.7
click at [671, 347] on div "Janela de atendimento Grade de atendimento Capacidade Transportadoras Veículos …" at bounding box center [550, 258] width 1100 height 516
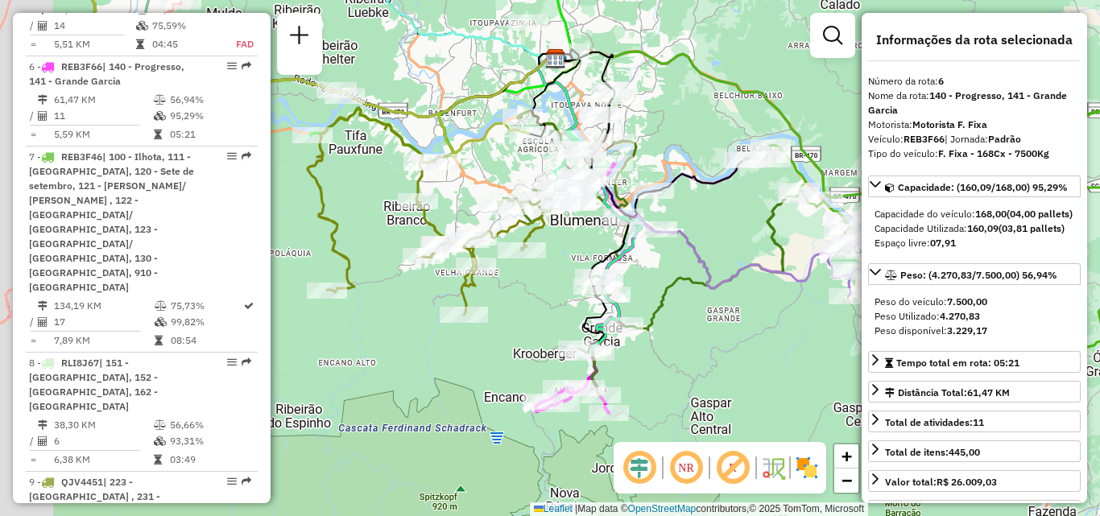
drag, startPoint x: 624, startPoint y: 347, endPoint x: 745, endPoint y: 325, distance: 123.5
click at [745, 325] on div "Janela de atendimento Grade de atendimento Capacidade Transportadoras Veículos …" at bounding box center [550, 258] width 1100 height 516
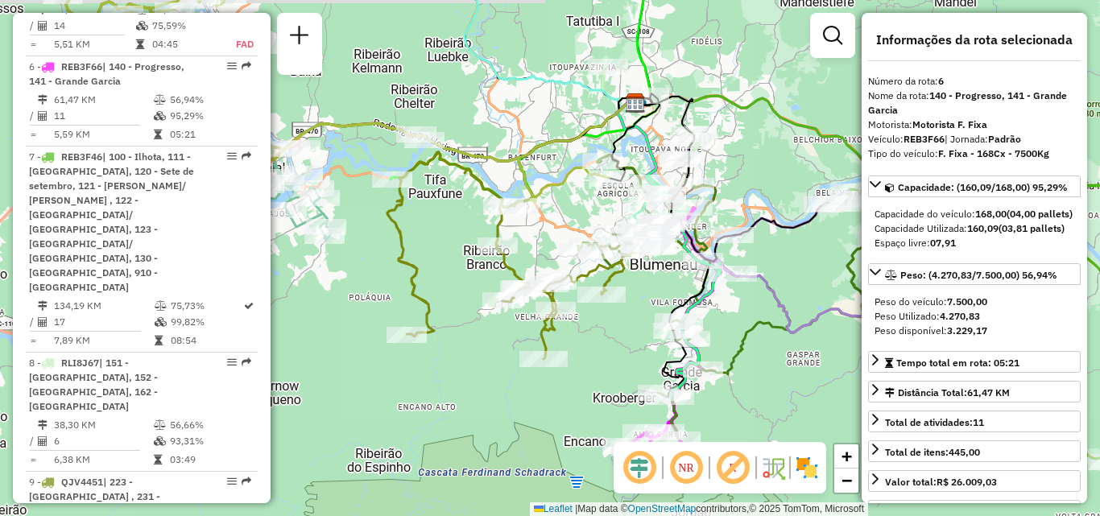
drag, startPoint x: 459, startPoint y: 332, endPoint x: 492, endPoint y: 398, distance: 73.1
click at [494, 399] on div "Janela de atendimento Grade de atendimento Capacidade Transportadoras Veículos …" at bounding box center [550, 258] width 1100 height 516
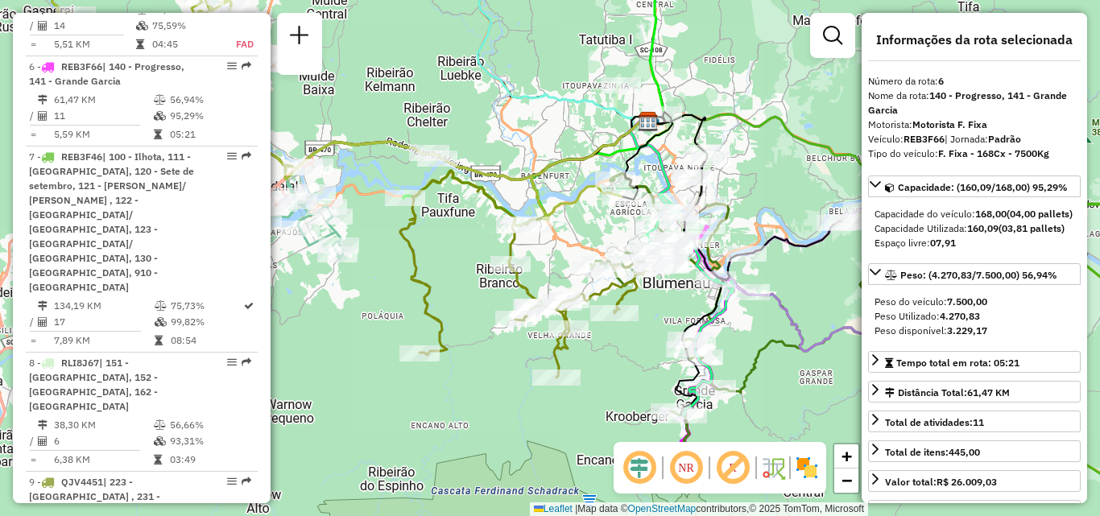
drag, startPoint x: 391, startPoint y: 378, endPoint x: 524, endPoint y: 386, distance: 133.0
click at [524, 386] on div "Rota 9 - Placa QJV4451 92807407 - [PERSON_NAME] DE Janela de atendimento Grade …" at bounding box center [550, 258] width 1100 height 516
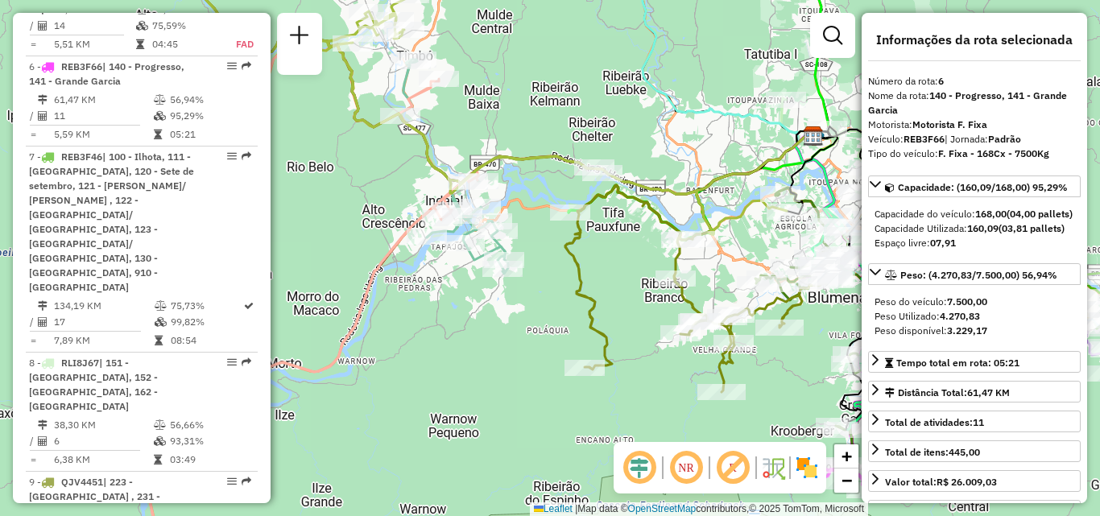
drag, startPoint x: 475, startPoint y: 374, endPoint x: 561, endPoint y: 386, distance: 87.0
click at [561, 386] on div "Janela de atendimento Grade de atendimento Capacidade Transportadoras Veículos …" at bounding box center [550, 258] width 1100 height 516
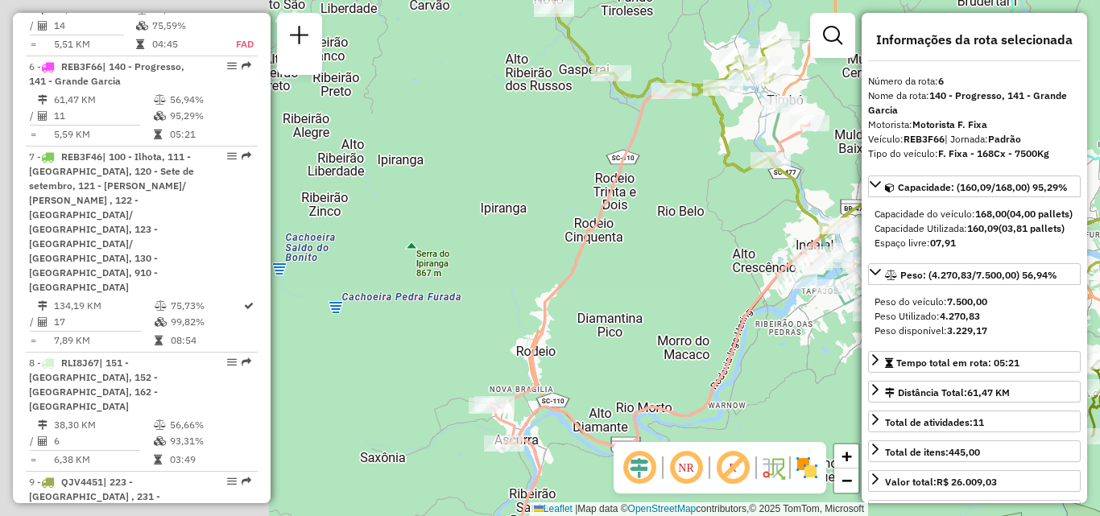
drag, startPoint x: 740, startPoint y: 337, endPoint x: 785, endPoint y: 339, distance: 45.1
click at [787, 337] on icon at bounding box center [669, 344] width 358 height 510
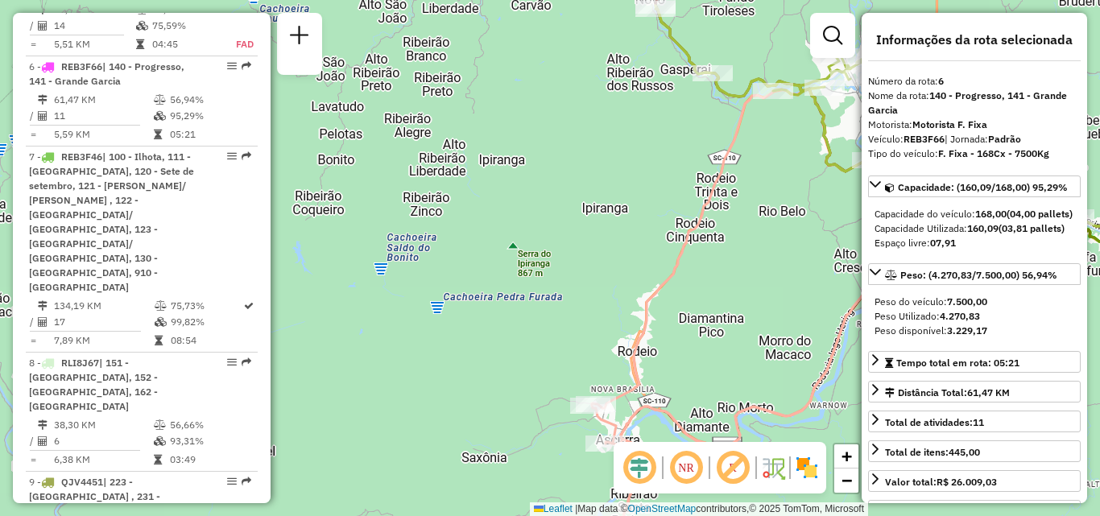
drag, startPoint x: 730, startPoint y: 318, endPoint x: 749, endPoint y: 150, distance: 169.3
click at [748, 206] on div "Janela de atendimento Grade de atendimento Capacidade Transportadoras Veículos …" at bounding box center [550, 258] width 1100 height 516
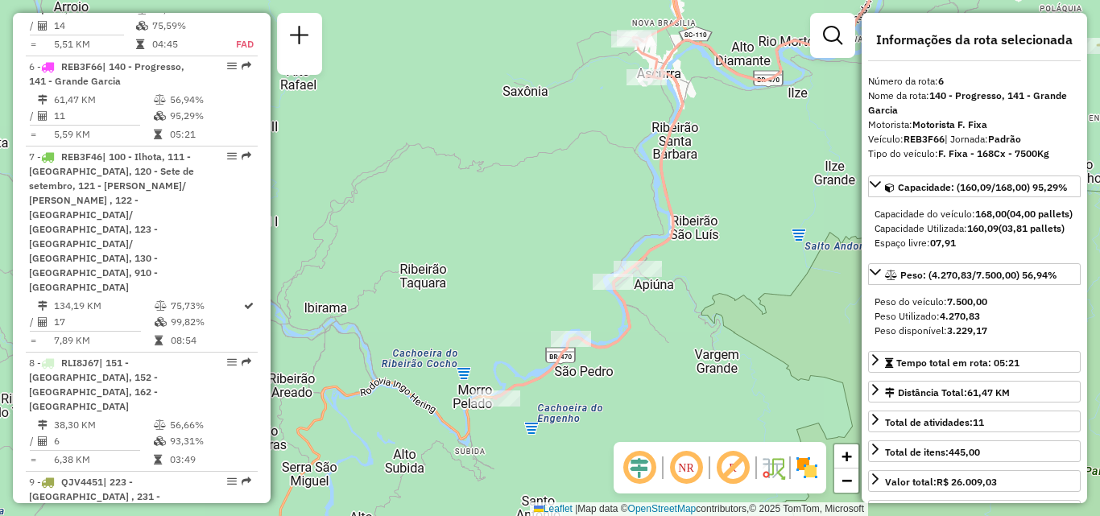
drag, startPoint x: 702, startPoint y: 299, endPoint x: 630, endPoint y: 299, distance: 71.6
click at [646, 299] on div "Janela de atendimento Grade de atendimento Capacidade Transportadoras Veículos …" at bounding box center [550, 258] width 1100 height 516
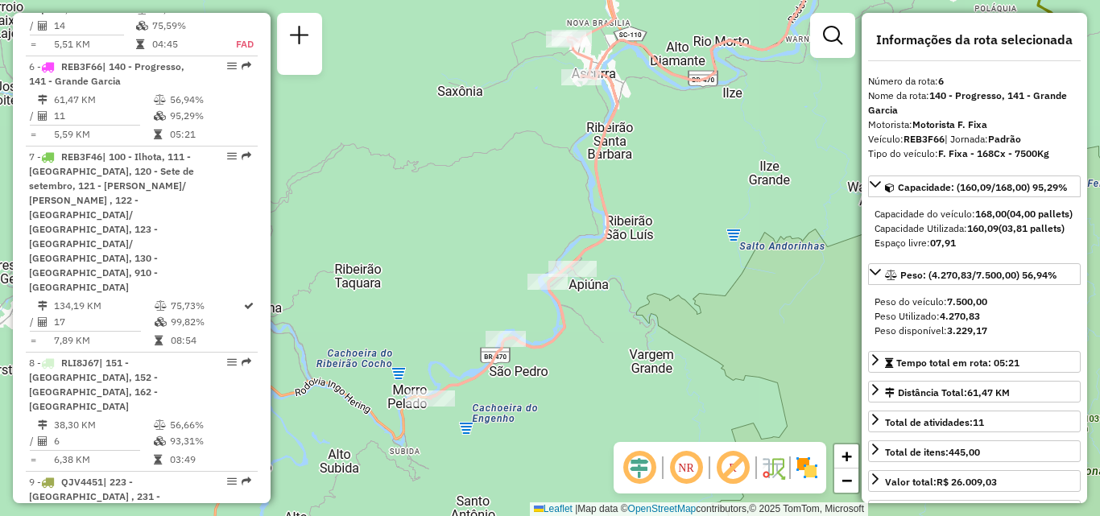
drag, startPoint x: 696, startPoint y: 299, endPoint x: 548, endPoint y: 309, distance: 147.7
click at [554, 308] on div "Janela de atendimento Grade de atendimento Capacidade Transportadoras Veículos …" at bounding box center [550, 258] width 1100 height 516
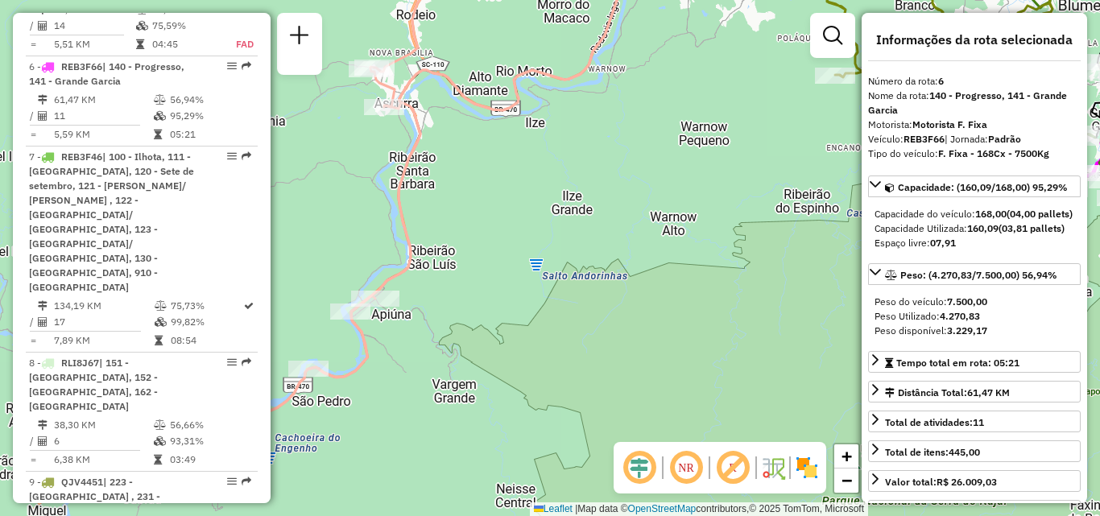
drag, startPoint x: 623, startPoint y: 289, endPoint x: 502, endPoint y: 321, distance: 125.7
click at [512, 320] on div "Janela de atendimento Grade de atendimento Capacidade Transportadoras Veículos …" at bounding box center [550, 258] width 1100 height 516
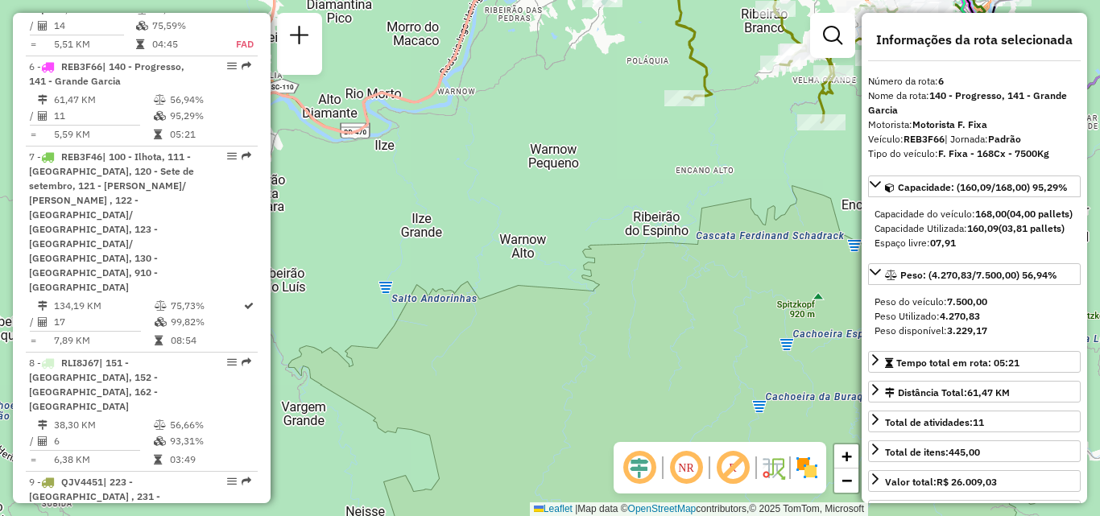
drag, startPoint x: 701, startPoint y: 316, endPoint x: 593, endPoint y: 333, distance: 109.2
click at [593, 332] on div "Janela de atendimento Grade de atendimento Capacidade Transportadoras Veículos …" at bounding box center [550, 258] width 1100 height 516
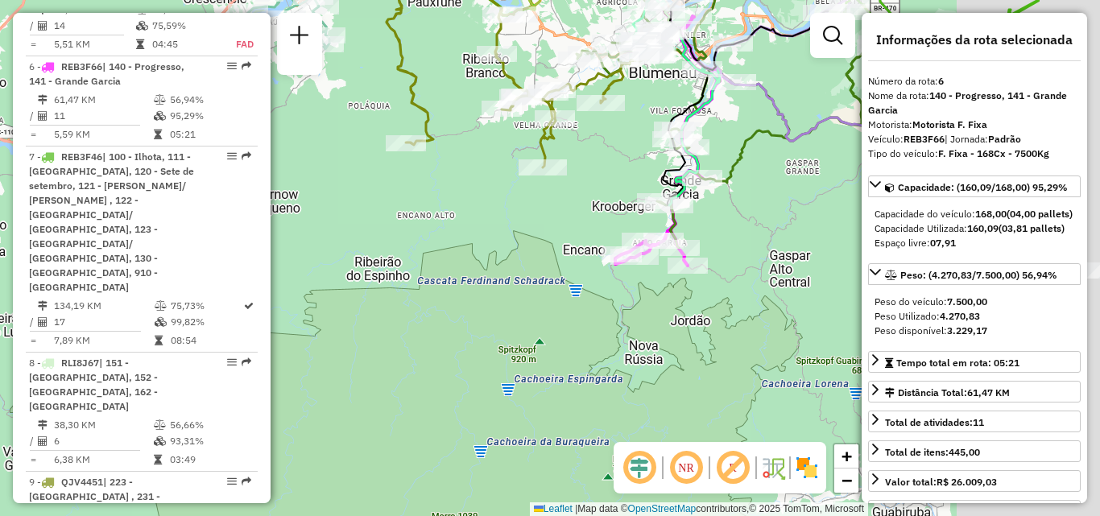
drag, startPoint x: 749, startPoint y: 300, endPoint x: 485, endPoint y: 374, distance: 274.0
click at [485, 374] on div "Janela de atendimento Grade de atendimento Capacidade Transportadoras Veículos …" at bounding box center [550, 258] width 1100 height 516
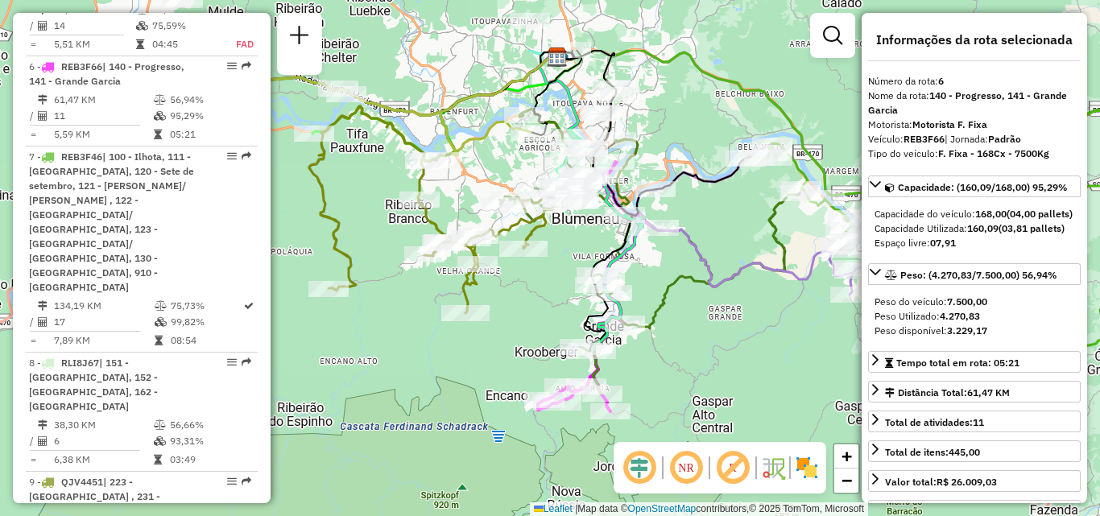
drag, startPoint x: 503, startPoint y: 337, endPoint x: 512, endPoint y: 376, distance: 39.6
click at [512, 376] on div "Janela de atendimento Grade de atendimento Capacidade Transportadoras Veículos …" at bounding box center [550, 258] width 1100 height 516
click at [513, 382] on div "Janela de atendimento Grade de atendimento Capacidade Transportadoras Veículos …" at bounding box center [550, 258] width 1100 height 516
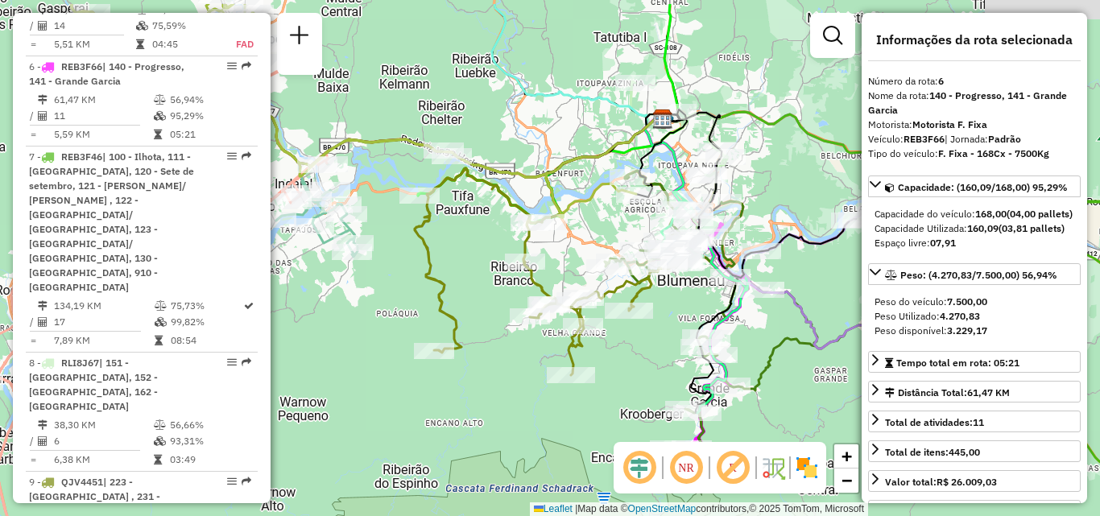
drag, startPoint x: 563, startPoint y: 309, endPoint x: 638, endPoint y: 346, distance: 83.5
click at [638, 346] on div "Janela de atendimento Grade de atendimento Capacidade Transportadoras Veículos …" at bounding box center [550, 258] width 1100 height 516
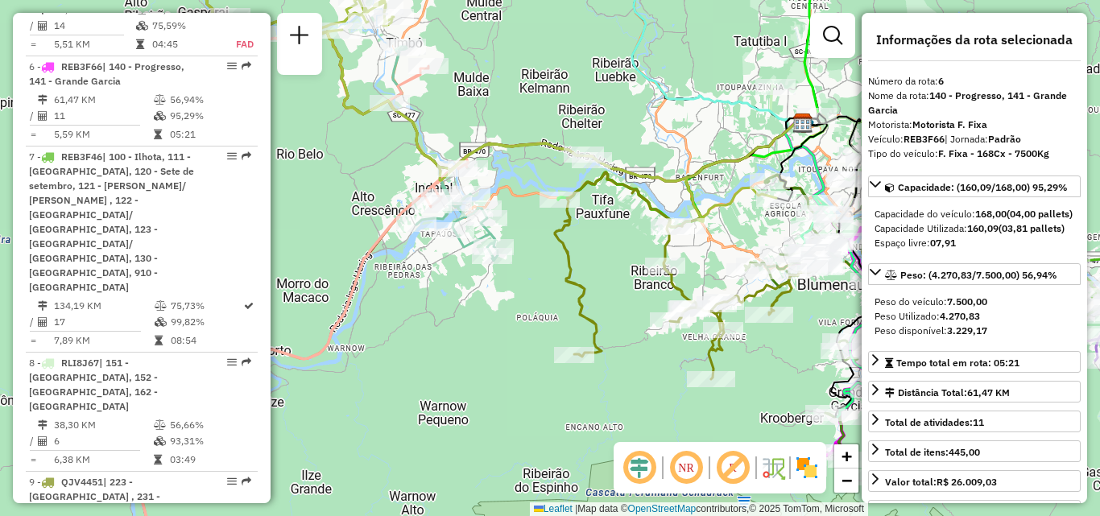
click at [716, 357] on icon at bounding box center [691, 275] width 273 height 207
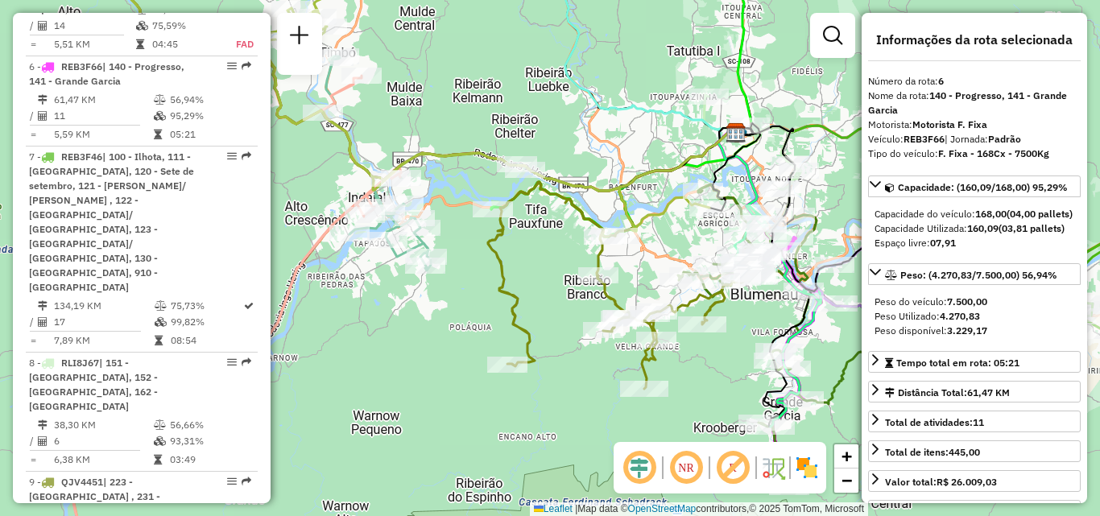
click at [360, 283] on div "Janela de atendimento Grade de atendimento Capacidade Transportadoras Veículos …" at bounding box center [550, 258] width 1100 height 516
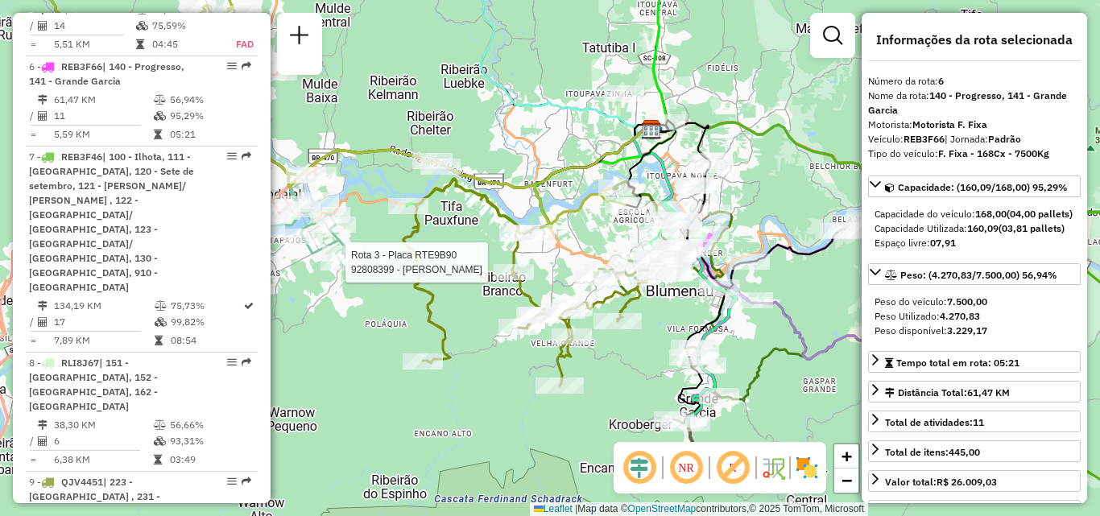
click at [410, 278] on div "Rota 3 - Placa RTE9B90 92808399 - [PERSON_NAME] de atendimento Grade de atendim…" at bounding box center [550, 258] width 1100 height 516
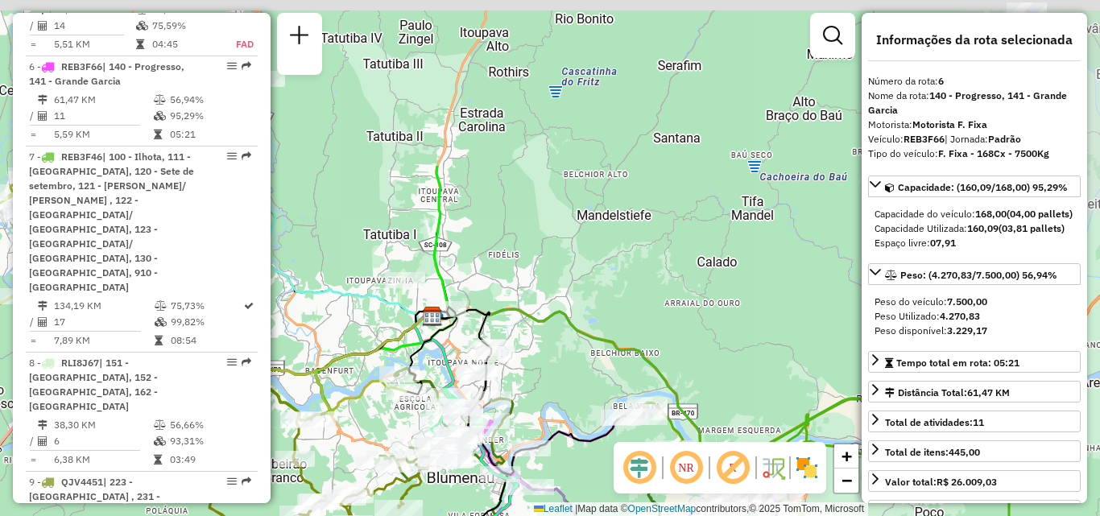
click at [526, 397] on div "Rota 3 - Placa RTE9B90 92808399 - [PERSON_NAME] 2 - Placa REB3F56 92800490 - BA…" at bounding box center [550, 258] width 1100 height 516
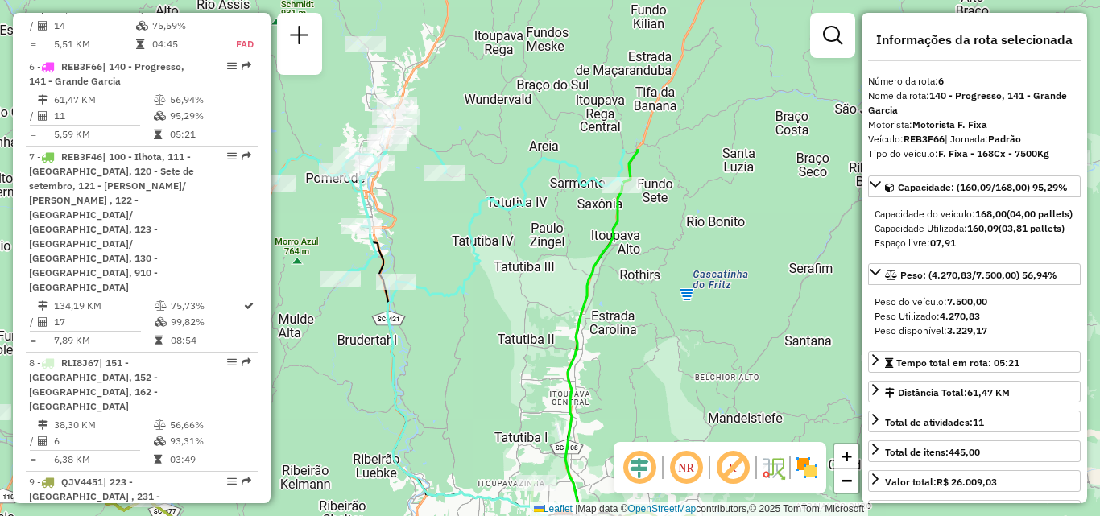
click at [715, 157] on div "Rota 3 - Placa RTE9B90 92808399 - [PERSON_NAME] 2 - Placa REB3F56 92800490 - BA…" at bounding box center [550, 258] width 1100 height 516
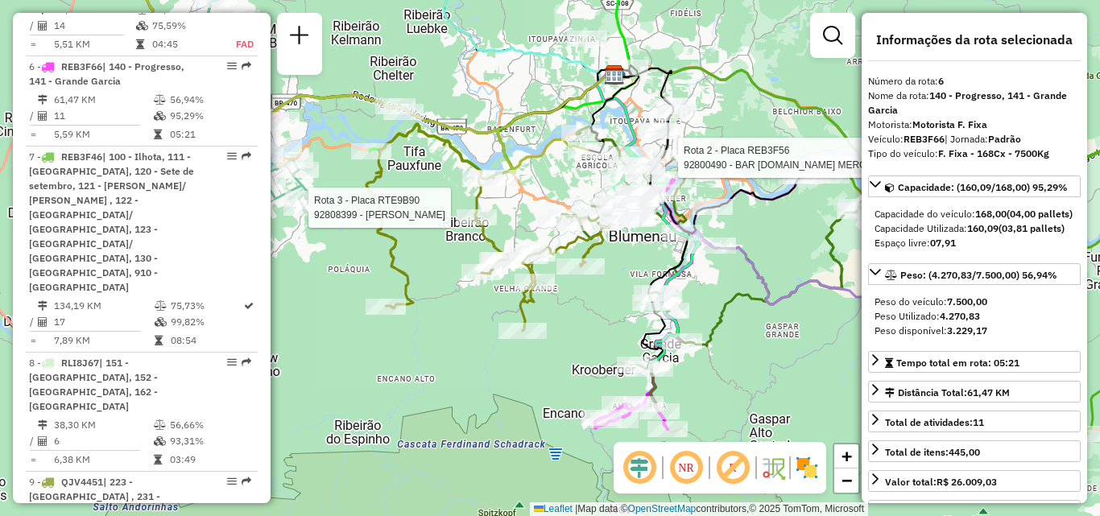
click at [752, 200] on icon at bounding box center [800, 188] width 342 height 247
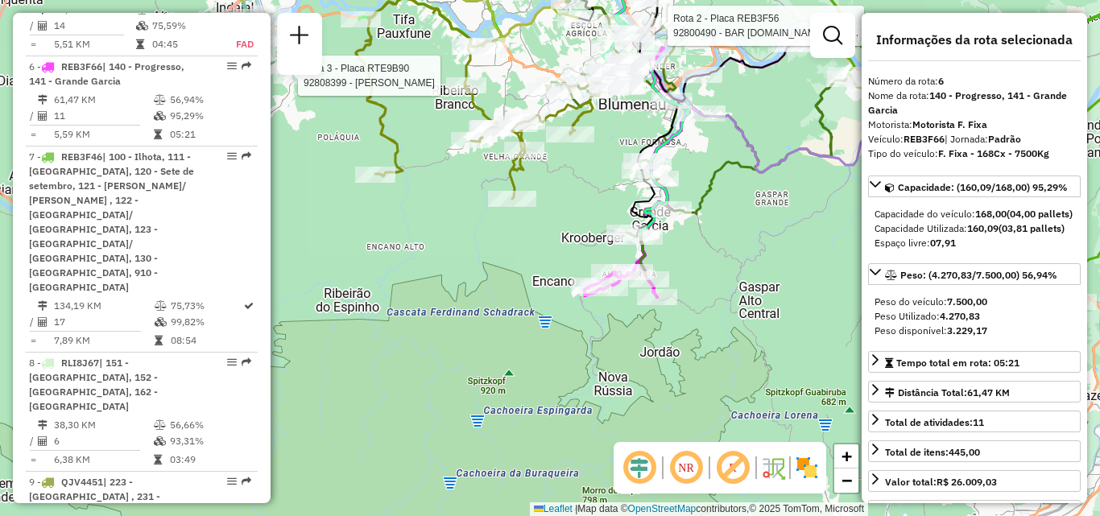
click at [686, 230] on div "Rota 3 - Placa RTE9B90 92808399 - [PERSON_NAME] 2 - Placa REB3F56 92800490 - BA…" at bounding box center [550, 258] width 1100 height 516
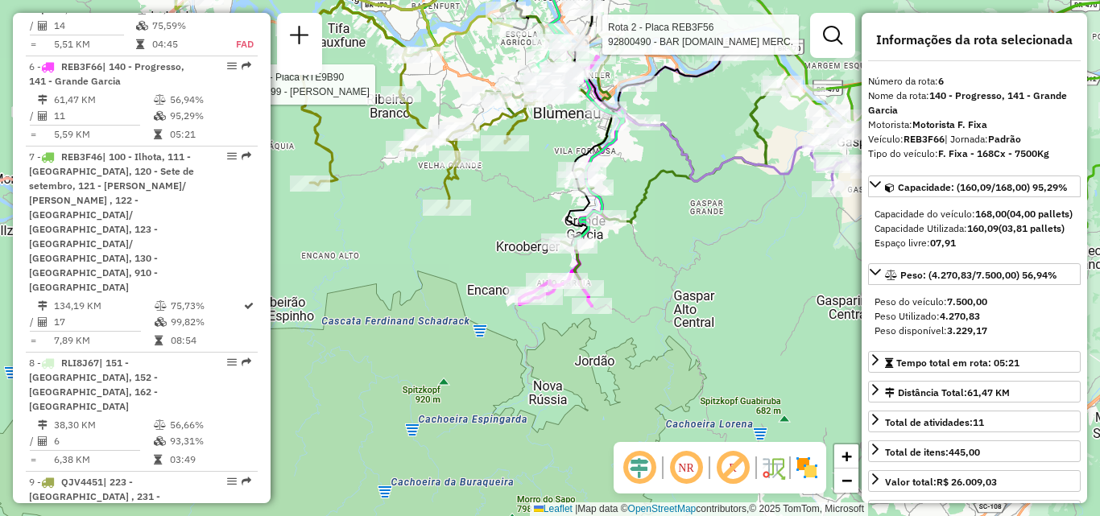
click at [642, 259] on div "Rota 3 - Placa RTE9B90 92808399 - [PERSON_NAME] 2 - Placa REB3F56 92800490 - BA…" at bounding box center [550, 258] width 1100 height 516
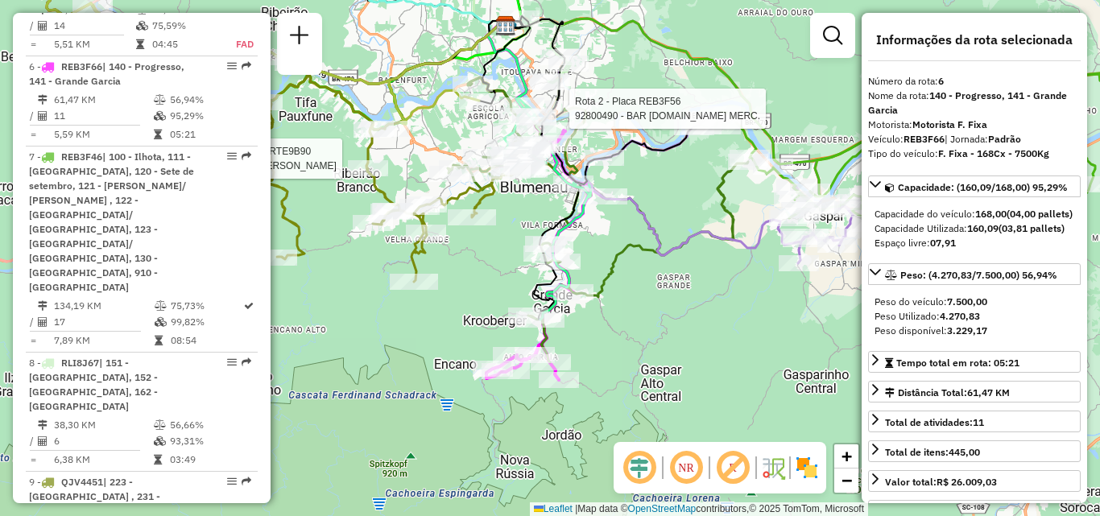
click at [679, 305] on div "Rota 3 - Placa RTE9B90 92808399 - [PERSON_NAME] 2 - Placa REB3F56 92800490 - BA…" at bounding box center [550, 258] width 1100 height 516
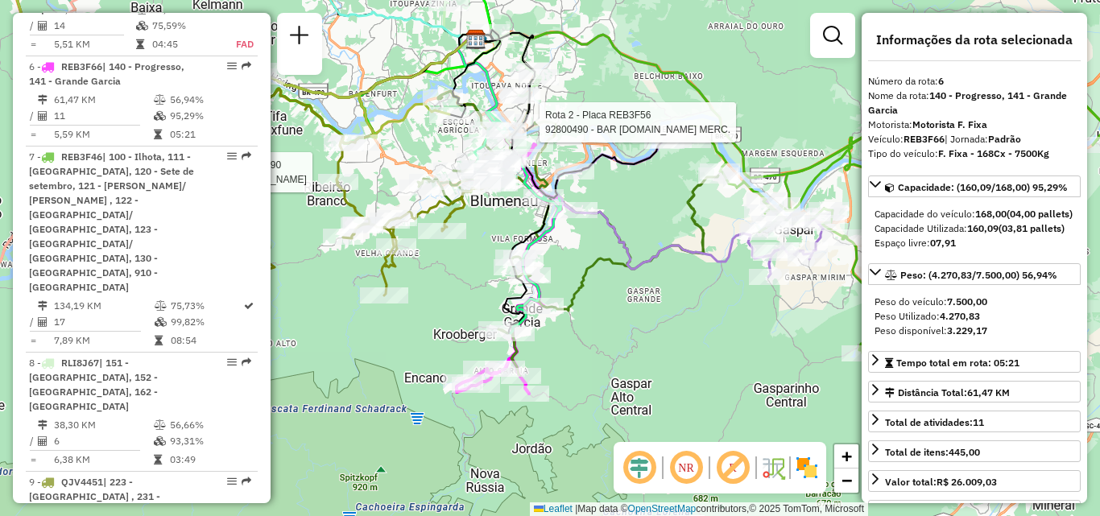
click at [612, 264] on div "Rota 3 - Placa RTE9B90 92808399 - [PERSON_NAME] 2 - Placa REB3F56 92800490 - BA…" at bounding box center [550, 258] width 1100 height 516
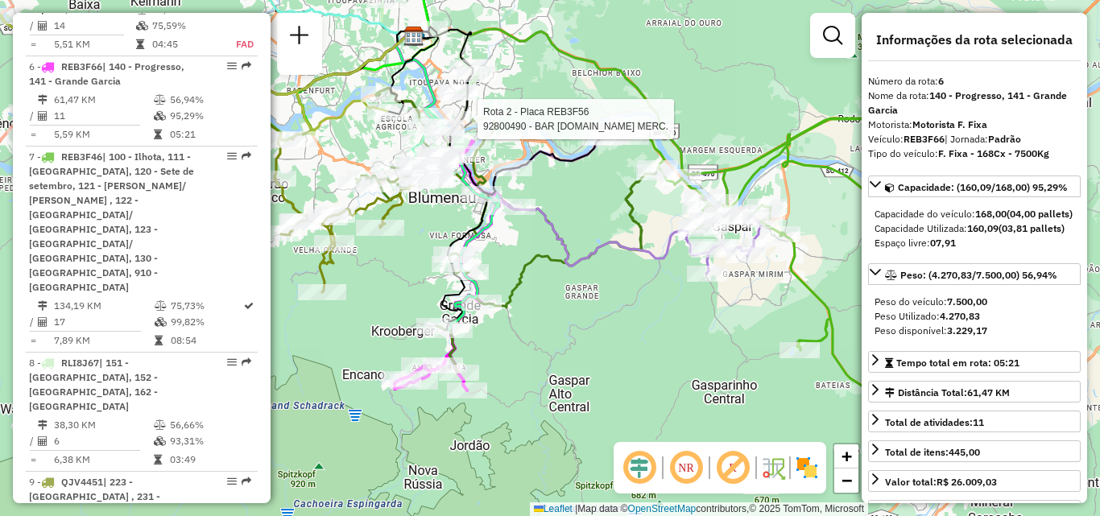
click at [538, 273] on div "Rota 3 - Placa RTE9B90 92808399 - [PERSON_NAME] 2 - Placa REB3F56 92800490 - BA…" at bounding box center [550, 258] width 1100 height 516
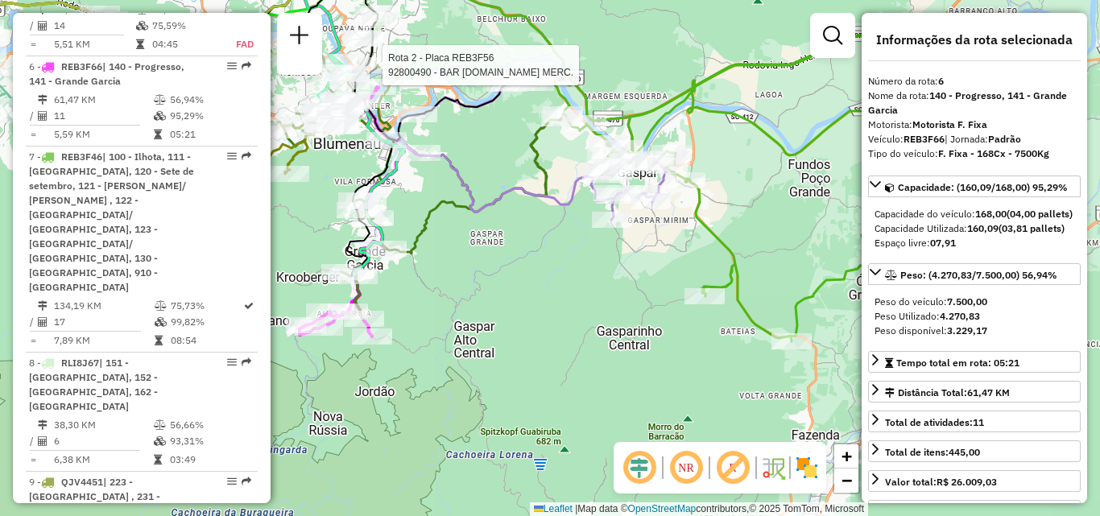
click at [718, 291] on div "Rota 3 - Placa RTE9B90 92808399 - [PERSON_NAME] 2 - Placa REB3F56 92800490 - BA…" at bounding box center [550, 258] width 1100 height 516
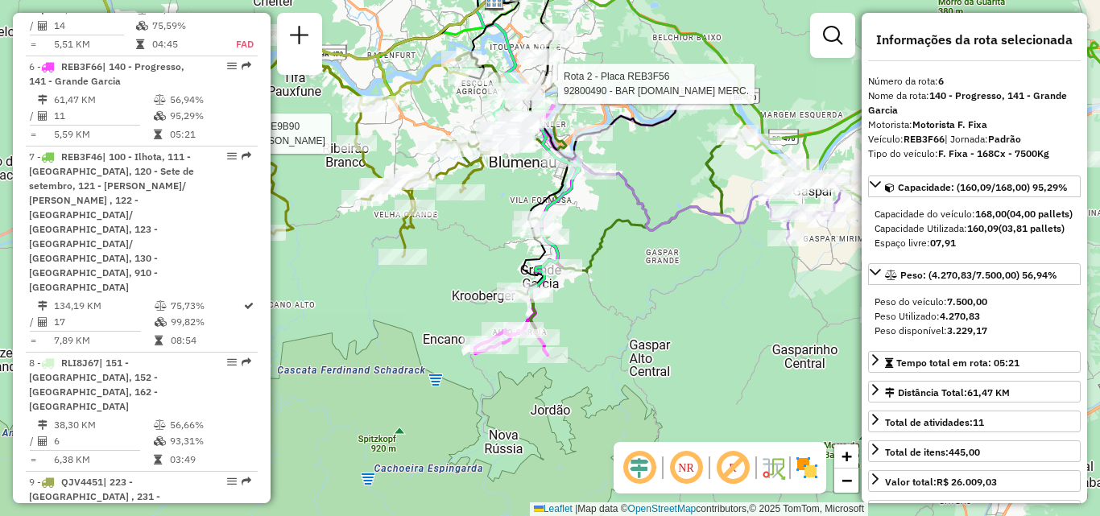
click at [716, 291] on div "Rota 3 - Placa RTE9B90 92808399 - [PERSON_NAME] 2 - Placa REB3F56 92800490 - BA…" at bounding box center [550, 258] width 1100 height 516
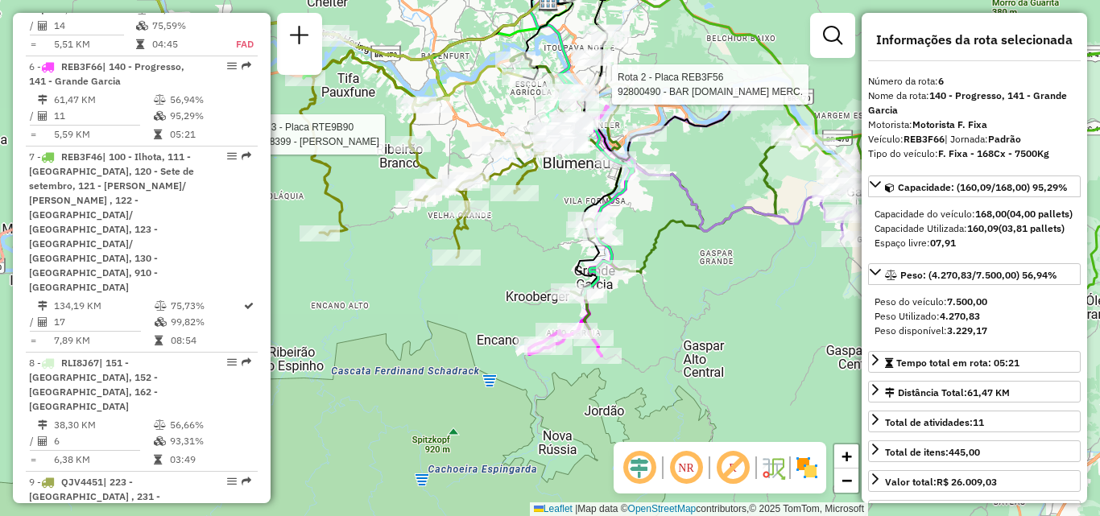
click at [745, 296] on div "Rota 3 - Placa RTE9B90 92808399 - [PERSON_NAME] 2 - Placa REB3F56 92800490 - BA…" at bounding box center [550, 258] width 1100 height 516
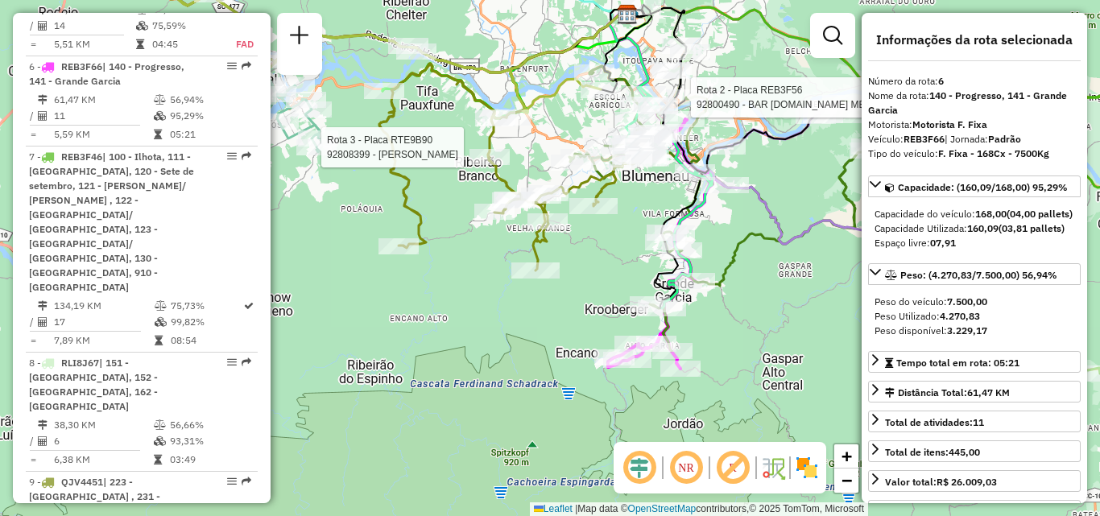
click at [658, 267] on div "Rota 3 - Placa RTE9B90 92808399 - [PERSON_NAME] 2 - Placa REB3F56 92800490 - BA…" at bounding box center [550, 258] width 1100 height 516
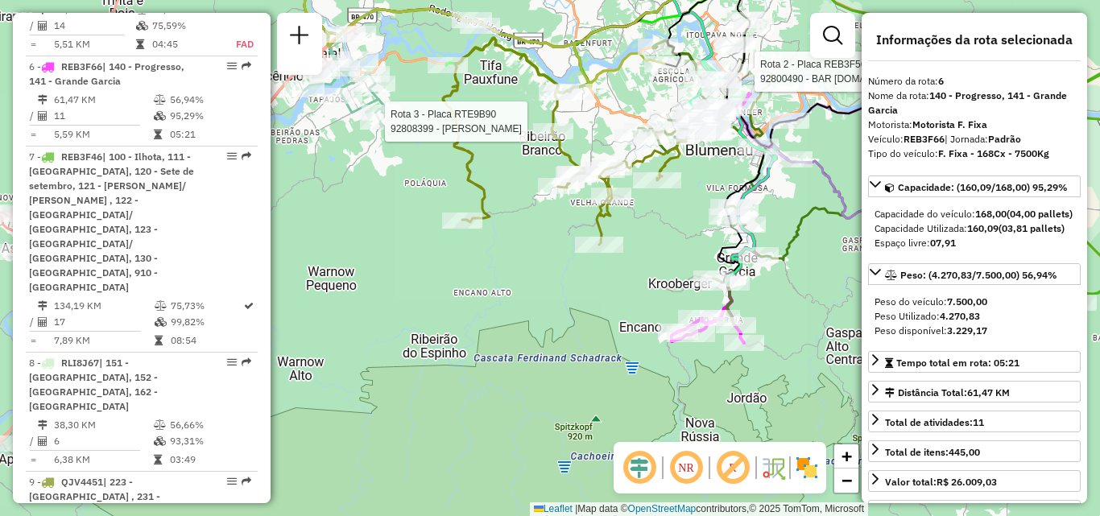
click at [579, 285] on div "Rota 3 - Placa RTE9B90 92808399 - [PERSON_NAME] 2 - Placa REB3F56 92800490 - BA…" at bounding box center [550, 258] width 1100 height 516
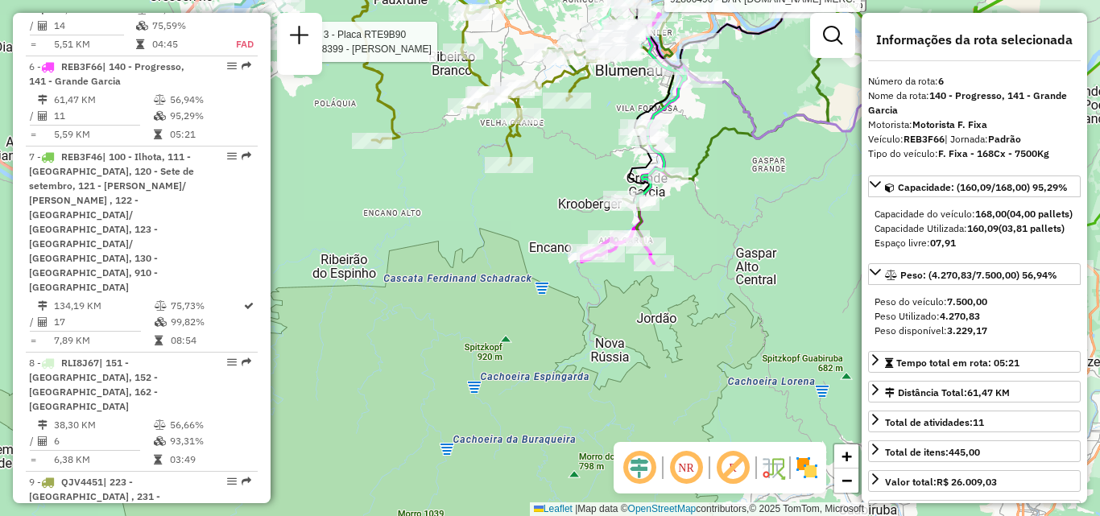
drag, startPoint x: 774, startPoint y: 210, endPoint x: 777, endPoint y: 291, distance: 81.4
click at [777, 291] on div "Rota 3 - Placa RTE9B90 92808399 - [PERSON_NAME] 2 - Placa REB3F56 92800490 - BA…" at bounding box center [550, 258] width 1100 height 516
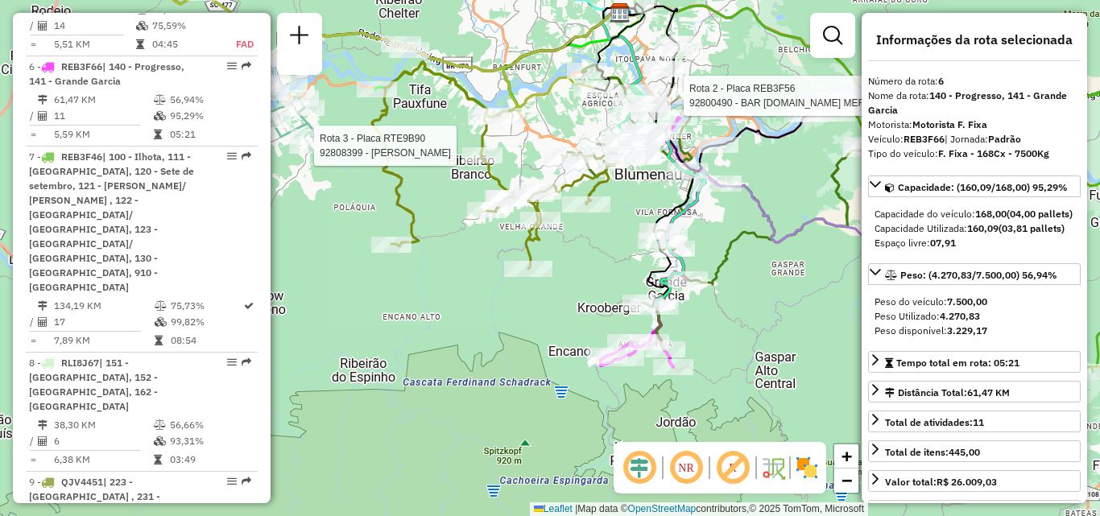
click at [770, 303] on div "Rota 3 - Placa RTE9B90 92808399 - [PERSON_NAME] 2 - Placa REB3F56 92800490 - BA…" at bounding box center [550, 258] width 1100 height 516
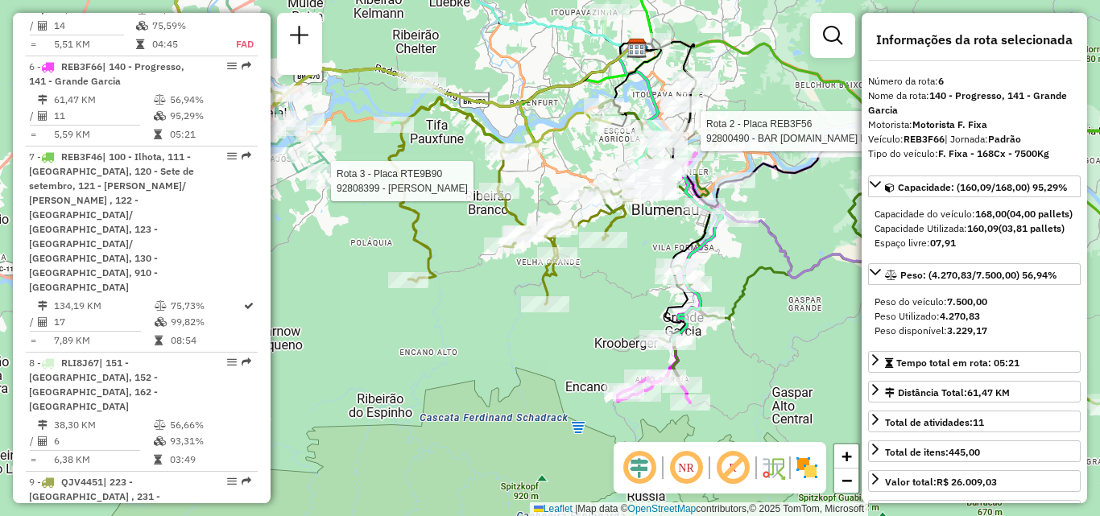
drag, startPoint x: 592, startPoint y: 310, endPoint x: 550, endPoint y: 347, distance: 56.5
click at [559, 336] on div "Rota 3 - Placa RTE9B90 92808399 - [PERSON_NAME] 2 - Placa REB3F56 92800490 - BA…" at bounding box center [550, 258] width 1100 height 516
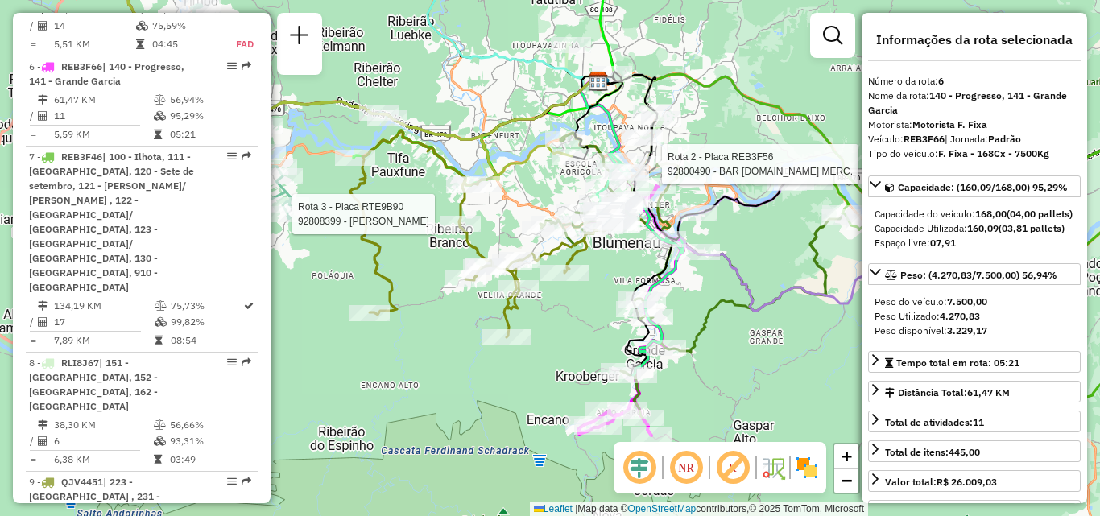
drag, startPoint x: 725, startPoint y: 320, endPoint x: 517, endPoint y: 297, distance: 209.7
click at [609, 303] on div "Rota 3 - Placa RTE9B90 92808399 - [PERSON_NAME] 2 - Placa REB3F56 92800490 - BA…" at bounding box center [550, 258] width 1100 height 516
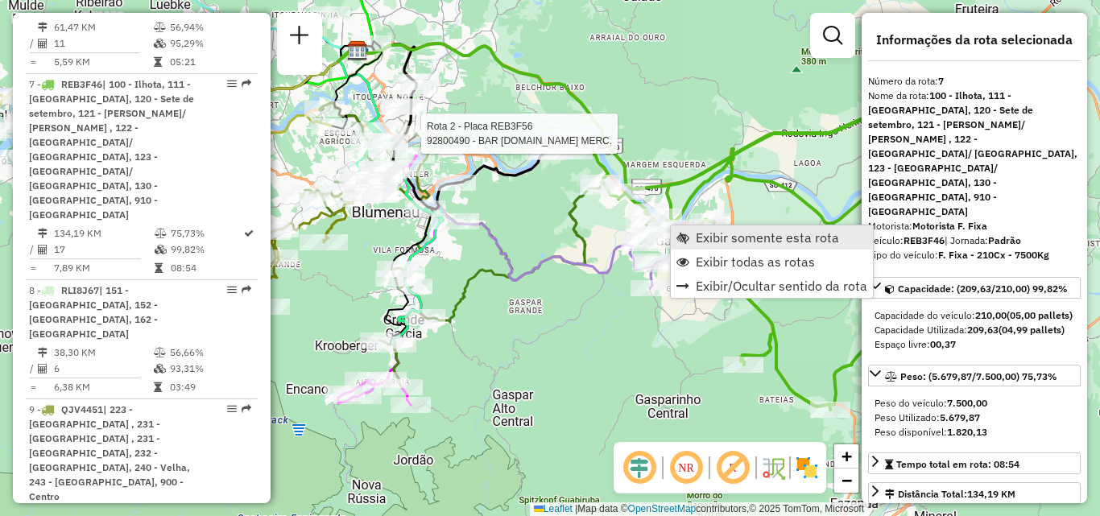
scroll to position [1230, 0]
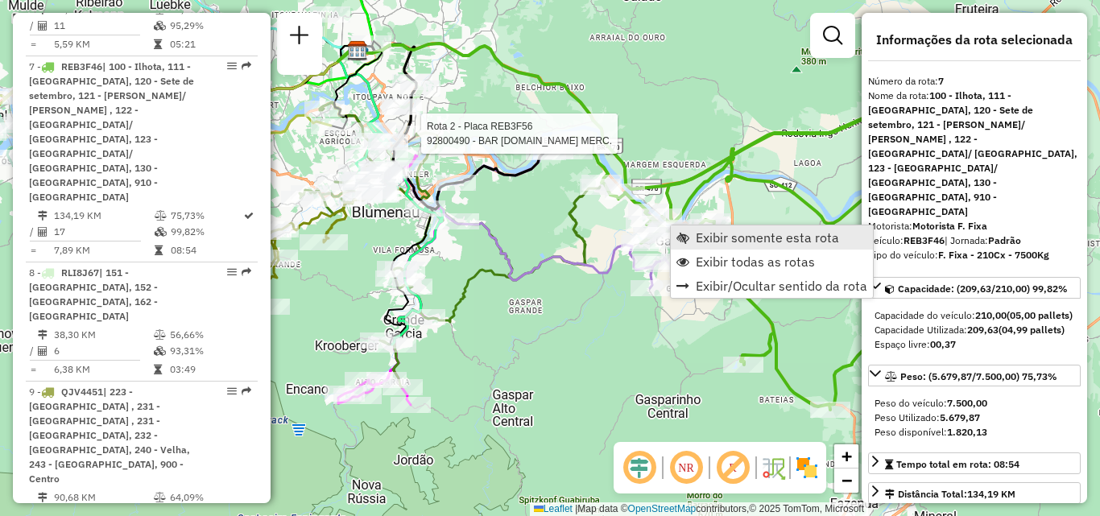
click at [716, 242] on span "Exibir somente esta rota" at bounding box center [767, 237] width 143 height 13
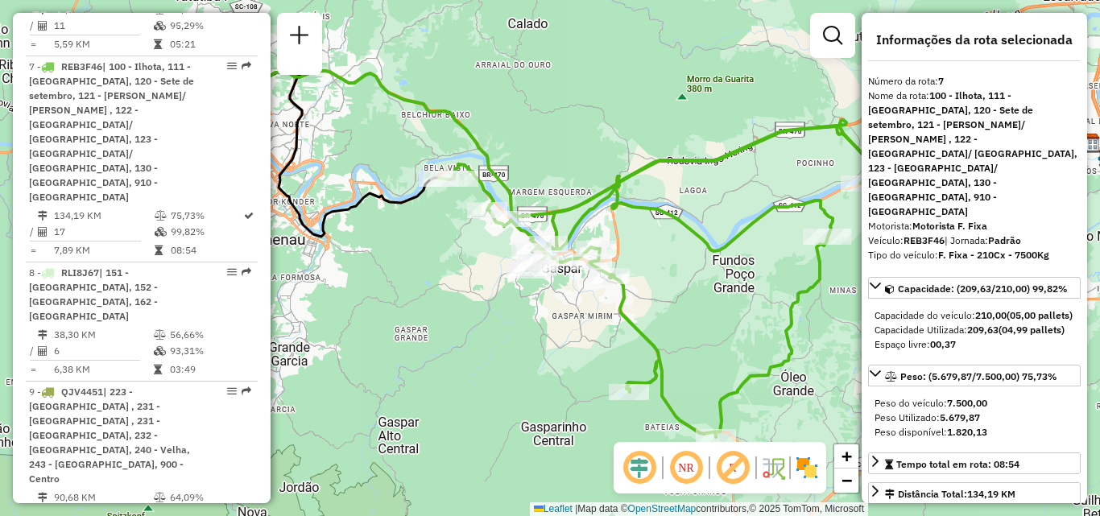
drag, startPoint x: 600, startPoint y: 349, endPoint x: 600, endPoint y: 255, distance: 94.2
click at [600, 309] on div "Janela de atendimento Grade de atendimento Capacidade Transportadoras Veículos …" at bounding box center [550, 258] width 1100 height 516
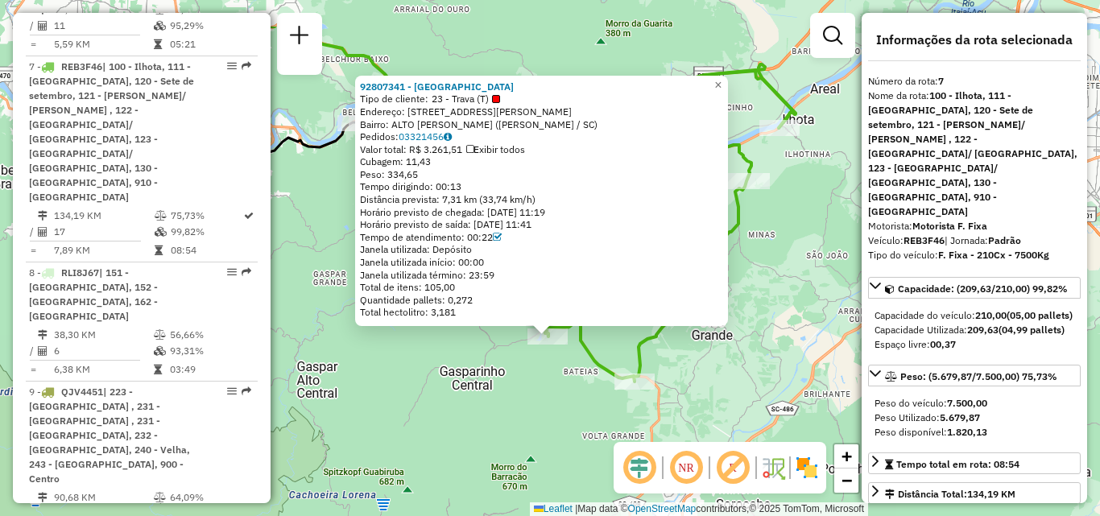
drag, startPoint x: 551, startPoint y: 345, endPoint x: 548, endPoint y: 423, distance: 78.9
click at [548, 423] on div "92807341 - [GEOGRAPHIC_DATA] Tipo de cliente: 23 - Trava (T) Endereço: [STREET_…" at bounding box center [550, 258] width 1100 height 516
click at [542, 417] on div "92807341 - [GEOGRAPHIC_DATA] Tipo de cliente: 23 - Trava (T) Endereço: [STREET_…" at bounding box center [550, 258] width 1100 height 516
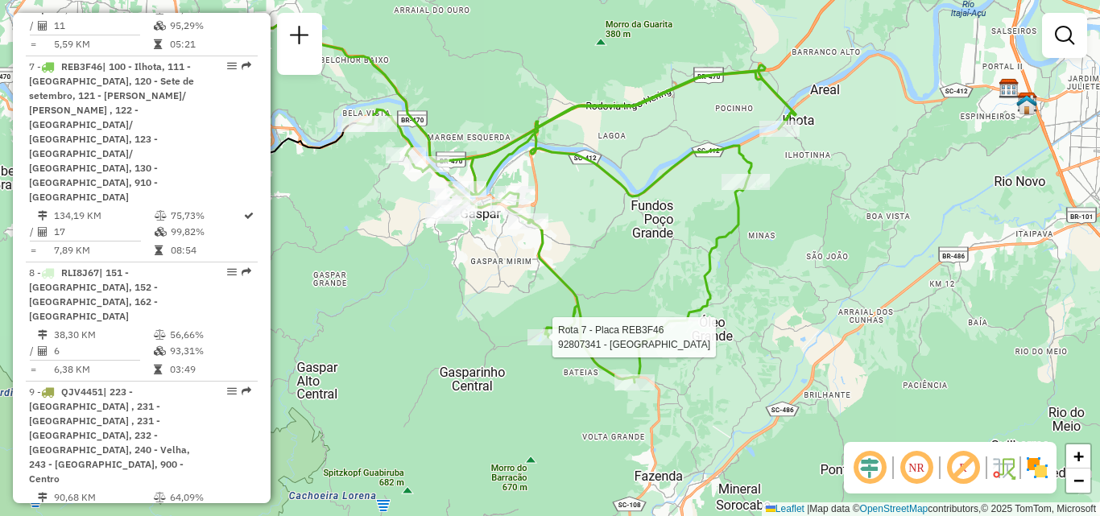
select select "**********"
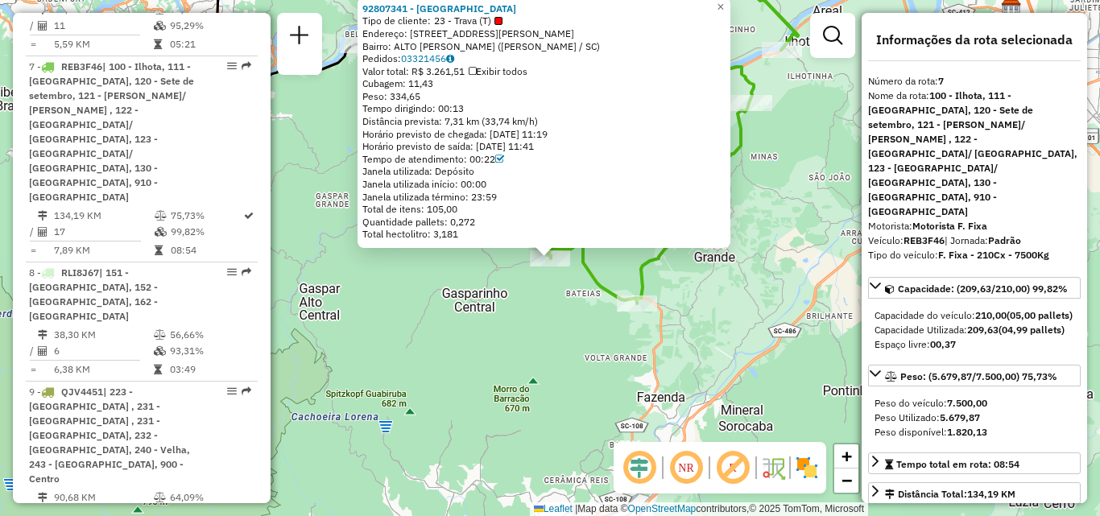
click at [529, 355] on div "92807341 - [GEOGRAPHIC_DATA] Tipo de cliente: 23 - Trava (T) Endereço: [STREET_…" at bounding box center [550, 258] width 1100 height 516
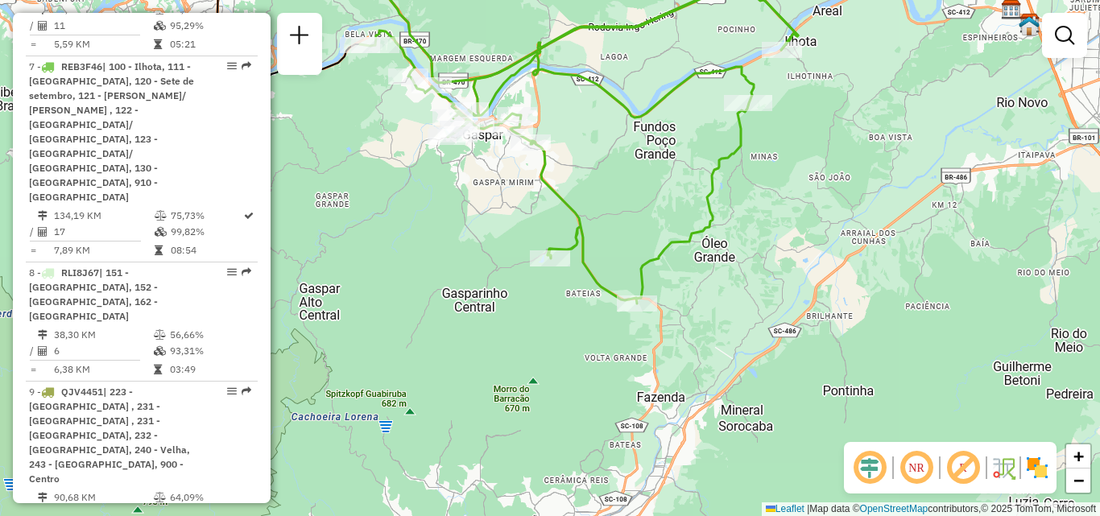
drag, startPoint x: 529, startPoint y: 355, endPoint x: 576, endPoint y: 366, distance: 48.8
click at [576, 366] on div "Janela de atendimento Grade de atendimento Capacidade Transportadoras Veículos …" at bounding box center [550, 258] width 1100 height 516
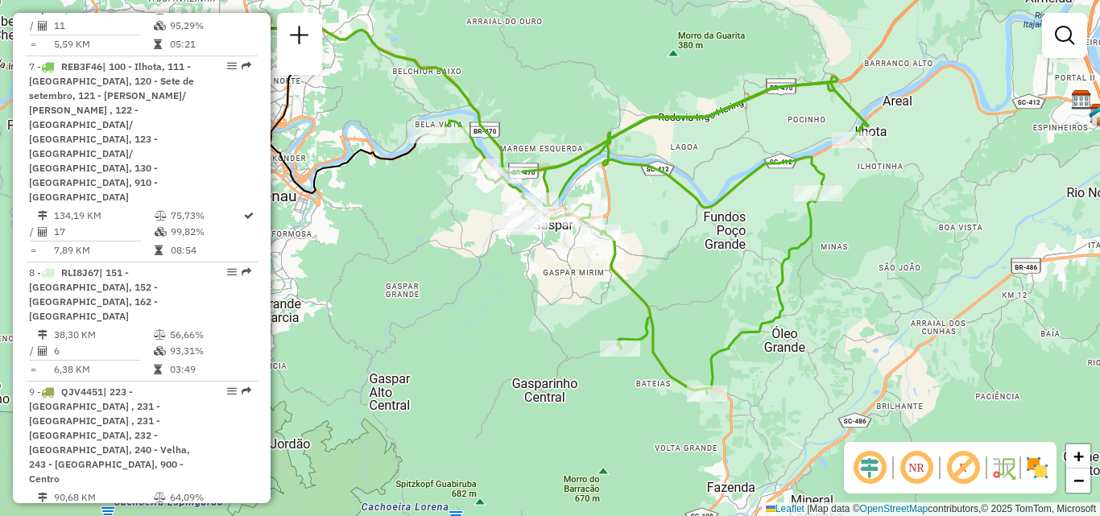
drag, startPoint x: 532, startPoint y: 345, endPoint x: 553, endPoint y: 426, distance: 84.0
click at [553, 426] on div "Janela de atendimento Grade de atendimento Capacidade Transportadoras Veículos …" at bounding box center [550, 258] width 1100 height 516
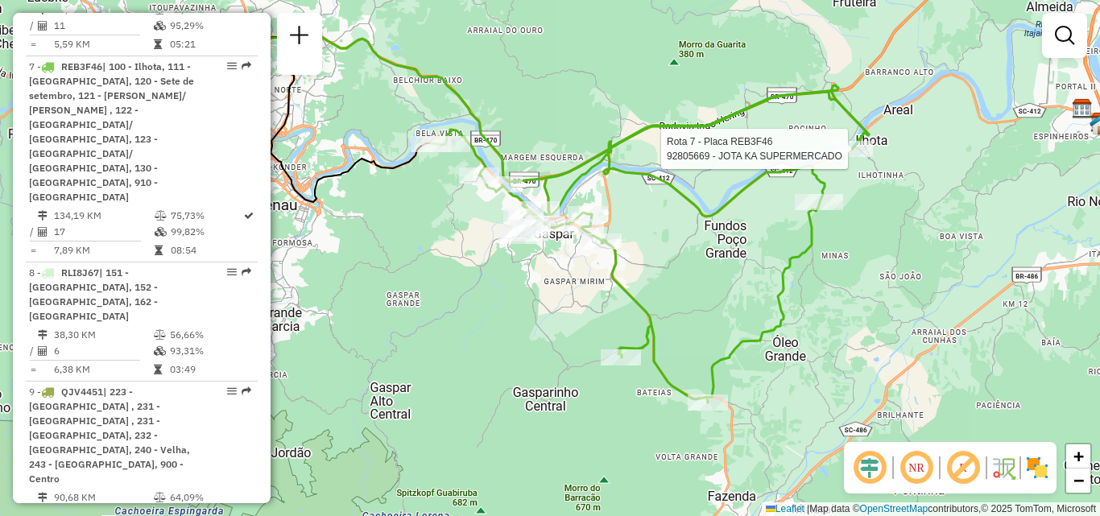
select select "**********"
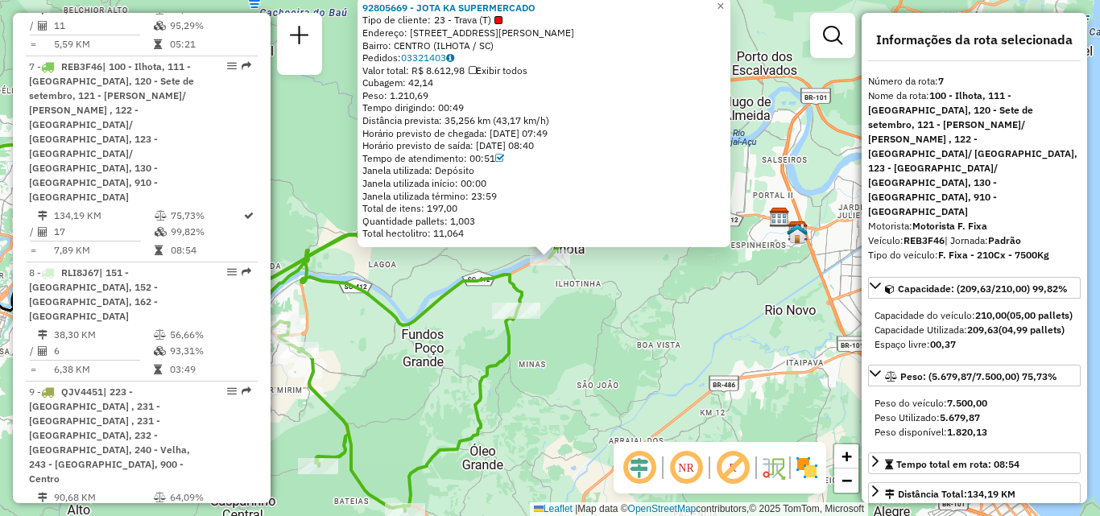
click at [689, 317] on div "92805669 - JOTA KA SUPERMERCADO Tipo de cliente: 23 - Trava (T) Endereço: [STRE…" at bounding box center [550, 258] width 1100 height 516
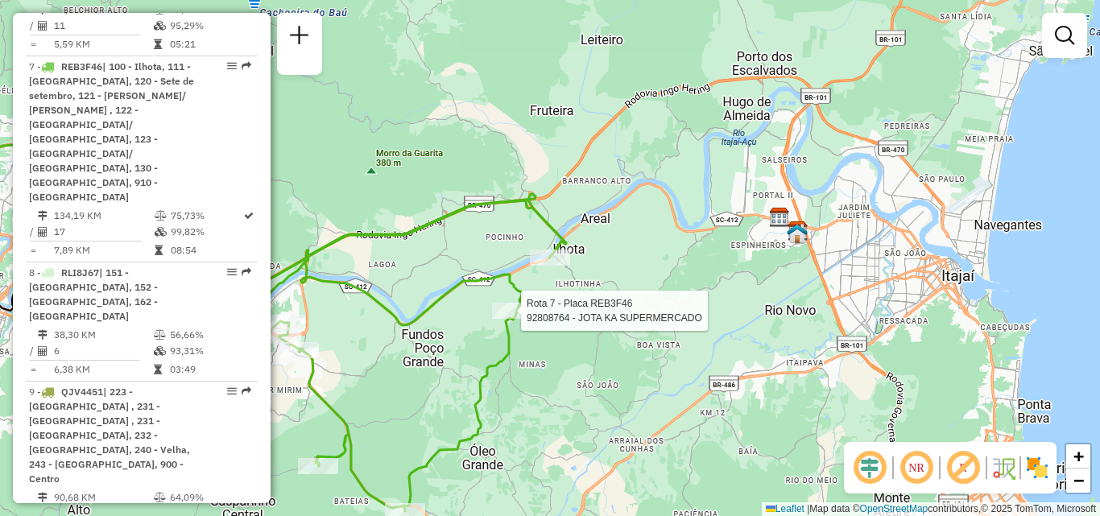
click at [504, 319] on div at bounding box center [516, 311] width 48 height 16
select select "**********"
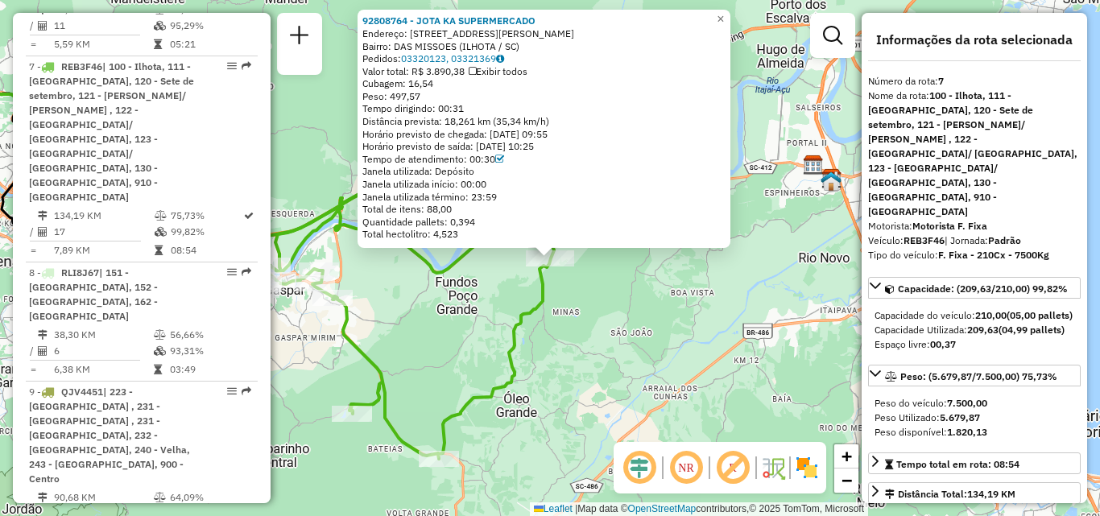
click at [613, 336] on div "92808764 - JOTA KA SUPERMERCADO Endereço: [STREET_ADDRESS][PERSON_NAME] Bairro:…" at bounding box center [550, 258] width 1100 height 516
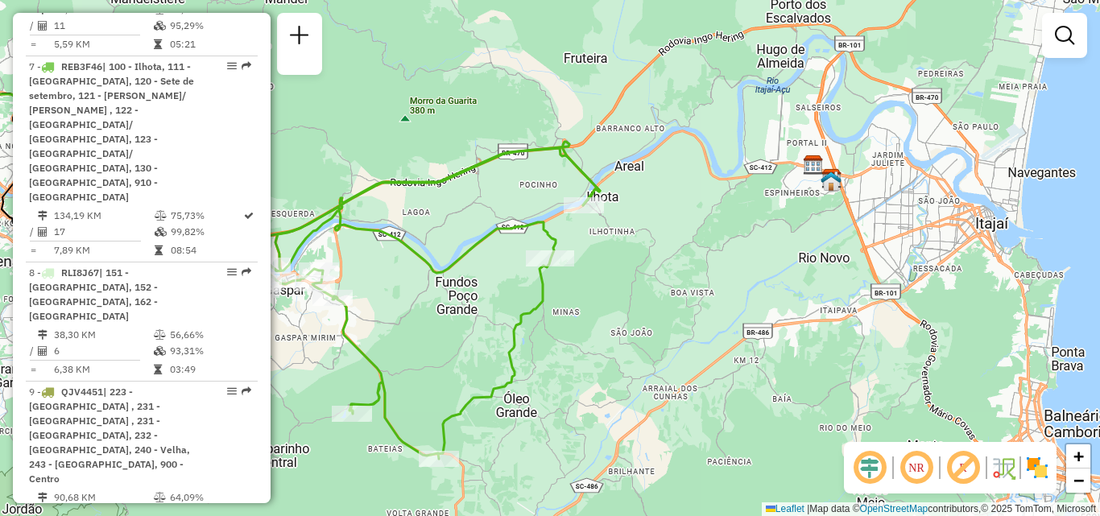
drag, startPoint x: 523, startPoint y: 332, endPoint x: 760, endPoint y: 272, distance: 244.3
click at [600, 283] on icon at bounding box center [381, 300] width 438 height 317
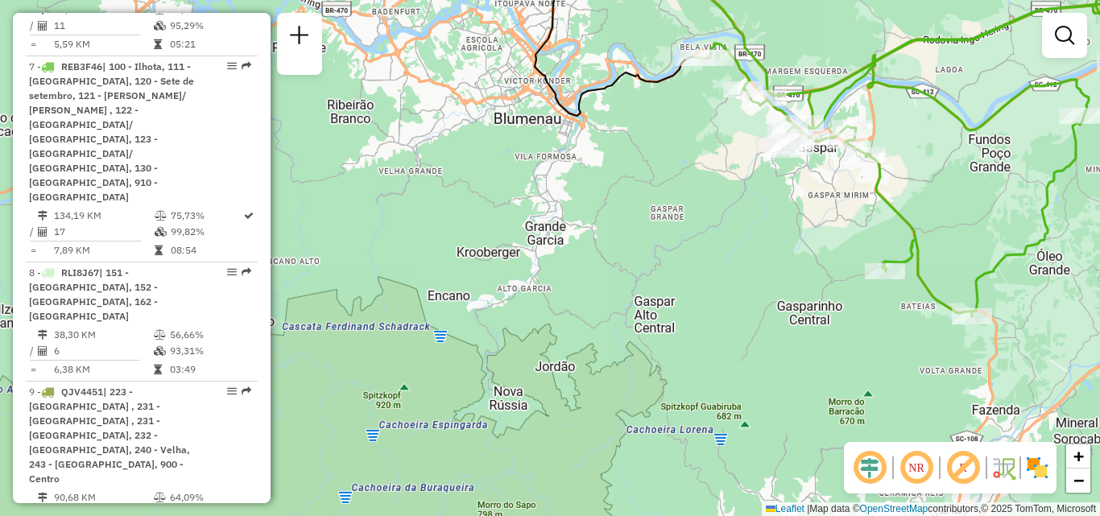
drag, startPoint x: 731, startPoint y: 272, endPoint x: 697, endPoint y: 284, distance: 35.9
click at [731, 273] on div "Janela de atendimento Grade de atendimento Capacidade Transportadoras Veículos …" at bounding box center [550, 258] width 1100 height 516
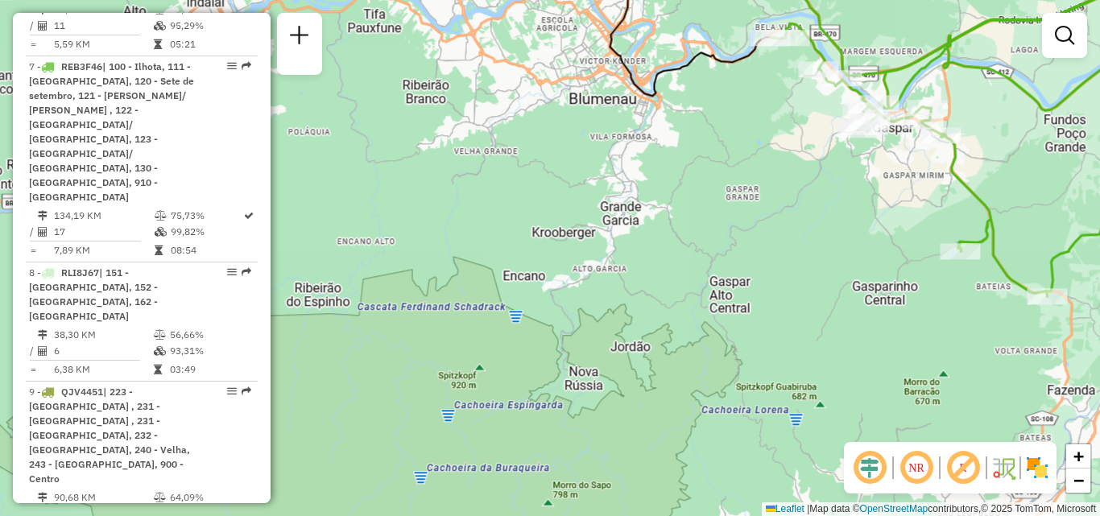
drag, startPoint x: 659, startPoint y: 289, endPoint x: 472, endPoint y: 332, distance: 192.5
click at [555, 320] on div "Janela de atendimento Grade de atendimento Capacidade Transportadoras Veículos …" at bounding box center [550, 258] width 1100 height 516
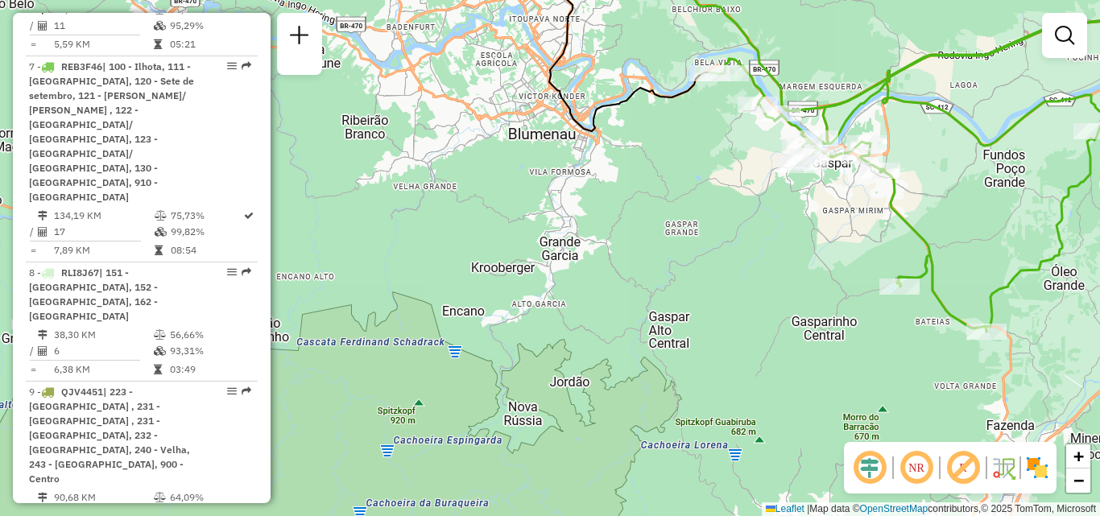
drag, startPoint x: 600, startPoint y: 299, endPoint x: 569, endPoint y: 345, distance: 54.5
click at [569, 345] on div "Janela de atendimento Grade de atendimento Capacidade Transportadoras Veículos …" at bounding box center [550, 258] width 1100 height 516
